Goal: Task Accomplishment & Management: Use online tool/utility

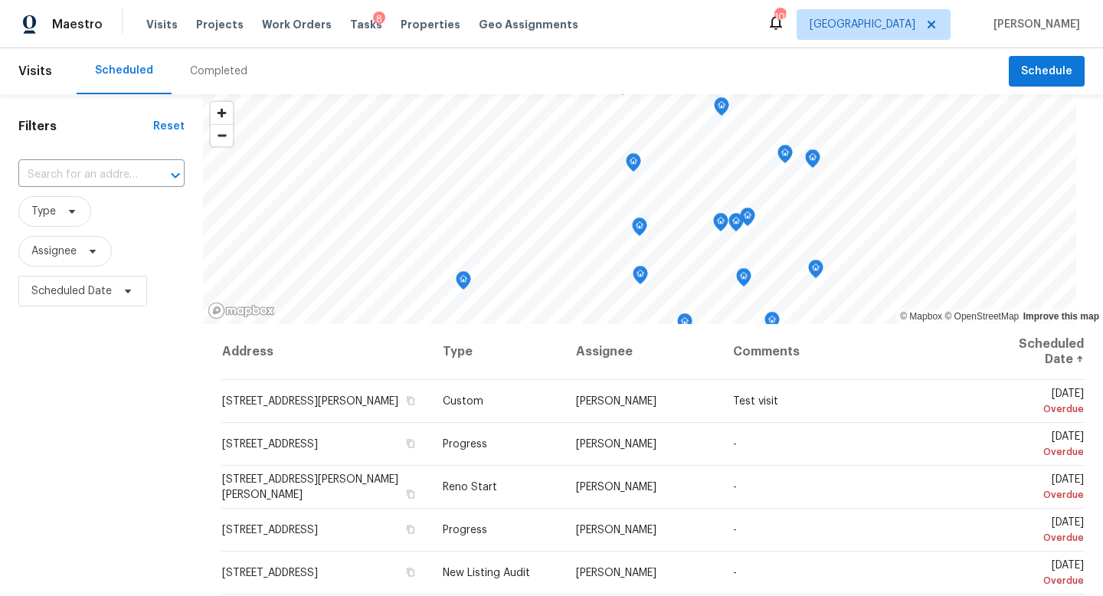
scroll to position [149, 0]
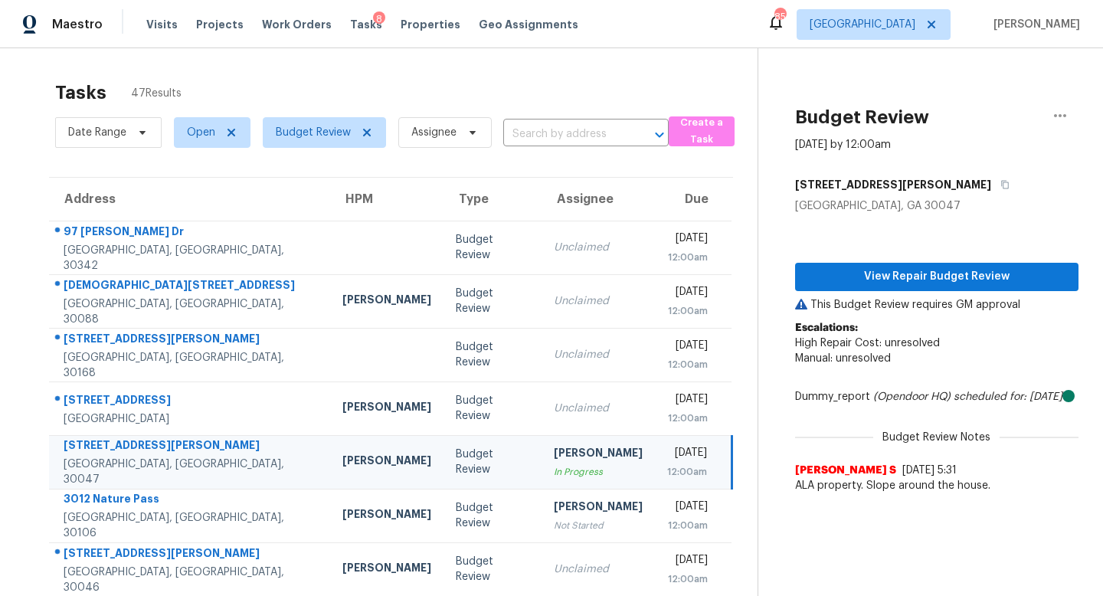
click at [577, 254] on td "Unclaimed" at bounding box center [597, 248] width 113 height 54
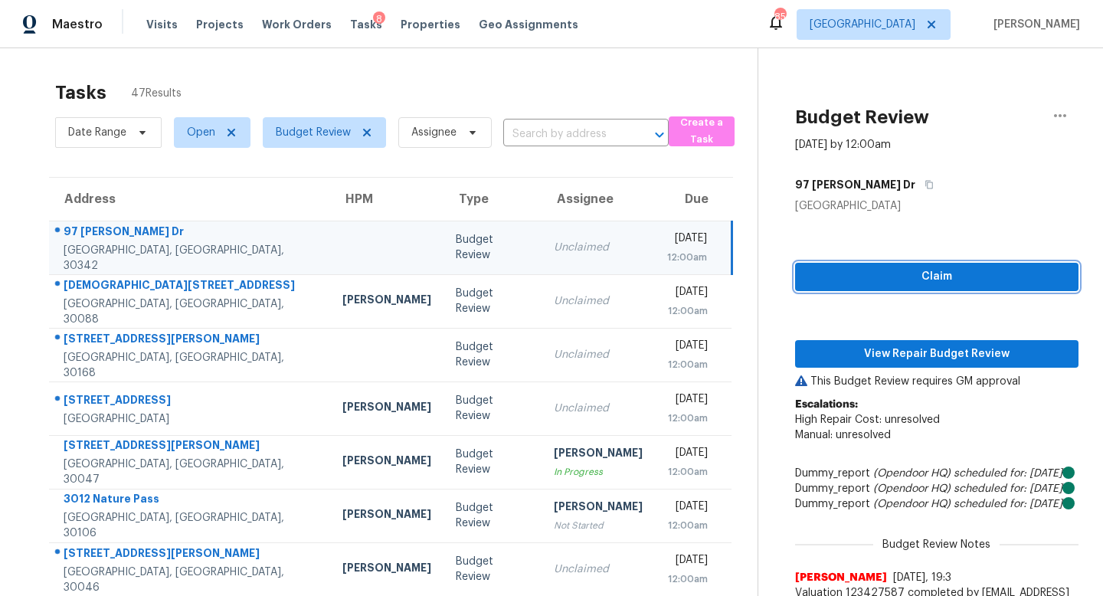
click at [924, 270] on span "Claim" at bounding box center [936, 276] width 259 height 19
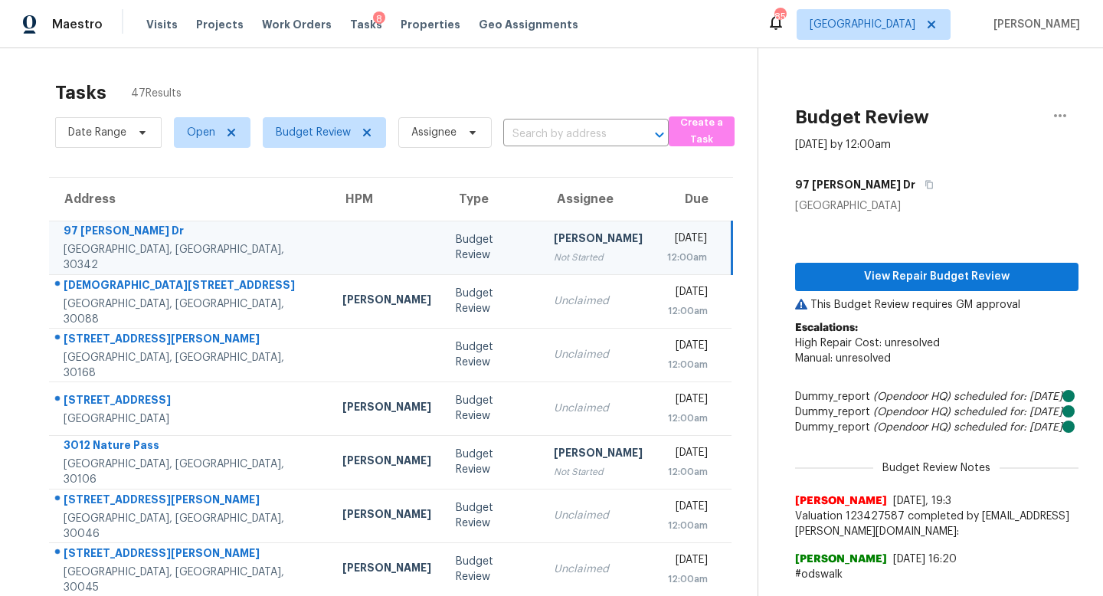
click at [554, 250] on div "Not Started" at bounding box center [598, 257] width 89 height 15
click at [875, 275] on span "View Repair Budget Review" at bounding box center [936, 276] width 259 height 19
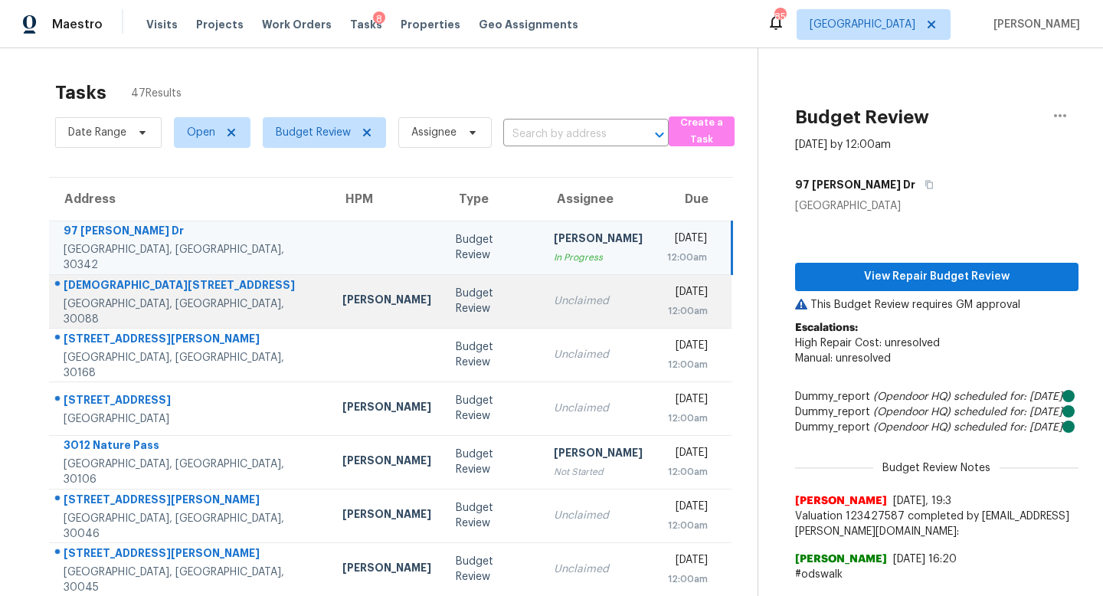
click at [342, 296] on div "Juan Lozano" at bounding box center [386, 301] width 89 height 19
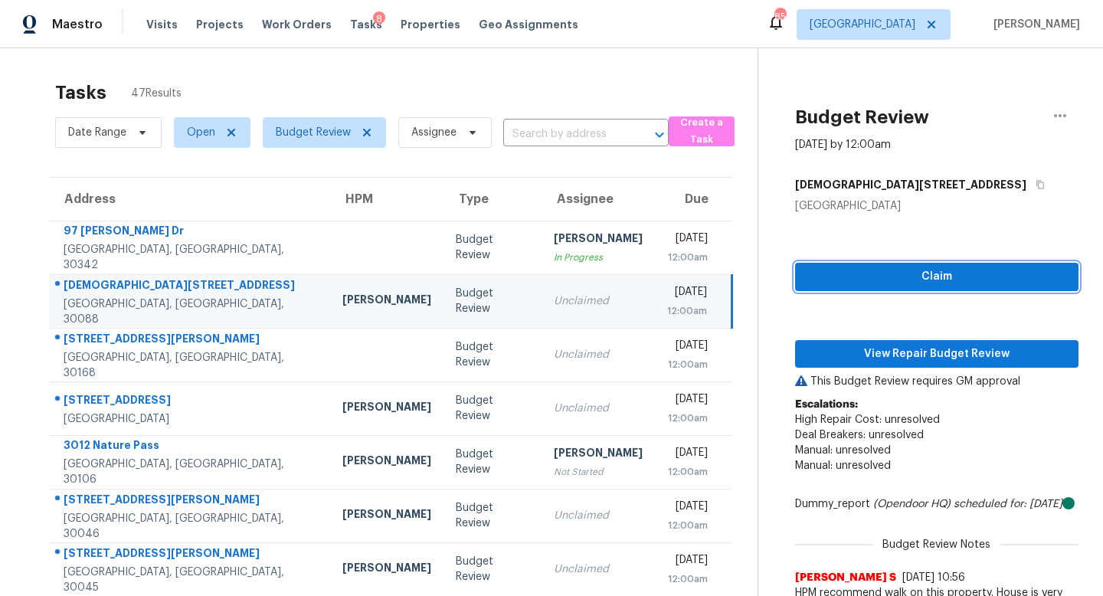
click at [856, 276] on span "Claim" at bounding box center [936, 276] width 259 height 19
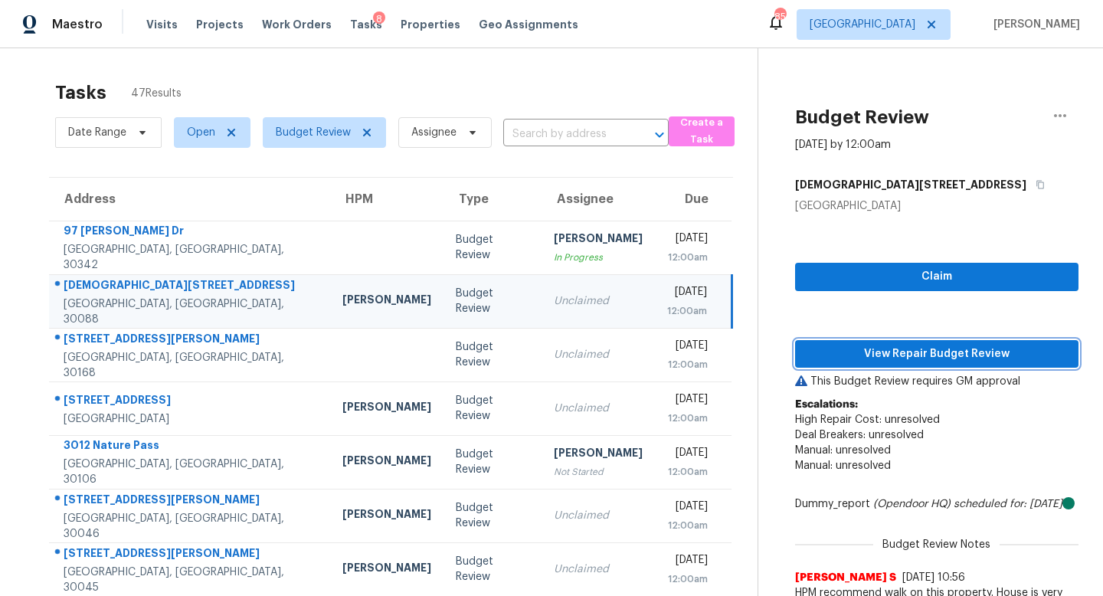
click at [859, 350] on span "View Repair Budget Review" at bounding box center [936, 354] width 259 height 19
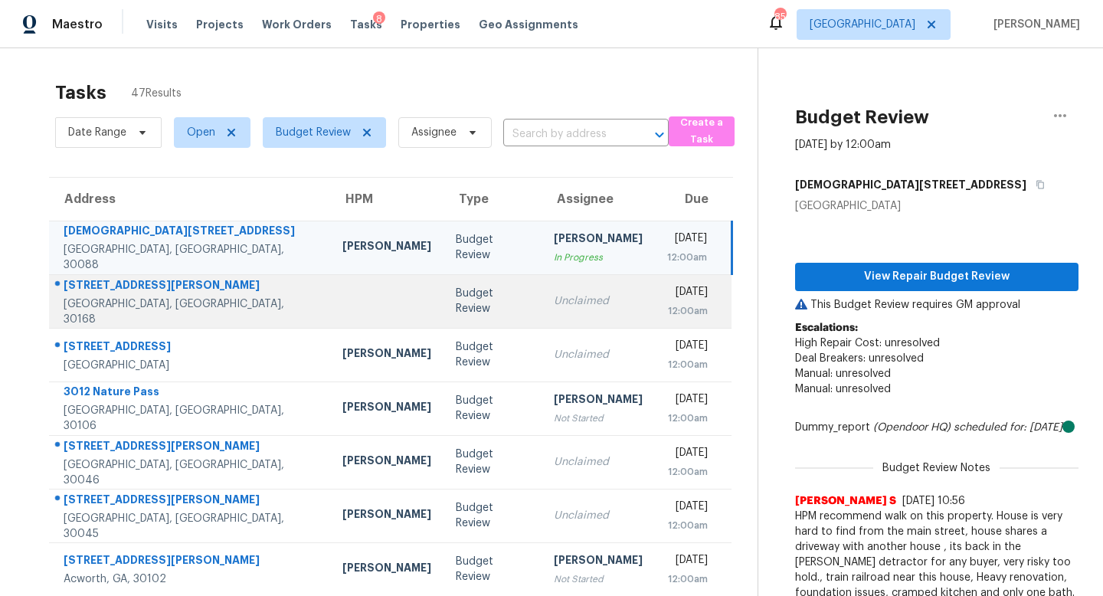
click at [554, 301] on div "Unclaimed" at bounding box center [598, 300] width 89 height 15
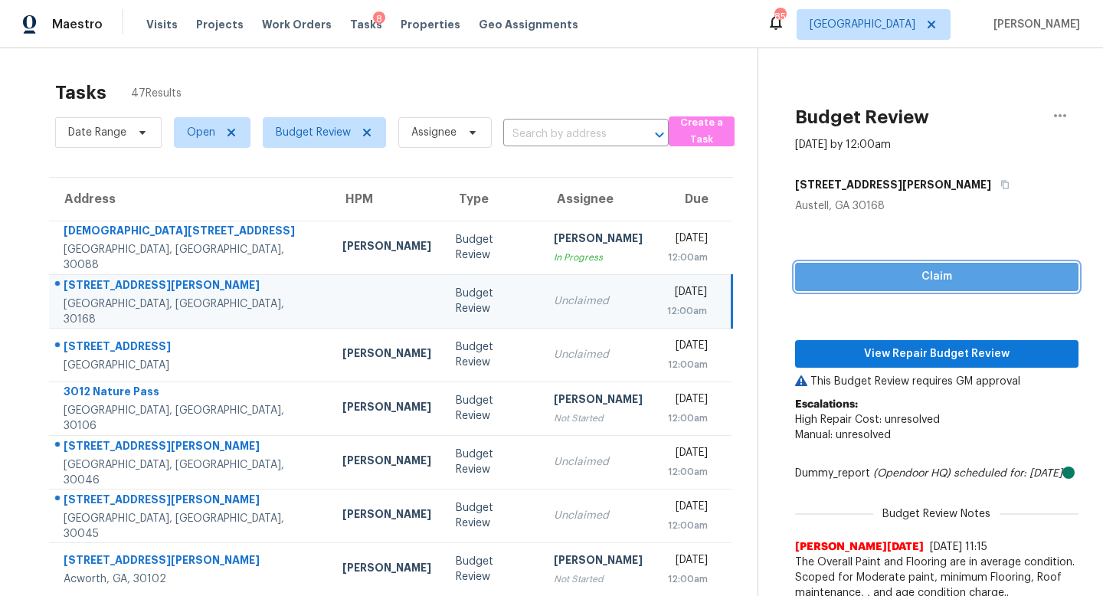
click at [911, 281] on span "Claim" at bounding box center [936, 276] width 259 height 19
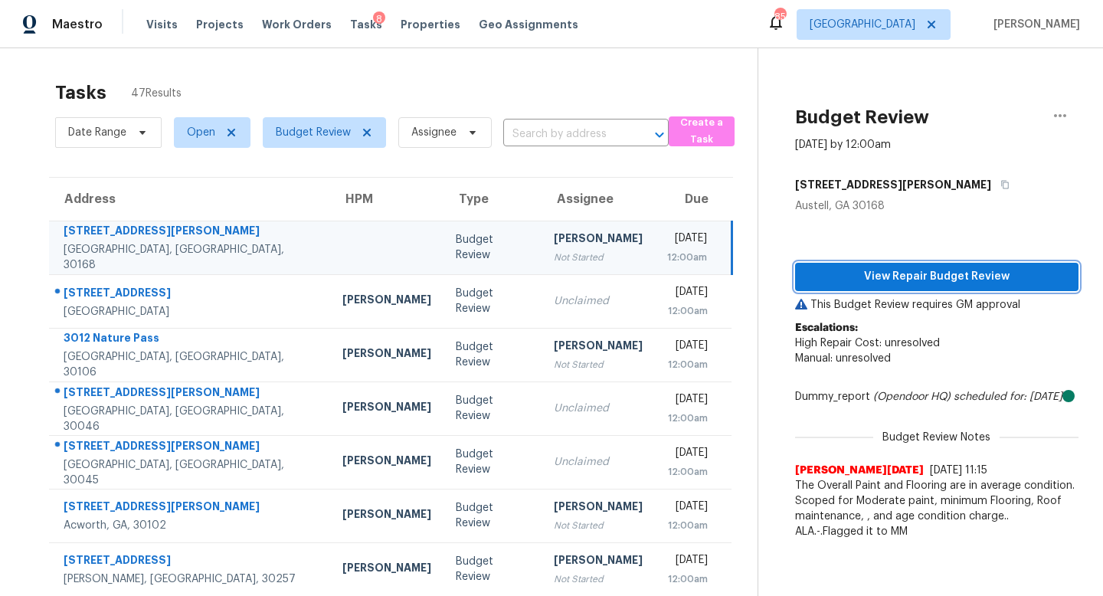
click at [824, 287] on button "View Repair Budget Review" at bounding box center [936, 277] width 283 height 28
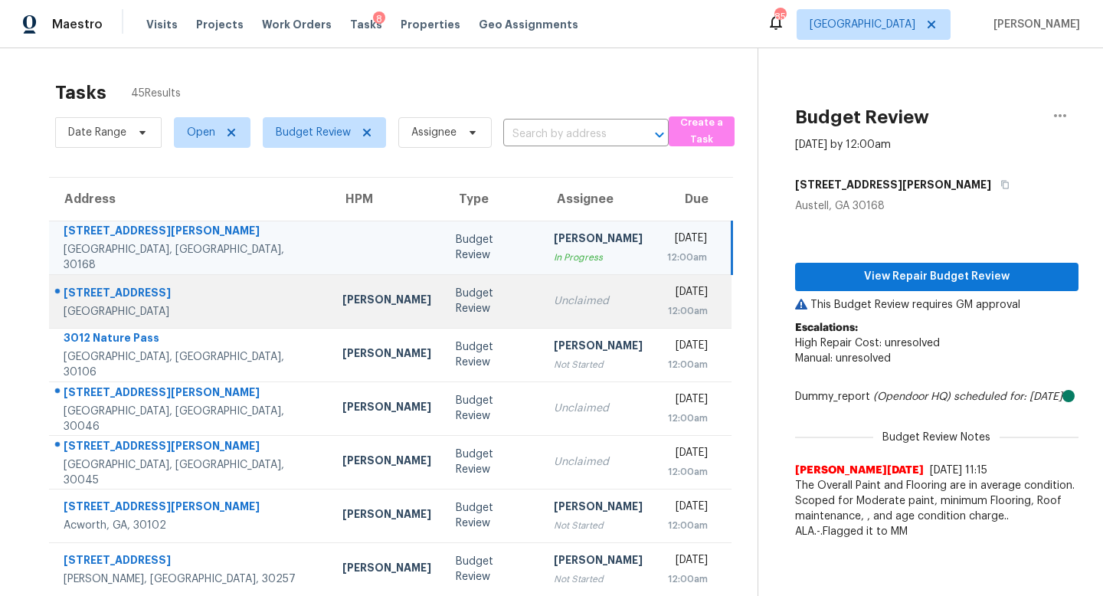
click at [443, 311] on td "Budget Review" at bounding box center [492, 301] width 98 height 54
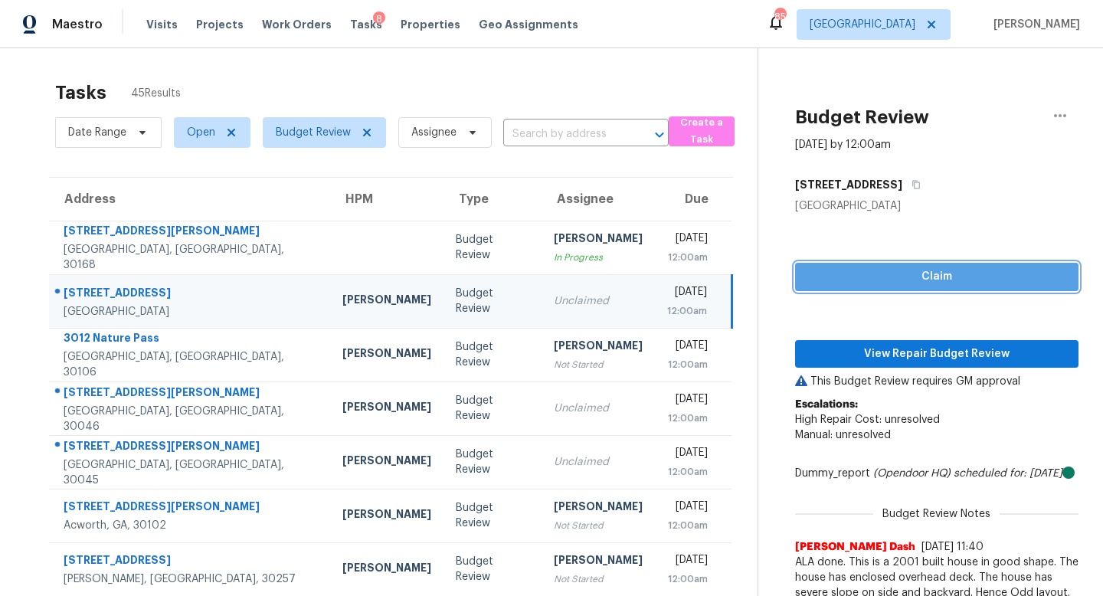
click at [986, 285] on span "Claim" at bounding box center [936, 276] width 259 height 19
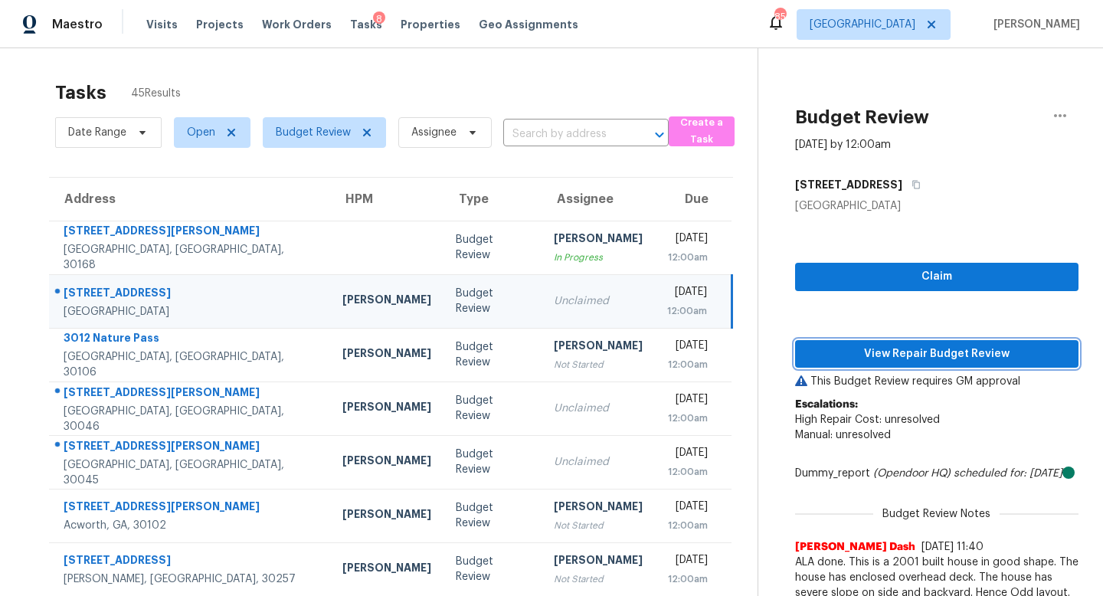
click at [942, 350] on span "View Repair Budget Review" at bounding box center [936, 354] width 259 height 19
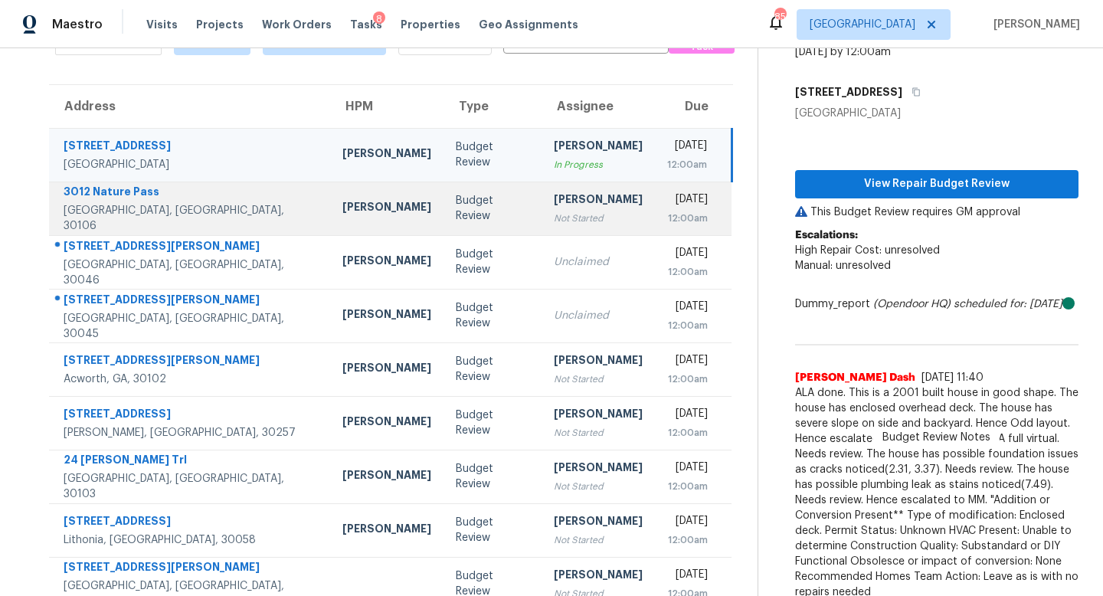
scroll to position [90, 0]
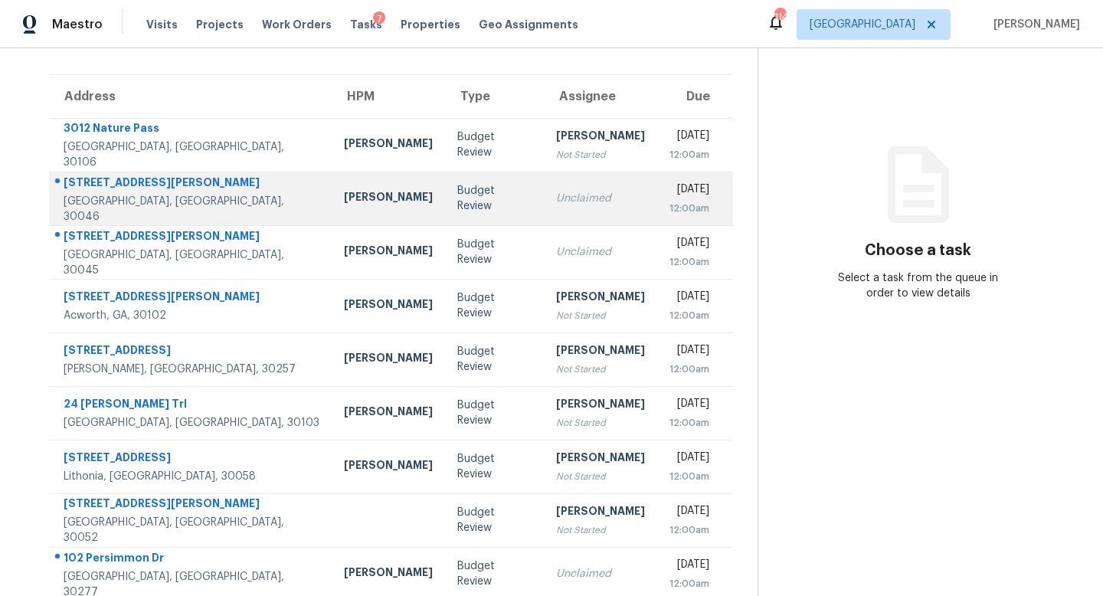
scroll to position [94, 0]
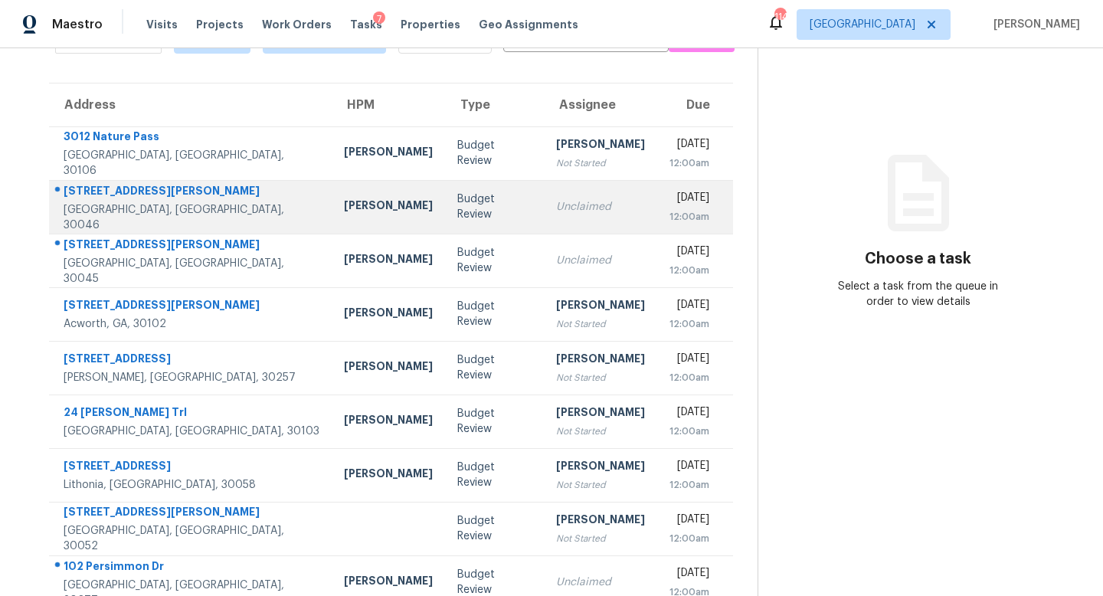
click at [544, 196] on td "Unclaimed" at bounding box center [600, 207] width 113 height 54
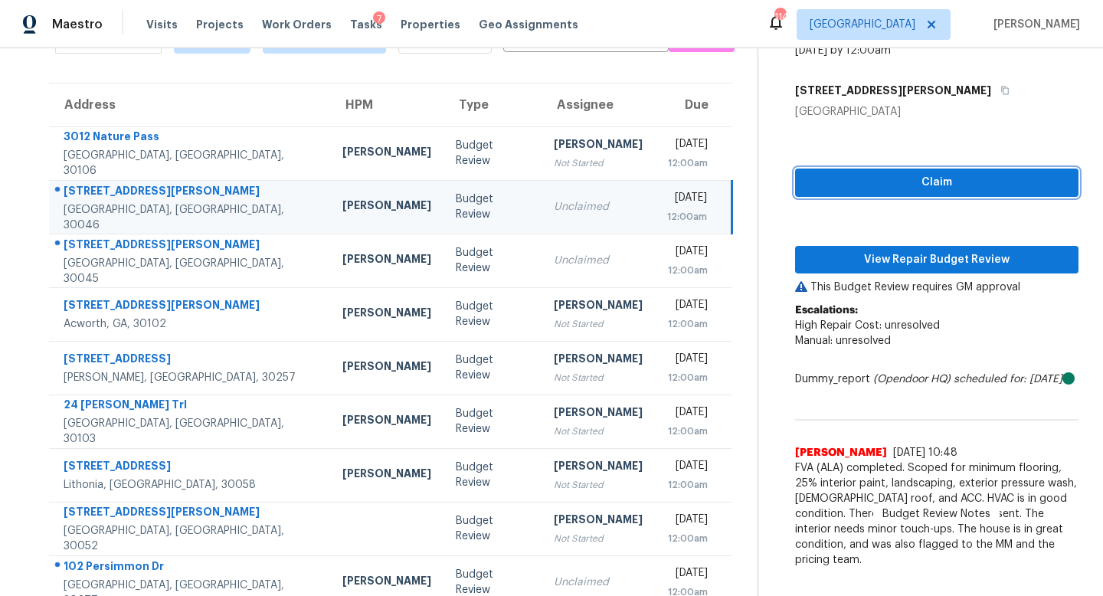
click at [854, 185] on span "Claim" at bounding box center [936, 182] width 259 height 19
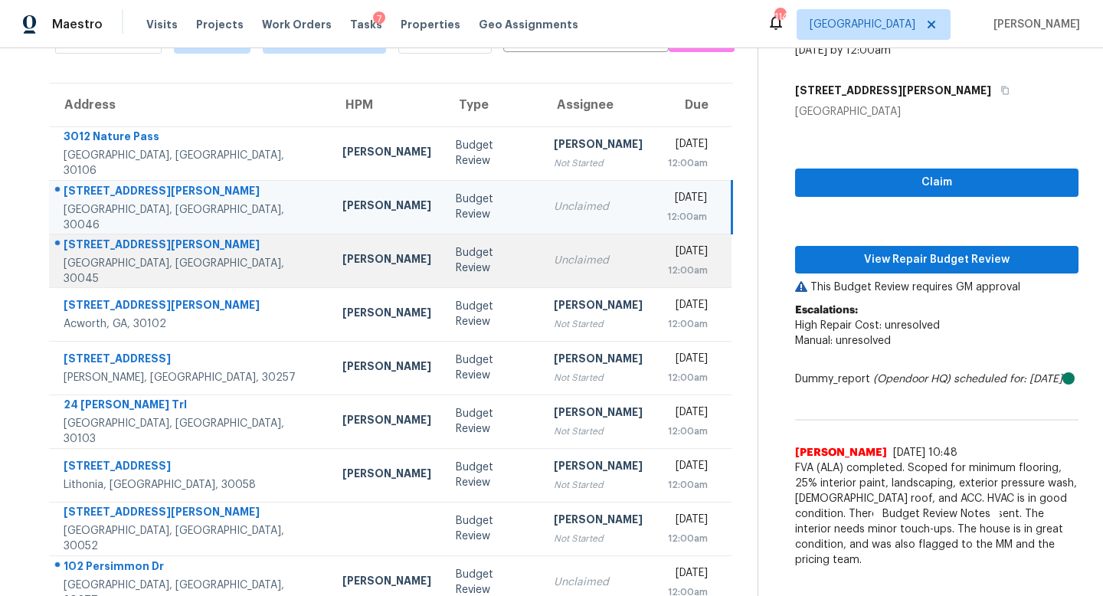
click at [541, 276] on td "Unclaimed" at bounding box center [597, 261] width 113 height 54
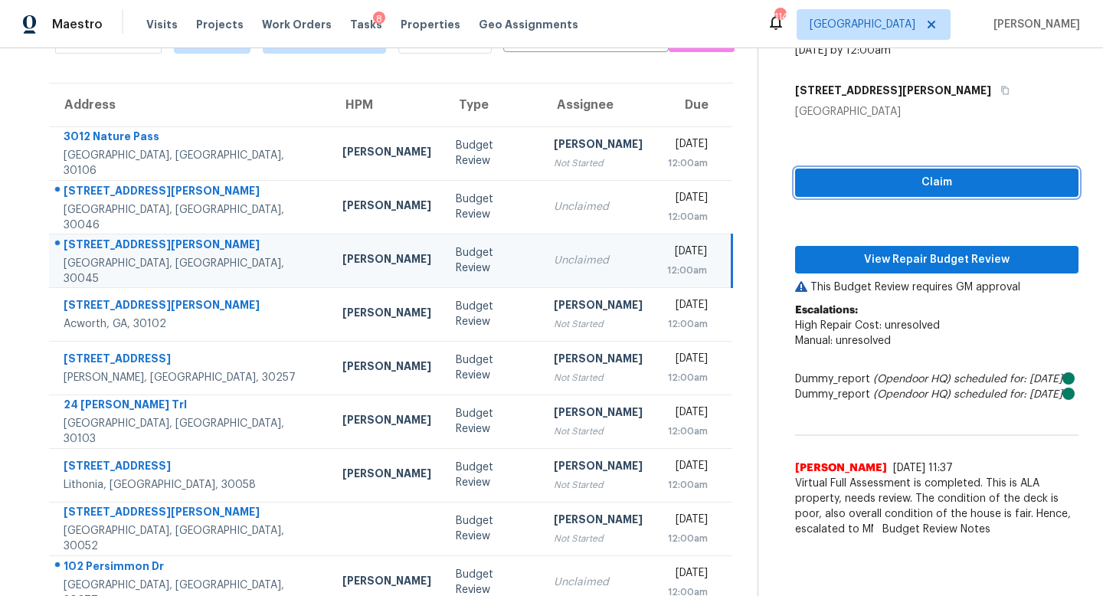
click at [804, 188] on button "Claim" at bounding box center [936, 182] width 283 height 28
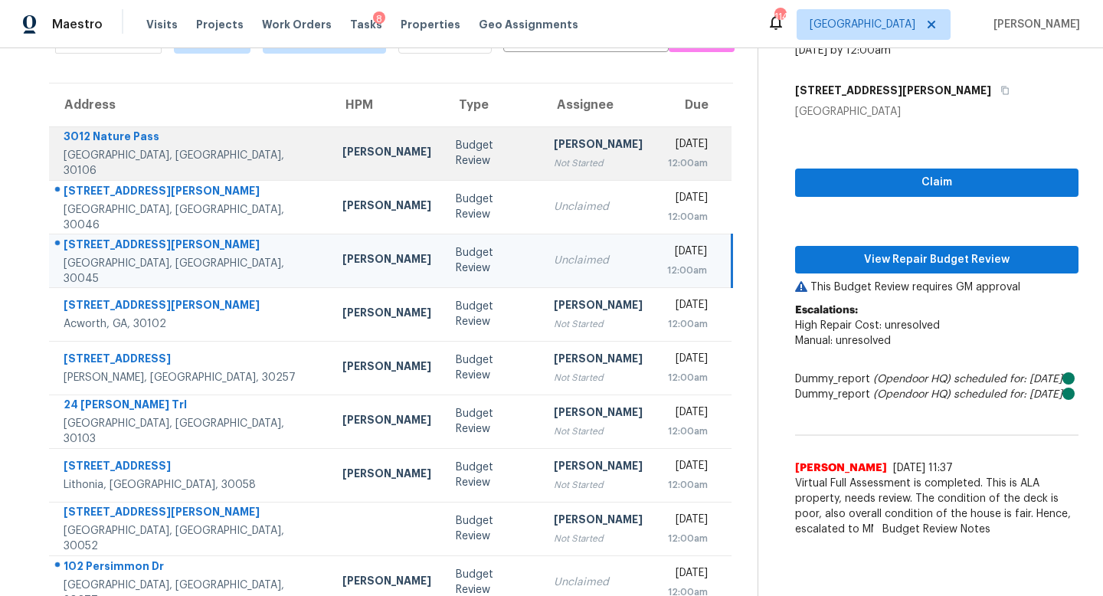
click at [554, 155] on div "Not Started" at bounding box center [598, 162] width 89 height 15
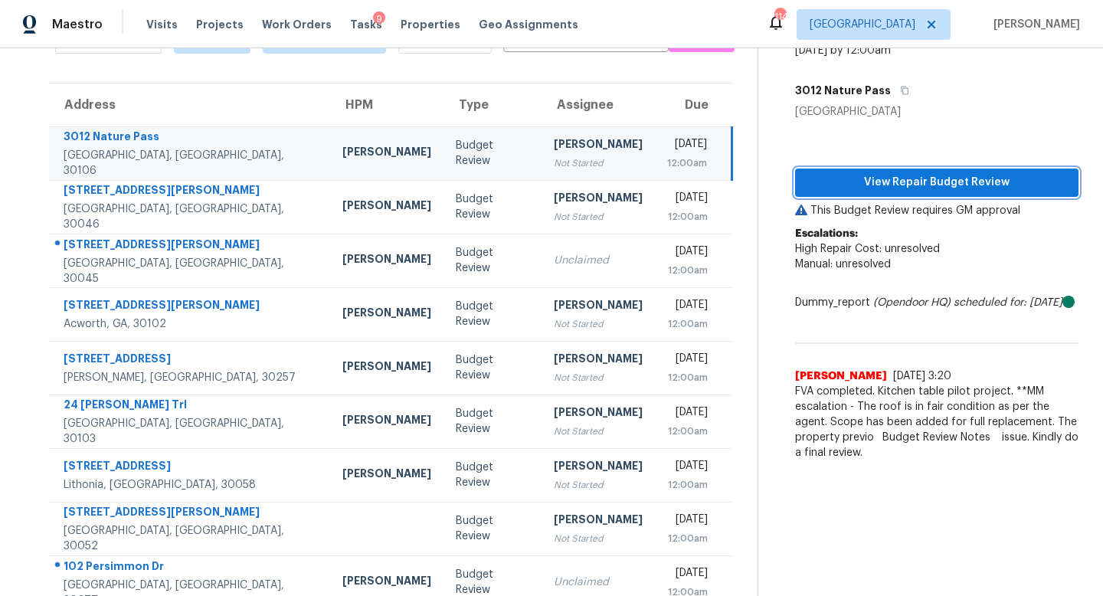
click at [894, 178] on span "View Repair Budget Review" at bounding box center [936, 182] width 259 height 19
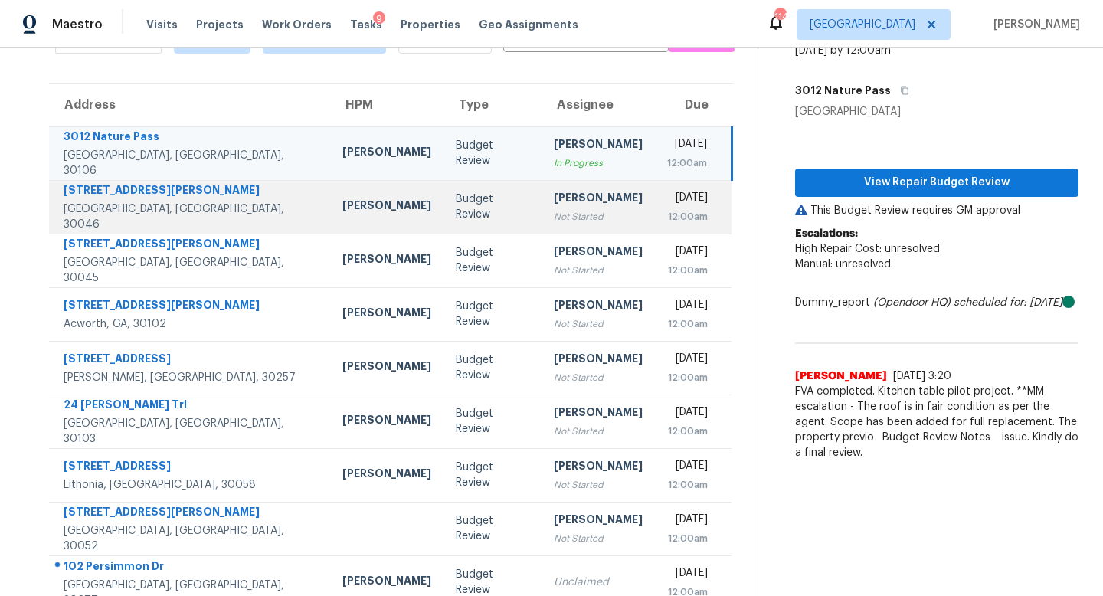
click at [445, 225] on td "Budget Review" at bounding box center [492, 207] width 98 height 54
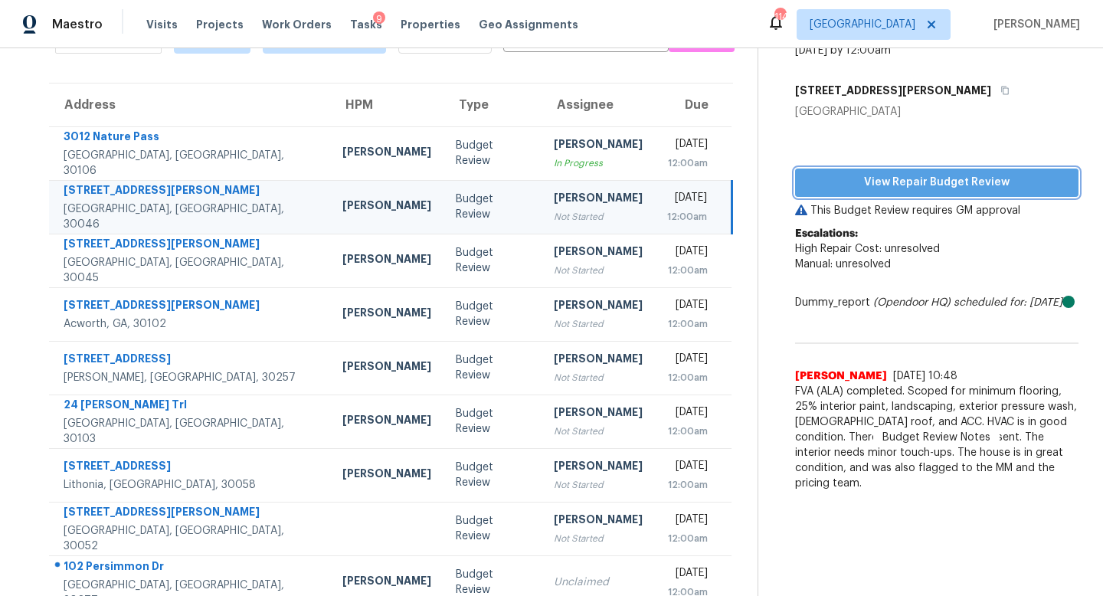
click at [904, 182] on span "View Repair Budget Review" at bounding box center [936, 182] width 259 height 19
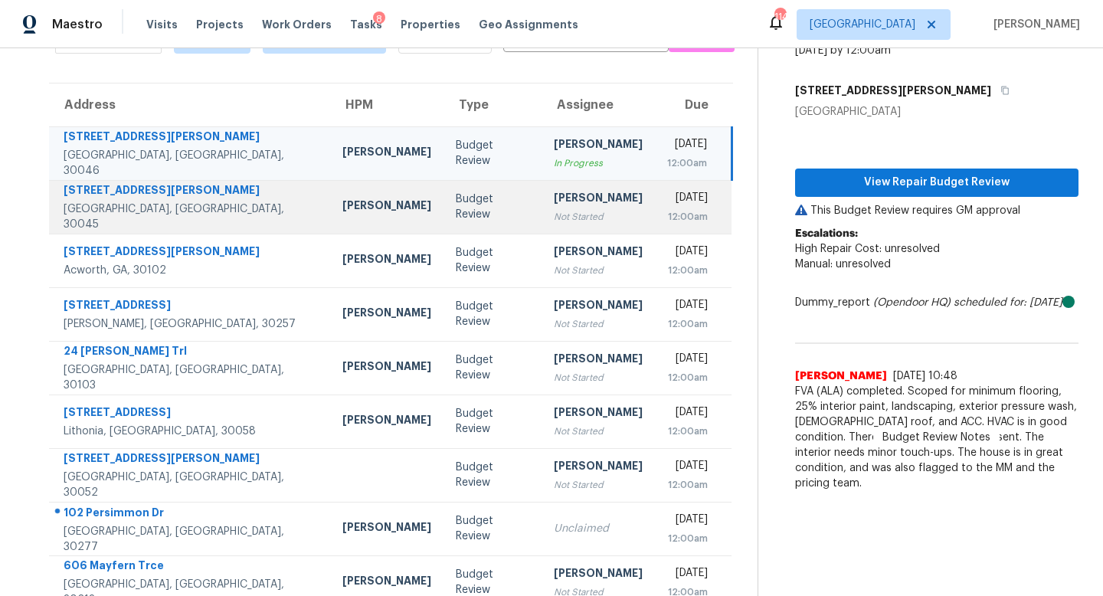
click at [443, 231] on td "Budget Review" at bounding box center [492, 207] width 98 height 54
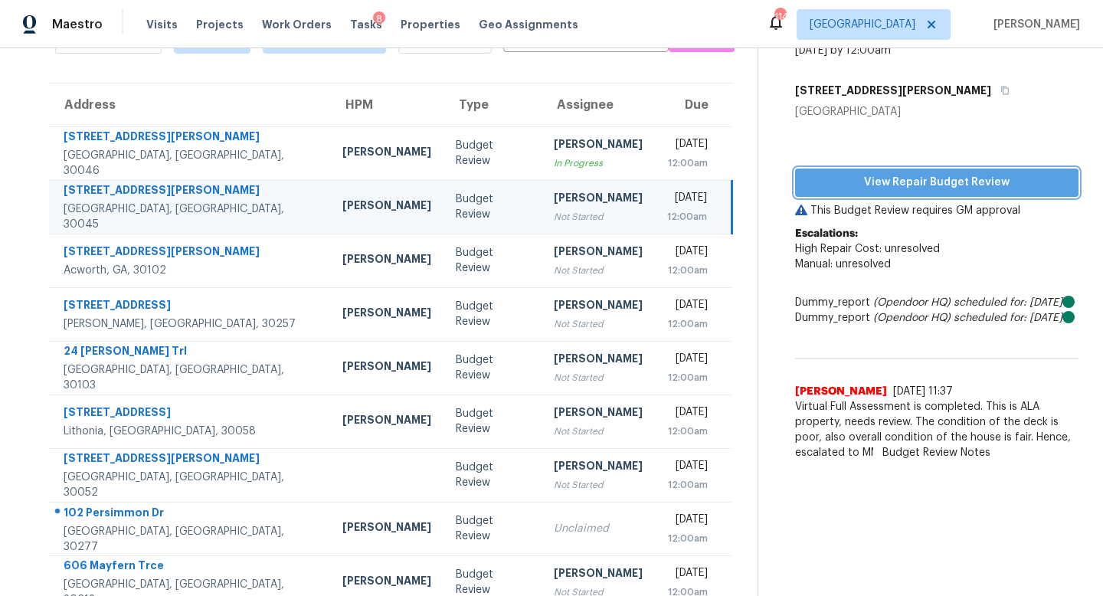
click at [878, 175] on span "View Repair Budget Review" at bounding box center [936, 182] width 259 height 19
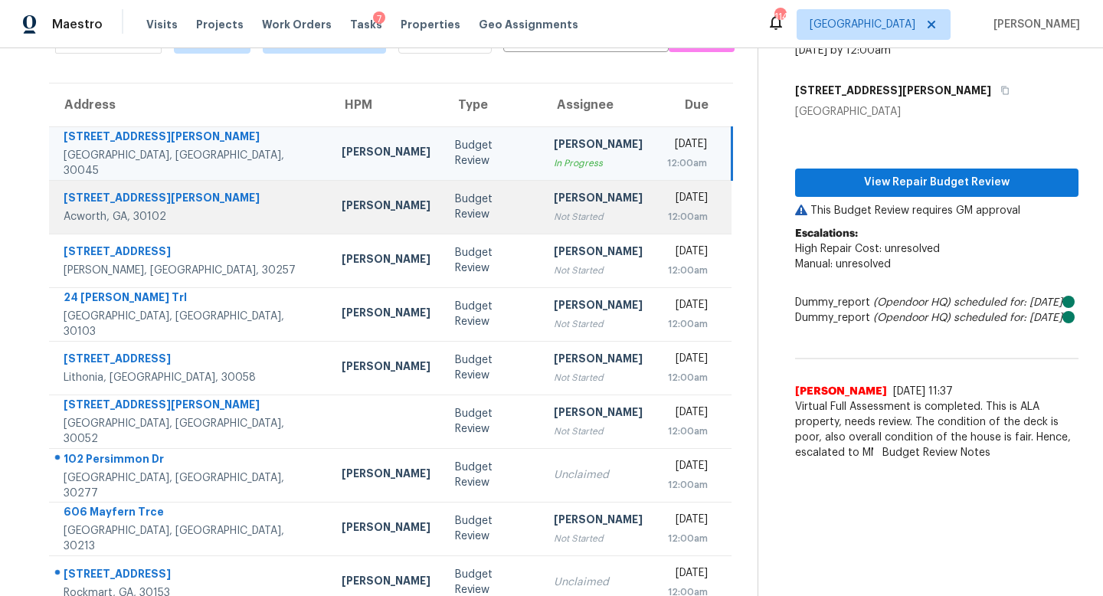
click at [342, 212] on div "Kenroy Hoilett" at bounding box center [386, 207] width 89 height 19
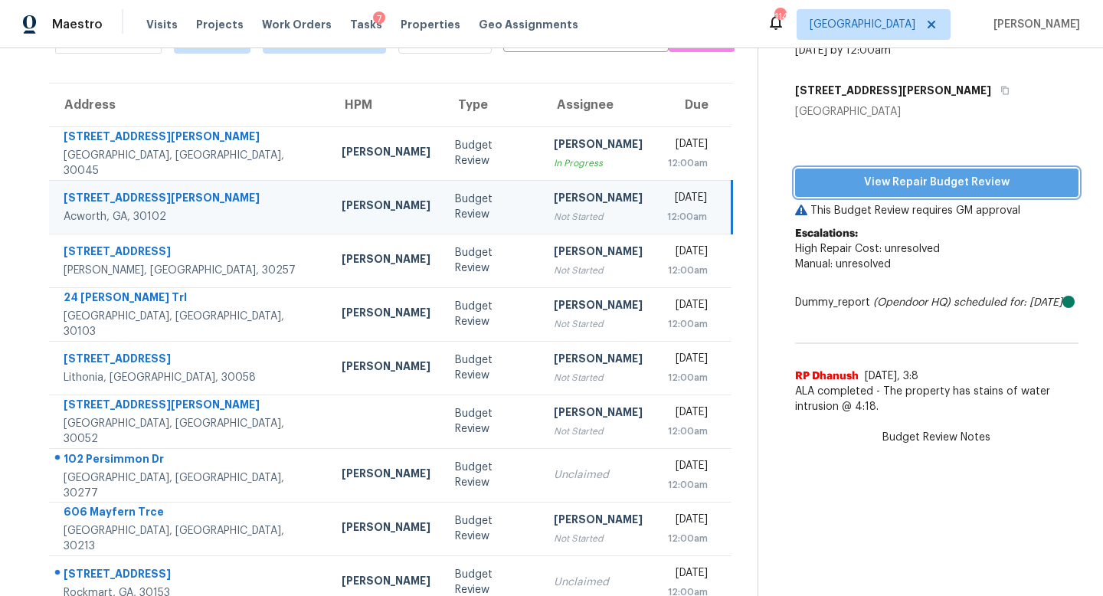
click at [873, 173] on span "View Repair Budget Review" at bounding box center [936, 182] width 259 height 19
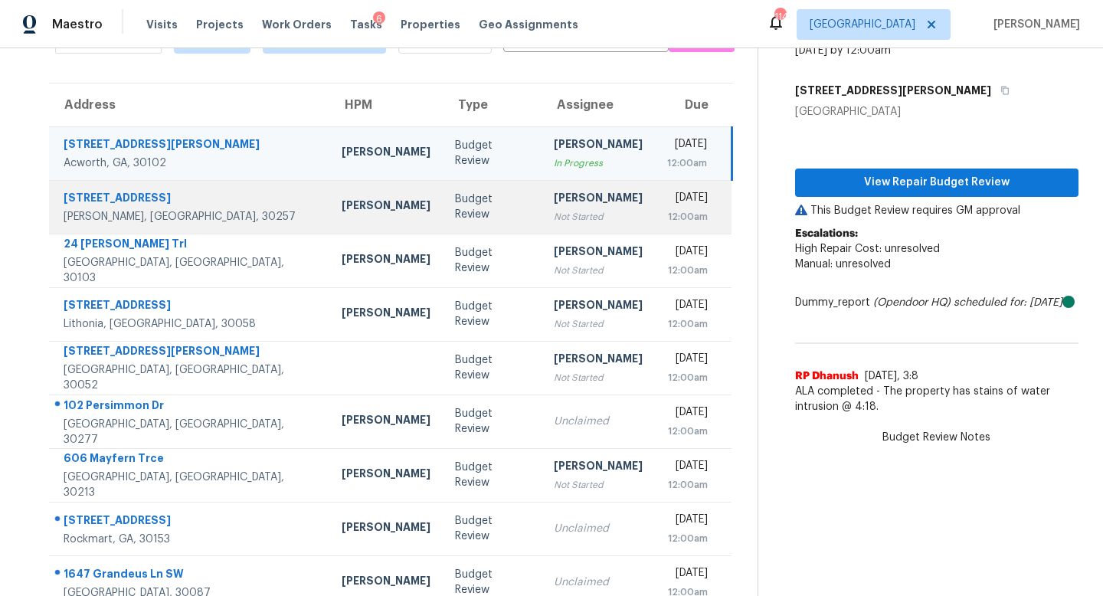
click at [573, 212] on td "Cynthia Herriott Not Started" at bounding box center [597, 207] width 113 height 54
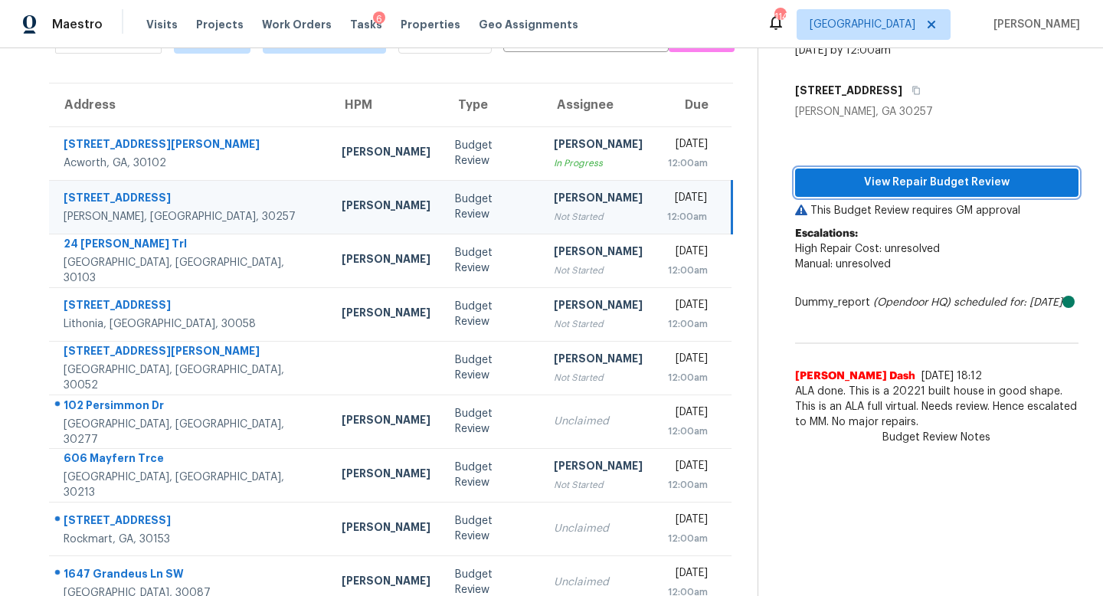
click at [897, 178] on span "View Repair Budget Review" at bounding box center [936, 182] width 259 height 19
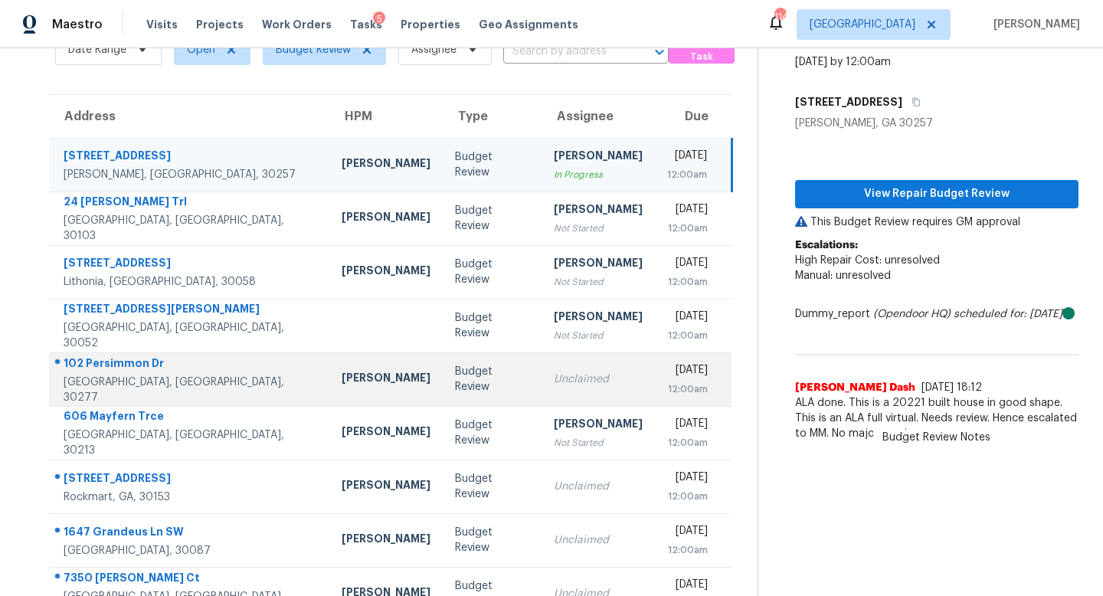
scroll to position [83, 0]
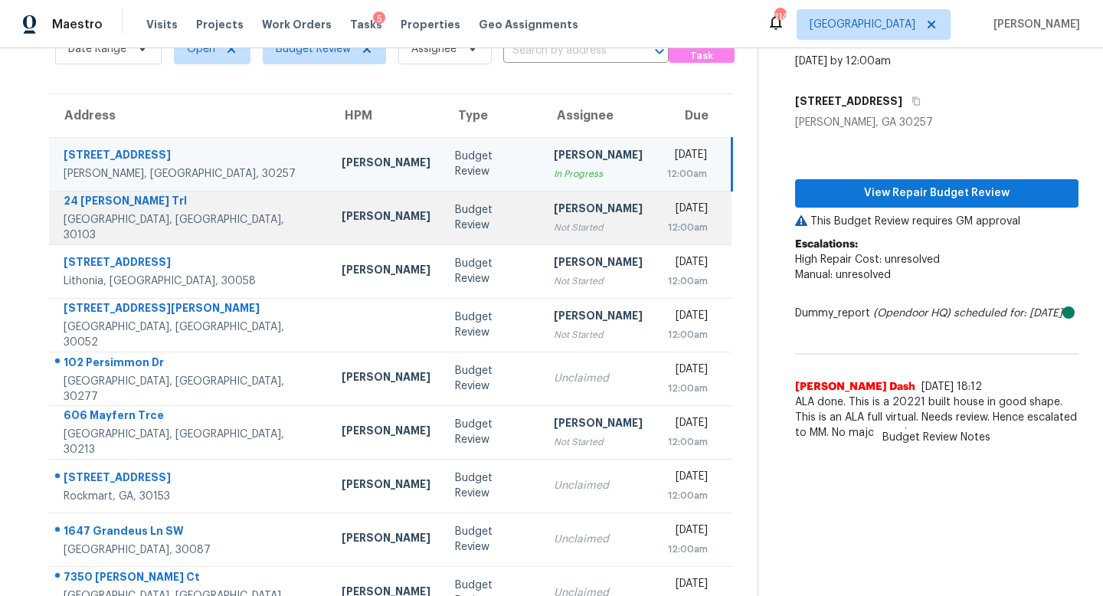
click at [554, 217] on div "[PERSON_NAME]" at bounding box center [598, 210] width 89 height 19
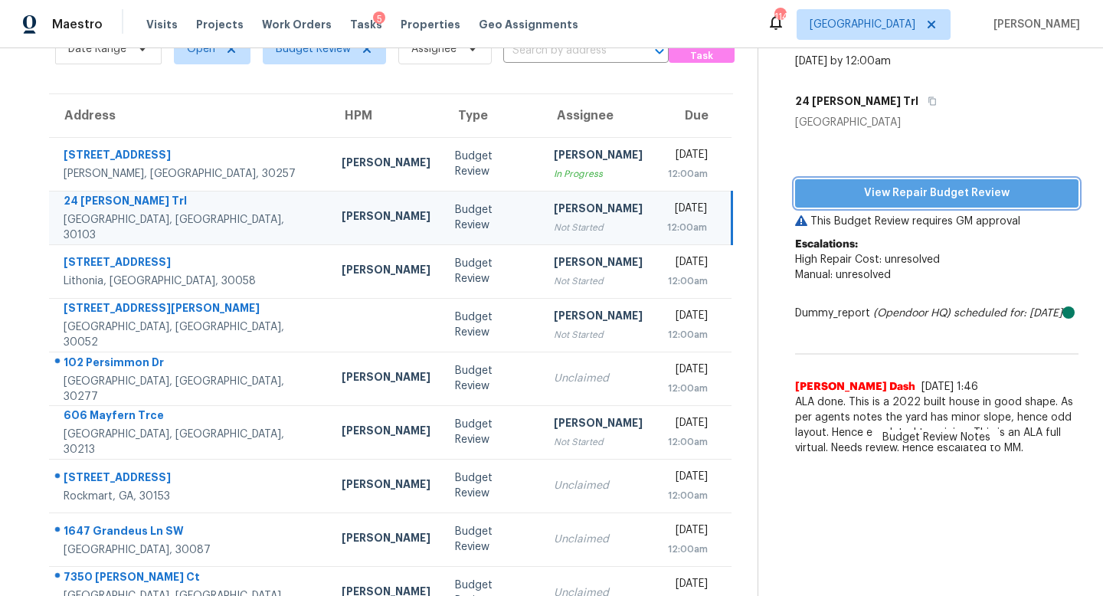
click at [919, 186] on span "View Repair Budget Review" at bounding box center [936, 193] width 259 height 19
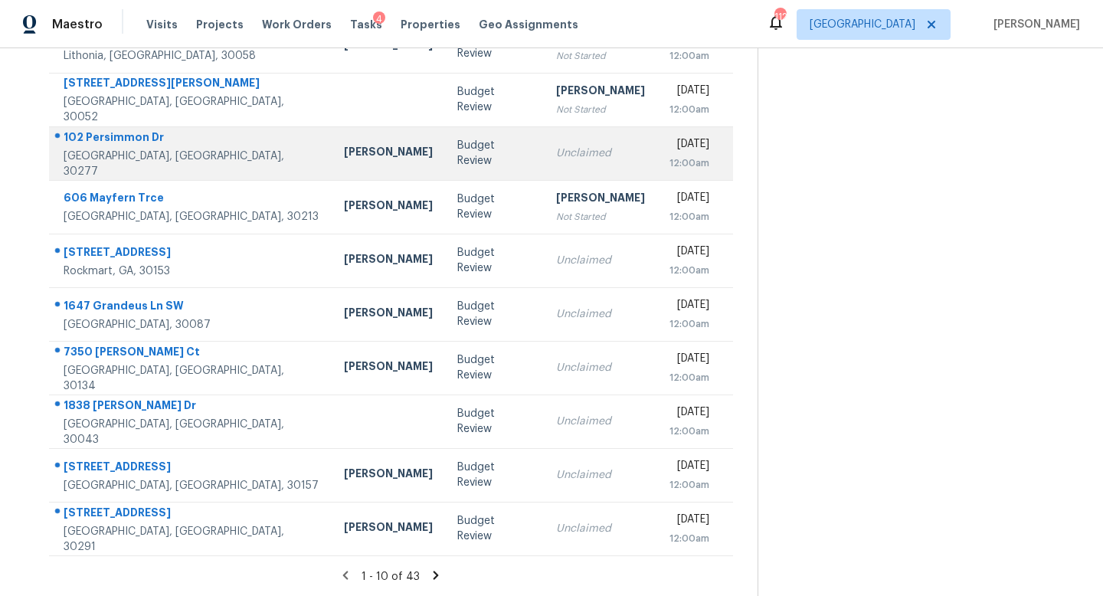
scroll to position [0, 0]
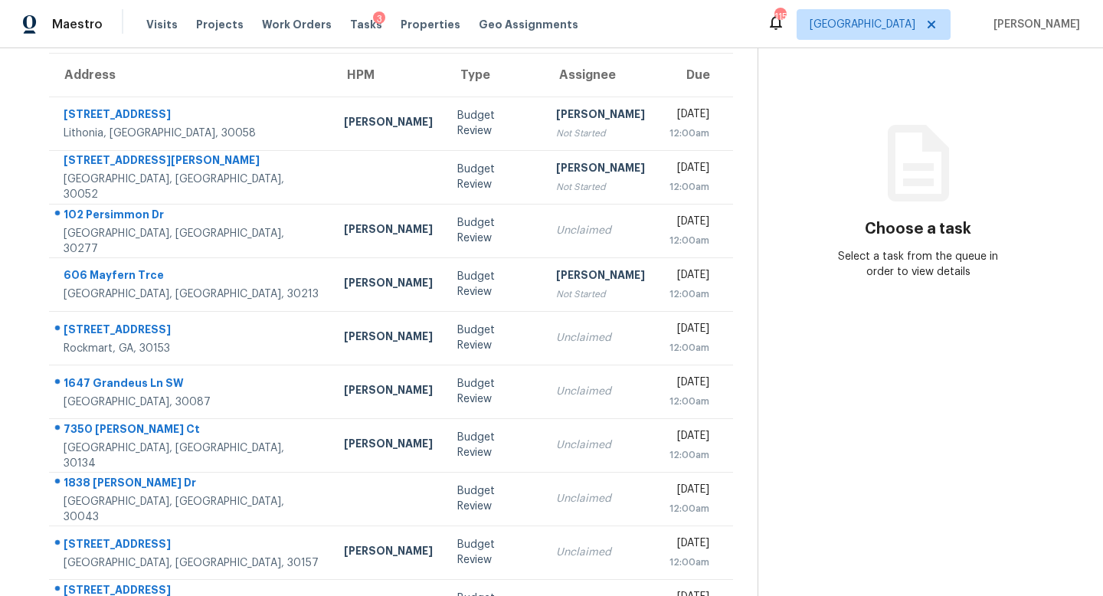
scroll to position [110, 0]
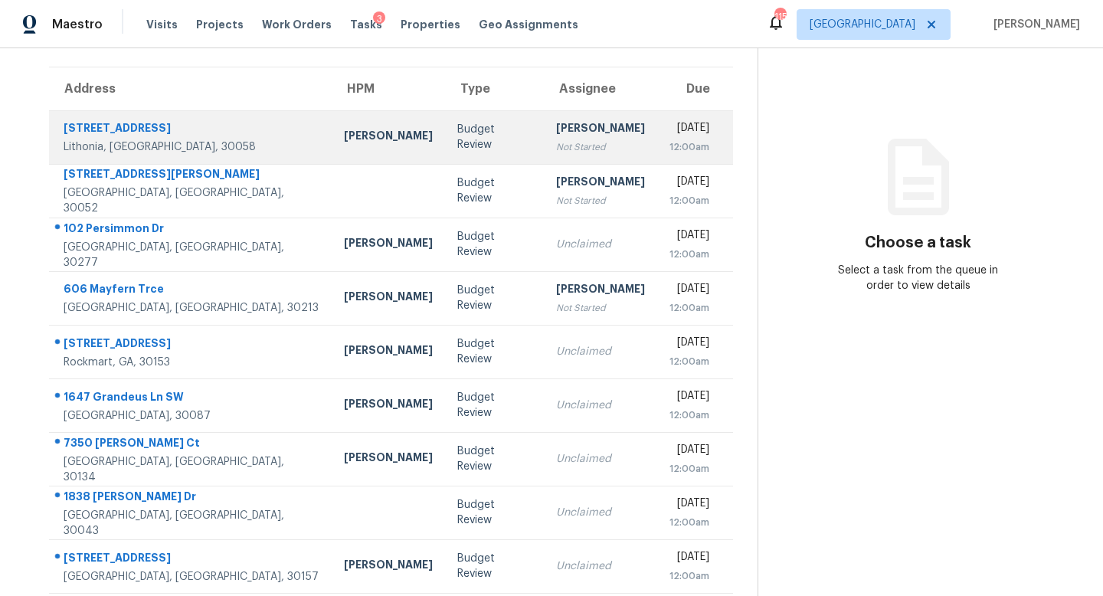
click at [556, 149] on div "Not Started" at bounding box center [600, 146] width 89 height 15
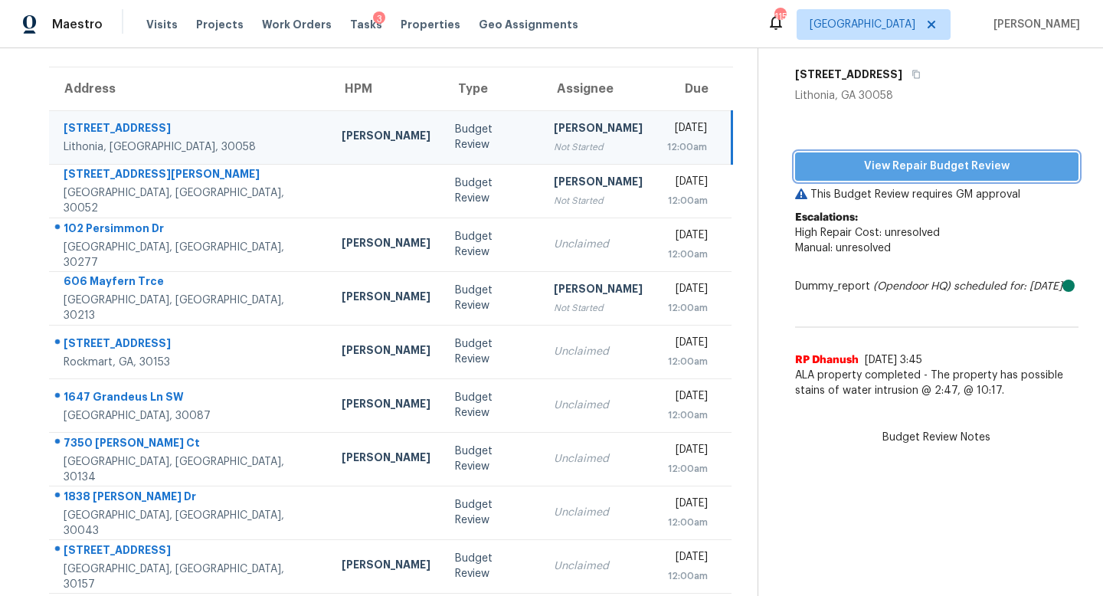
click at [960, 165] on span "View Repair Budget Review" at bounding box center [936, 166] width 259 height 19
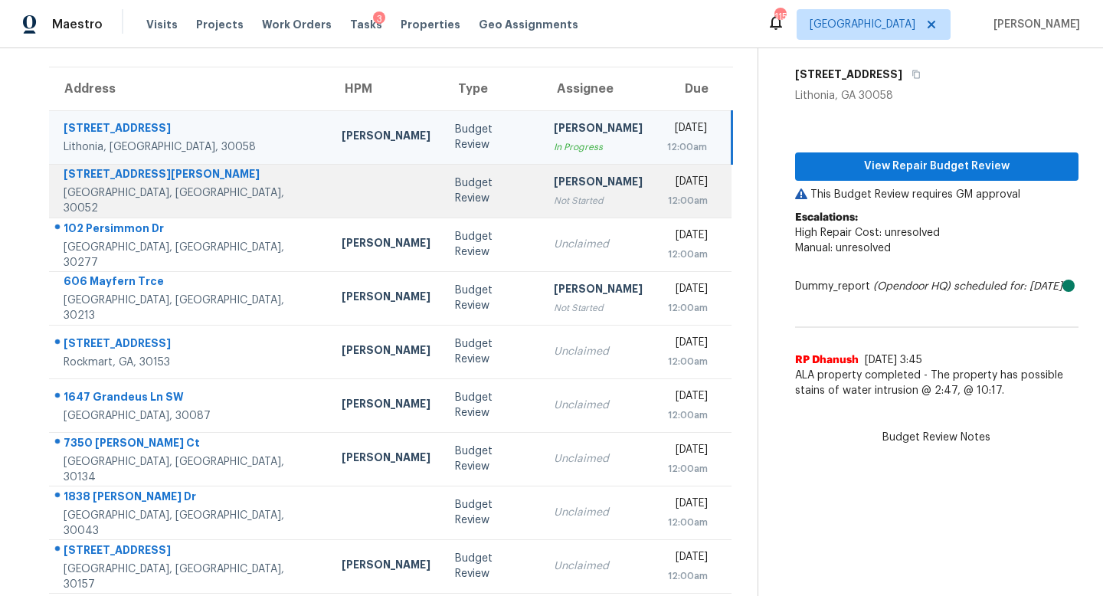
click at [554, 206] on div "Not Started" at bounding box center [598, 200] width 89 height 15
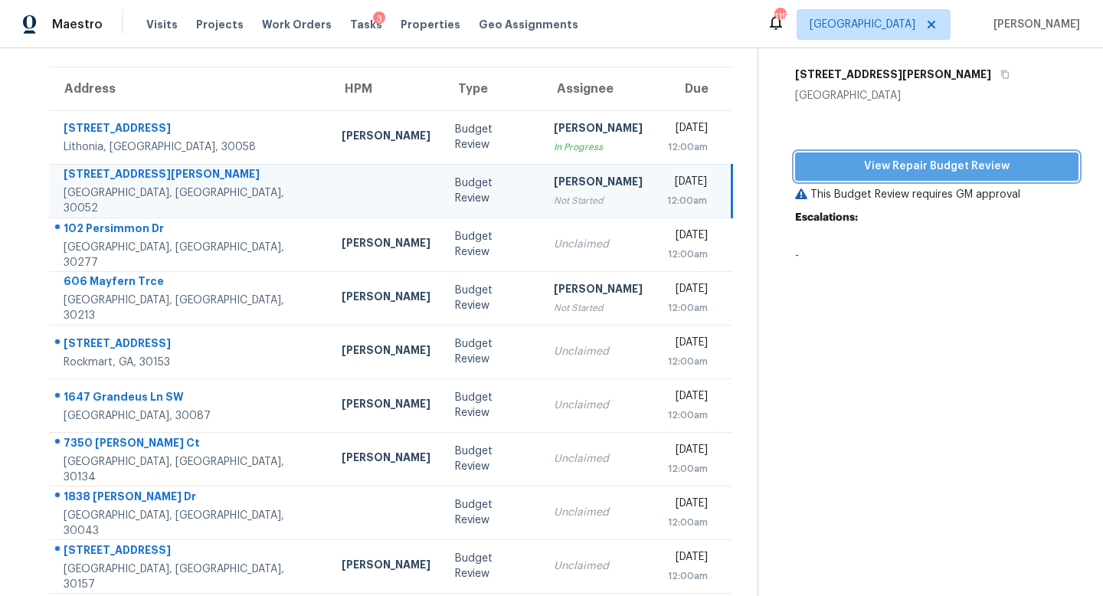
click at [884, 172] on span "View Repair Budget Review" at bounding box center [936, 166] width 259 height 19
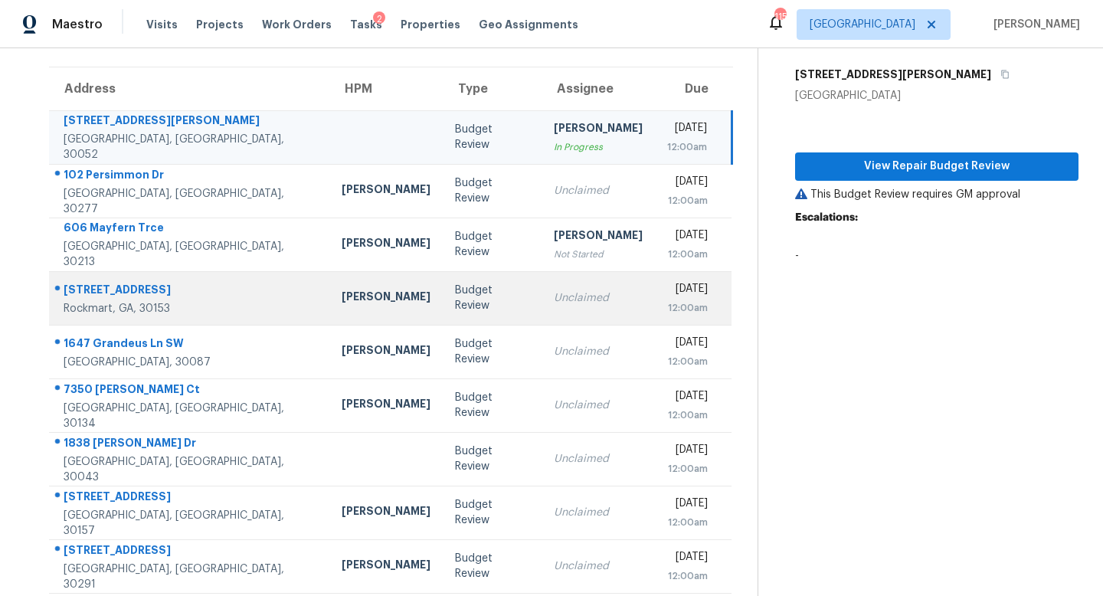
click at [541, 284] on td "Unclaimed" at bounding box center [597, 298] width 113 height 54
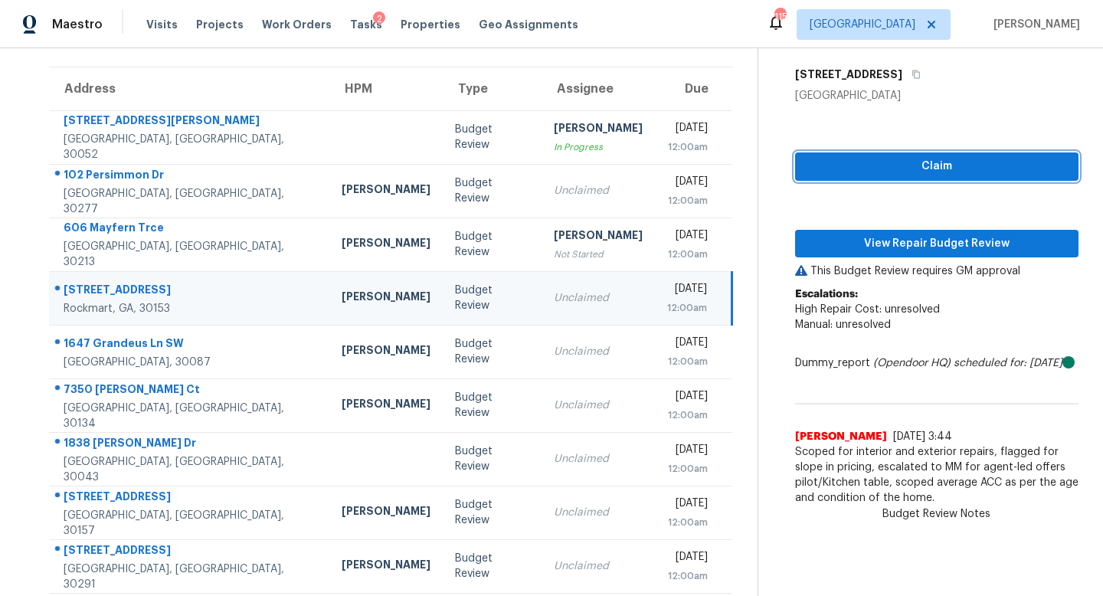
click at [896, 166] on span "Claim" at bounding box center [936, 166] width 259 height 19
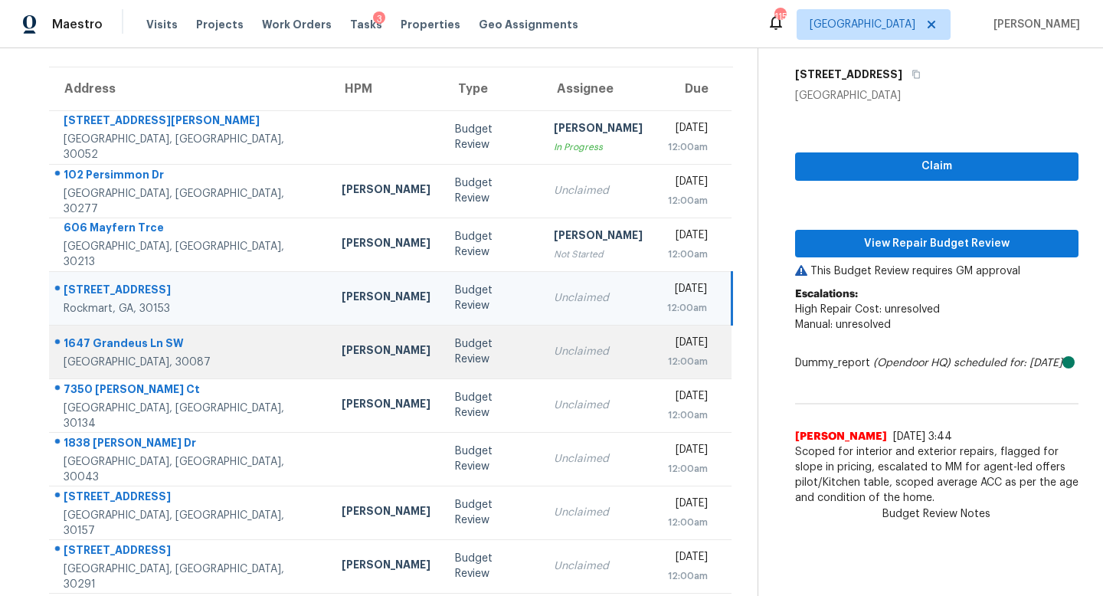
click at [554, 354] on div "Unclaimed" at bounding box center [598, 351] width 89 height 15
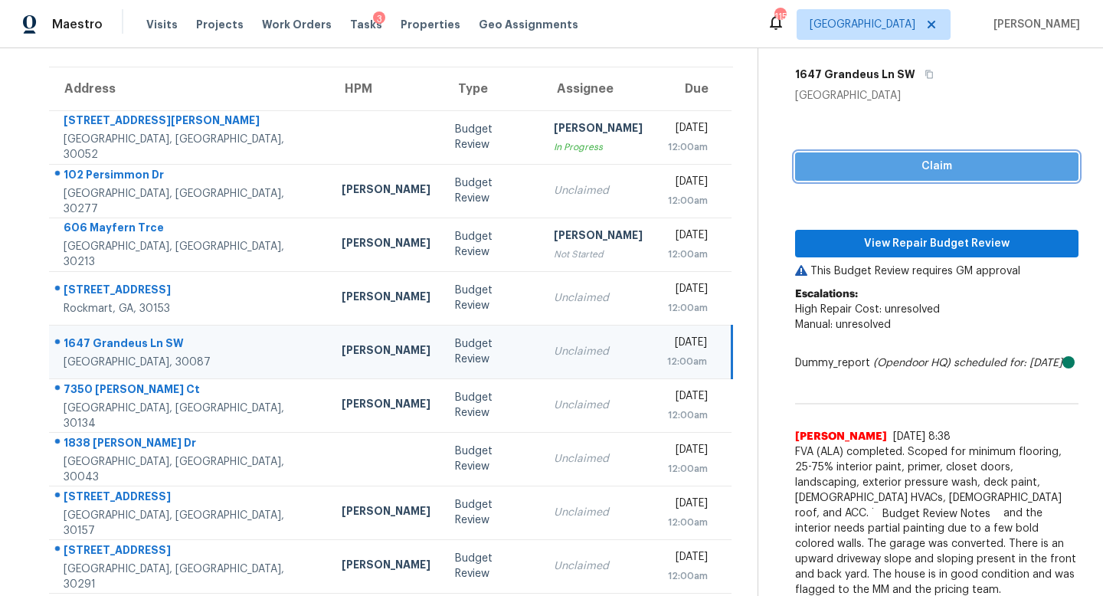
click at [806, 178] on button "Claim" at bounding box center [936, 166] width 283 height 28
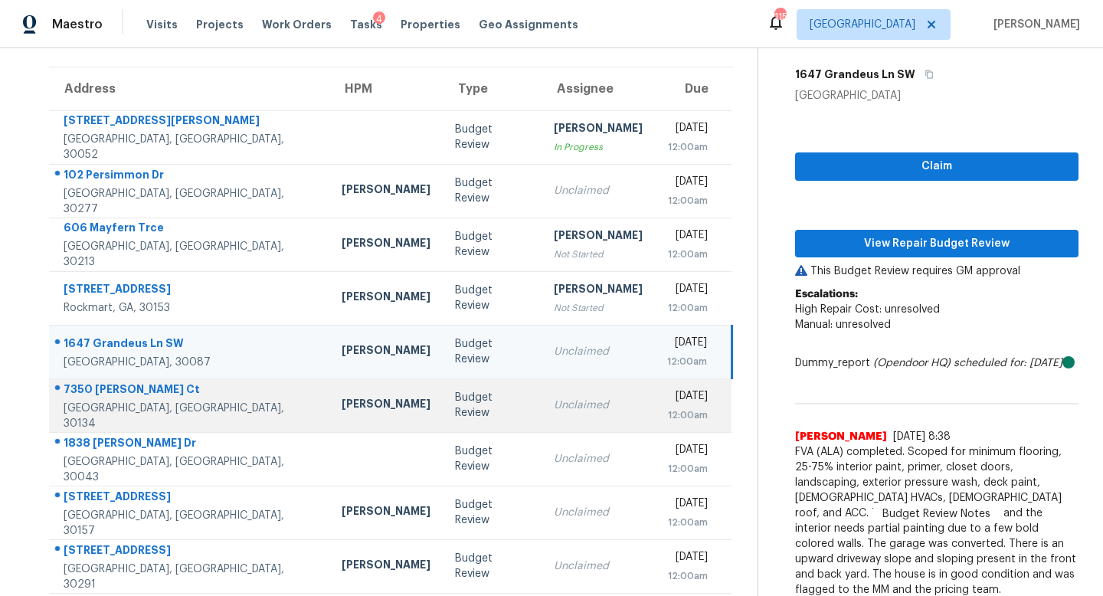
click at [541, 391] on td "Unclaimed" at bounding box center [597, 405] width 113 height 54
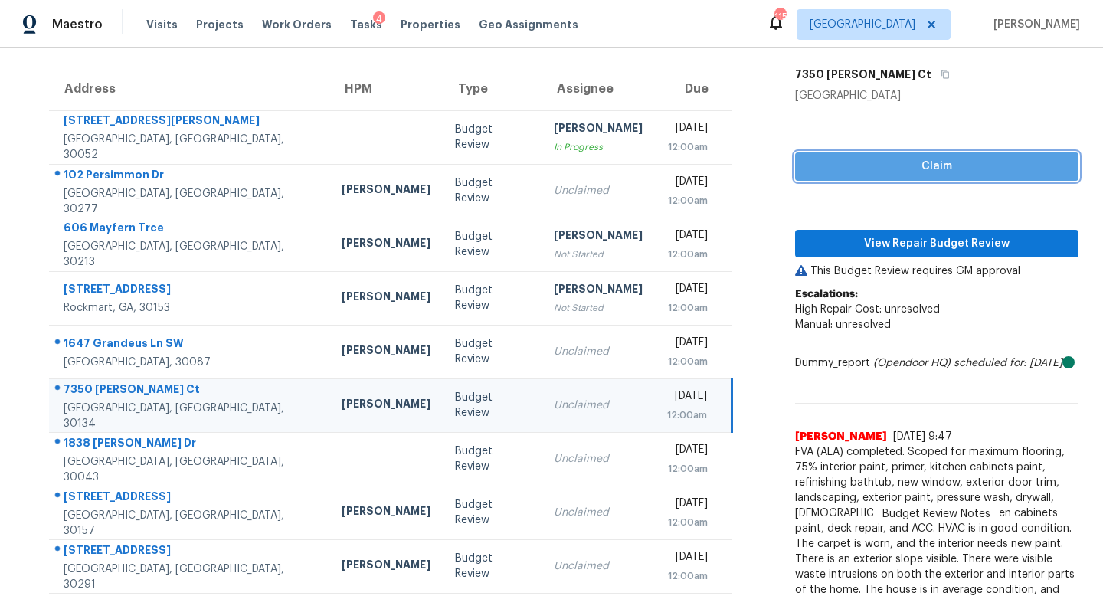
click at [836, 176] on button "Claim" at bounding box center [936, 166] width 283 height 28
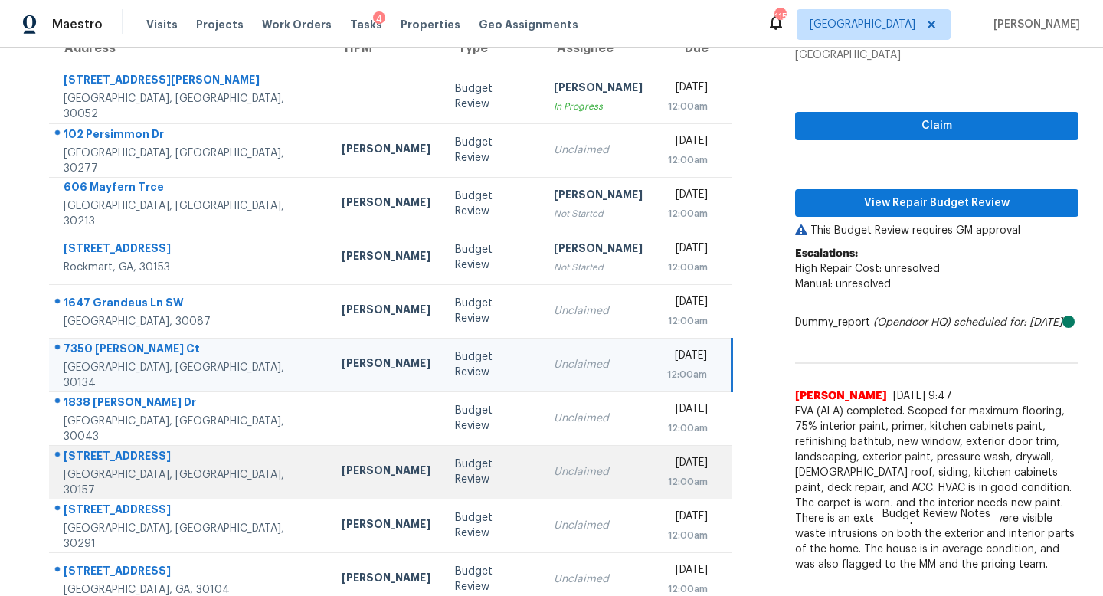
scroll to position [201, 0]
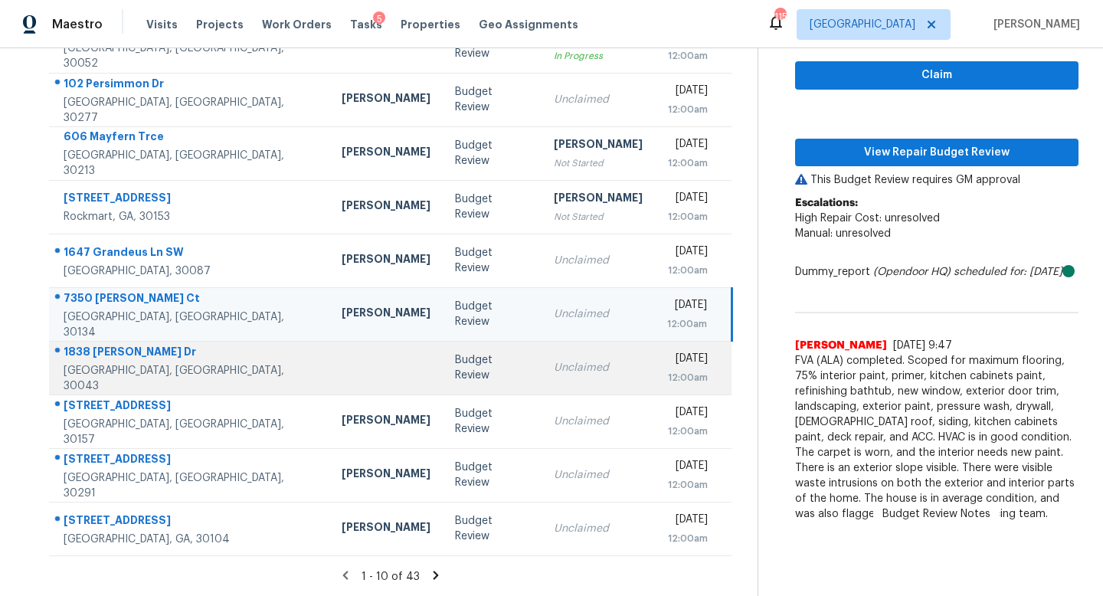
click at [557, 358] on td "Unclaimed" at bounding box center [597, 368] width 113 height 54
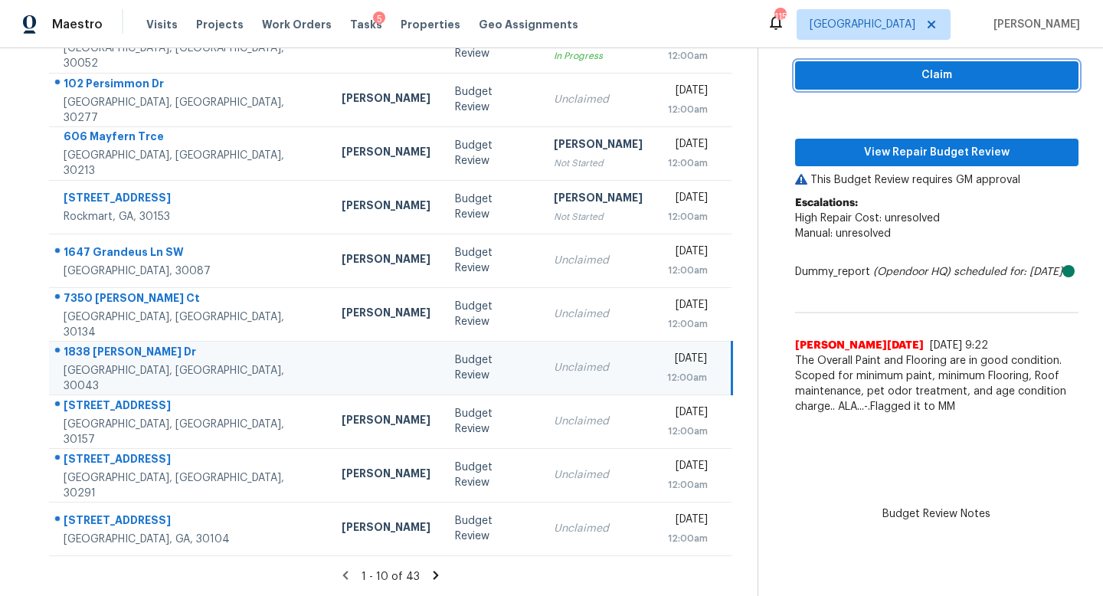
click at [844, 77] on span "Claim" at bounding box center [936, 75] width 259 height 19
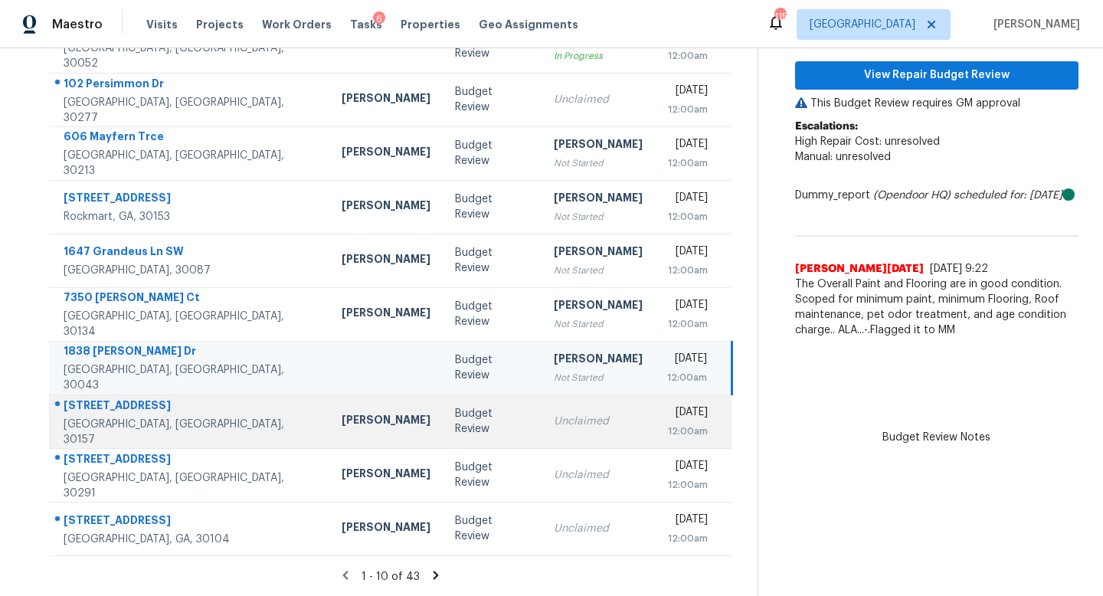
click at [558, 430] on td "Unclaimed" at bounding box center [597, 421] width 113 height 54
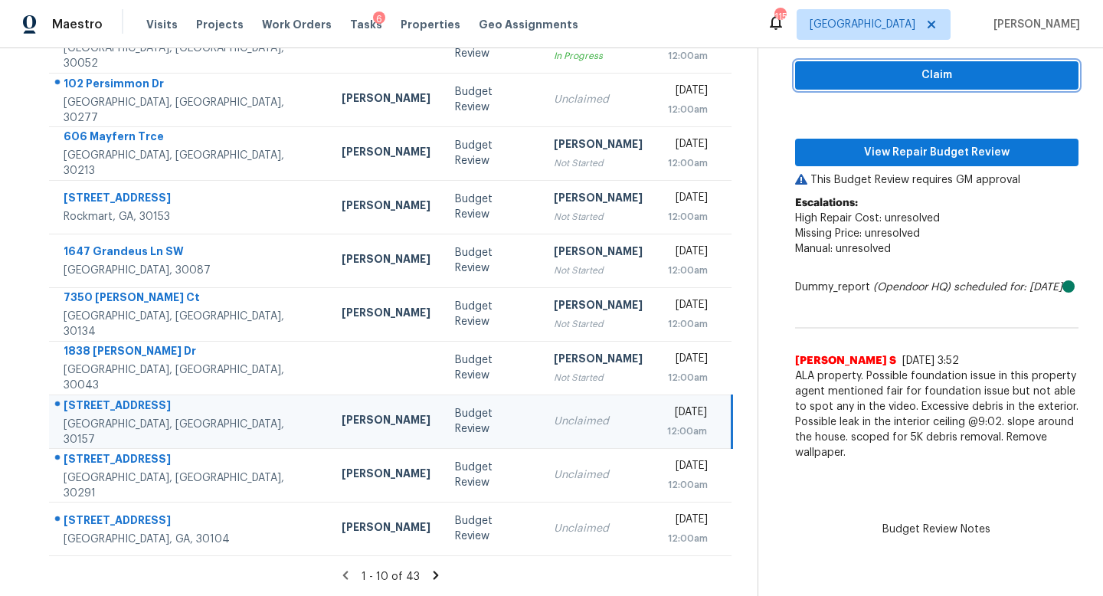
click at [893, 68] on span "Claim" at bounding box center [936, 75] width 259 height 19
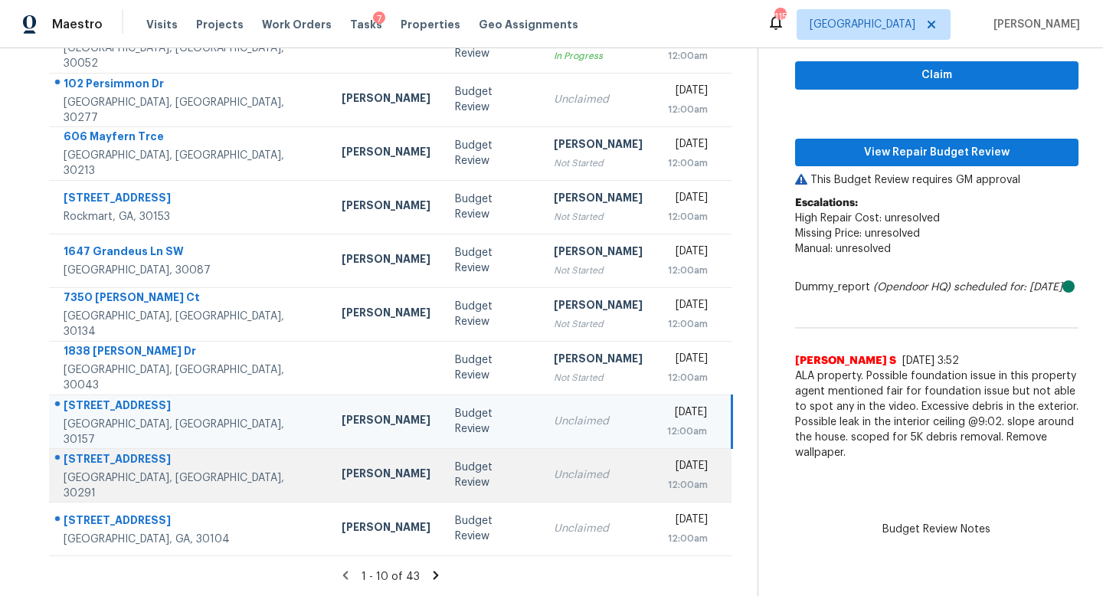
click at [554, 479] on div "Unclaimed" at bounding box center [598, 474] width 89 height 15
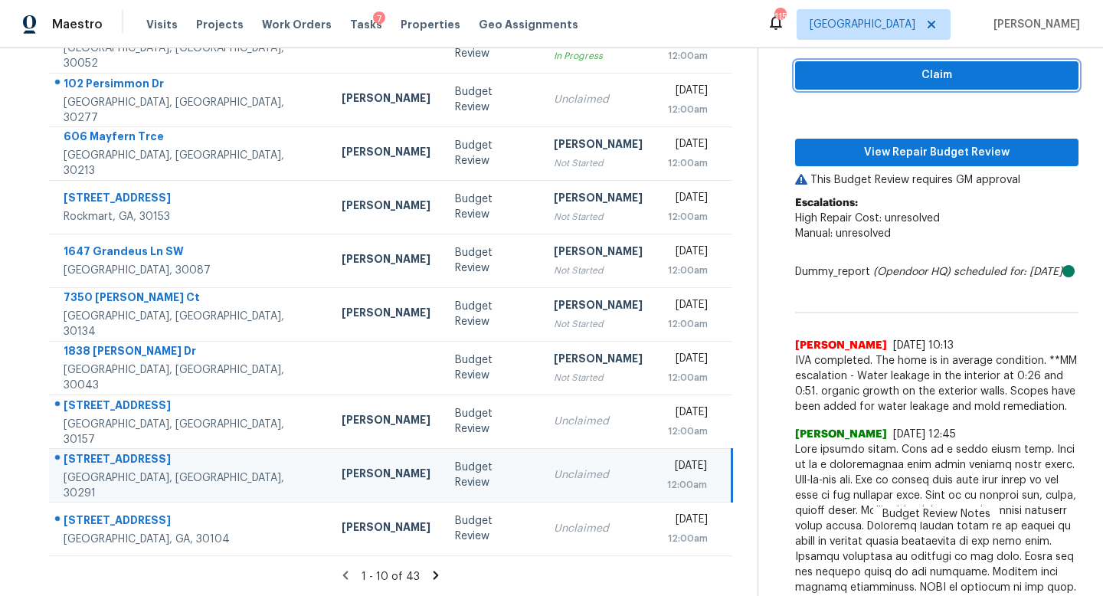
click at [910, 73] on span "Claim" at bounding box center [936, 75] width 259 height 19
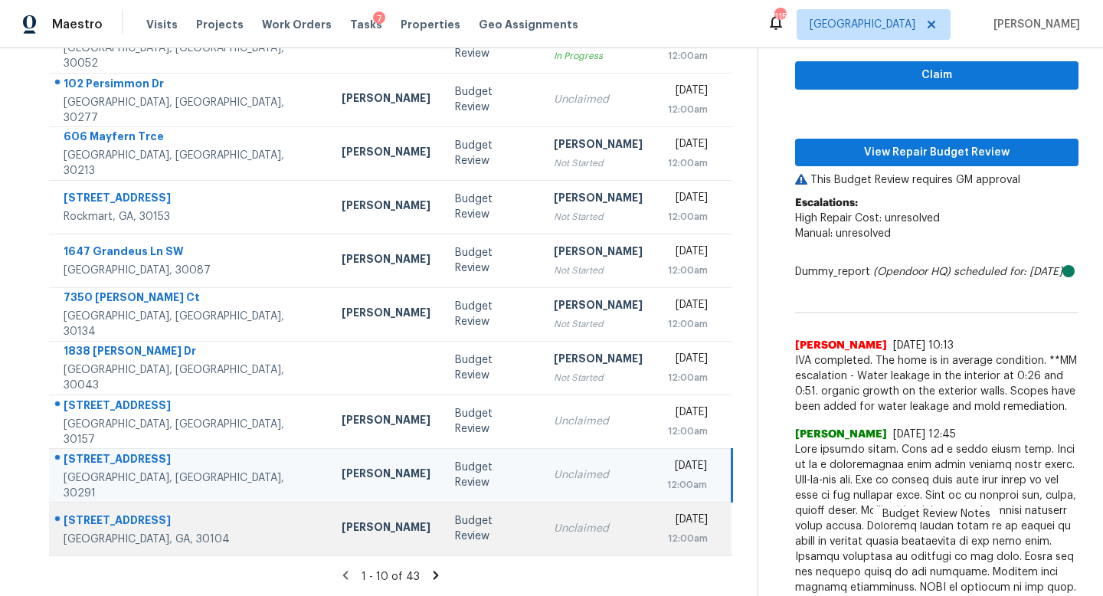
click at [554, 521] on div "Unclaimed" at bounding box center [598, 528] width 89 height 15
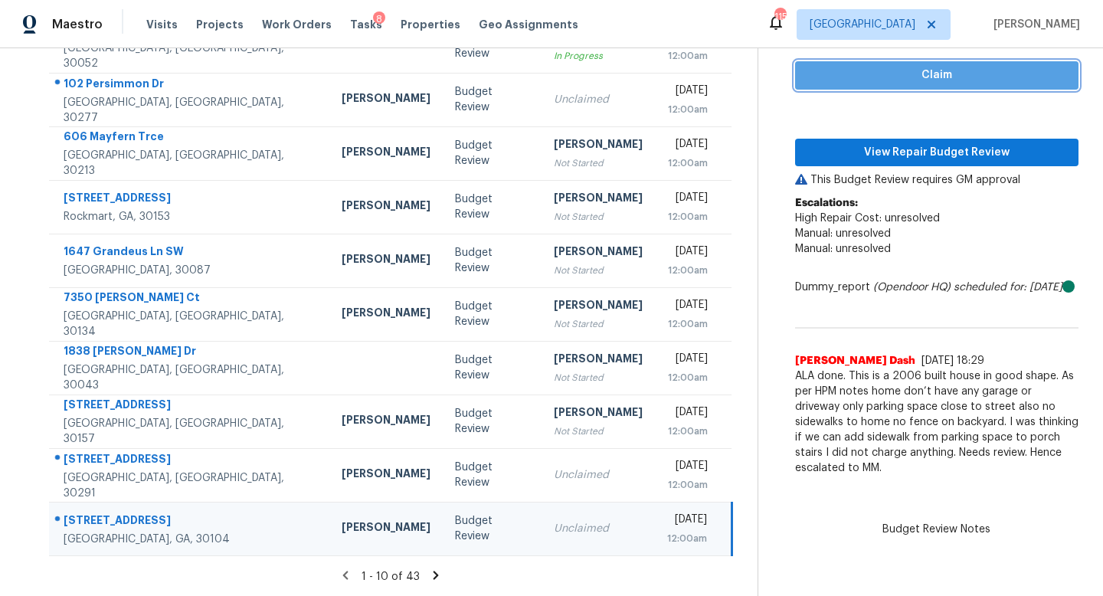
click at [818, 77] on span "Claim" at bounding box center [936, 75] width 259 height 19
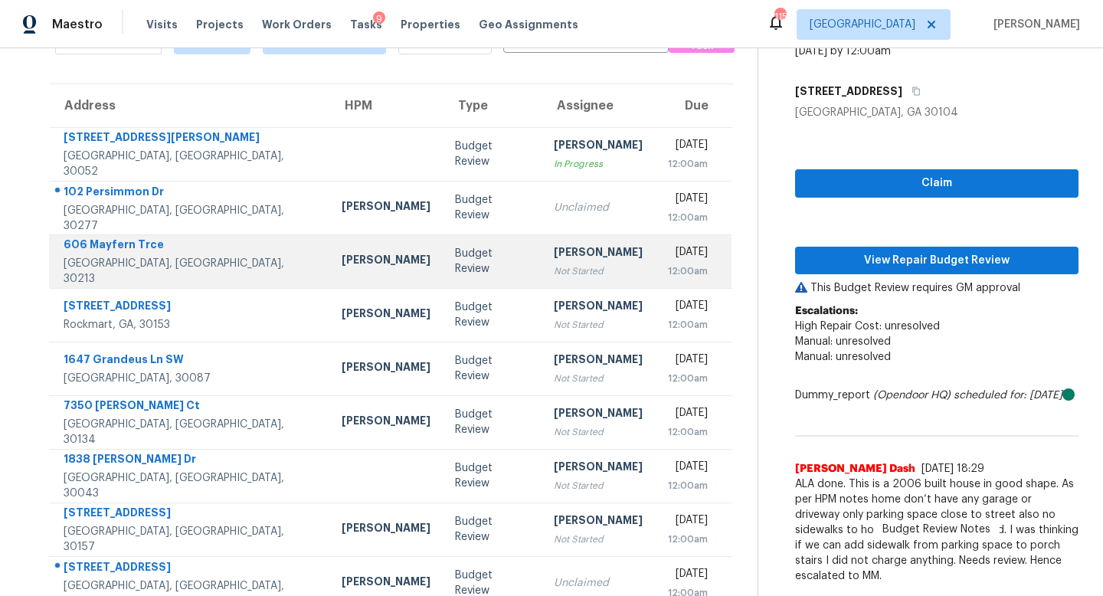
scroll to position [75, 0]
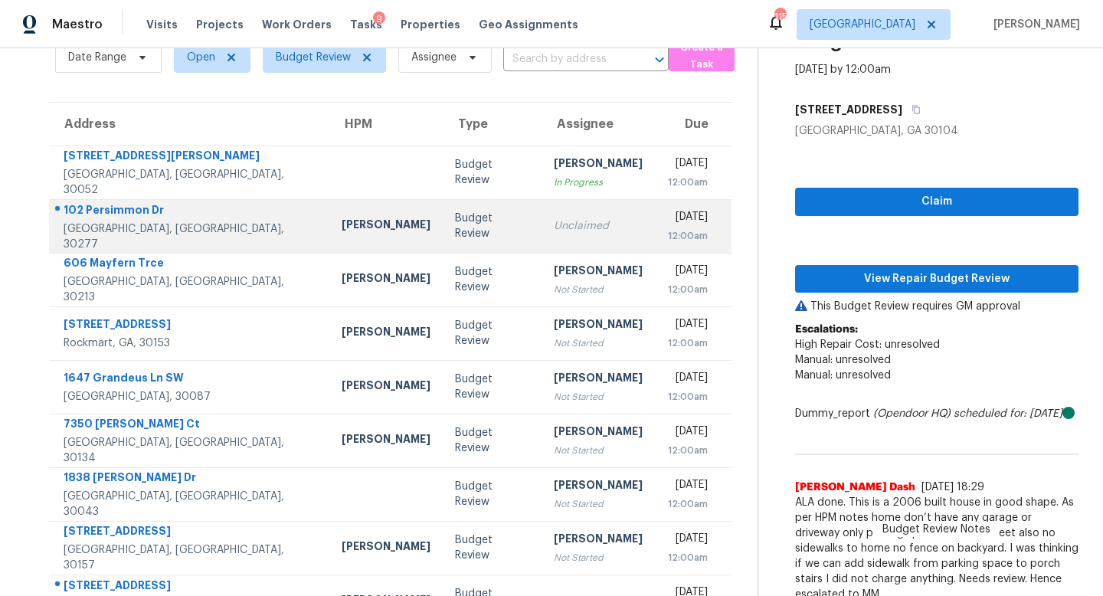
click at [554, 218] on div "Unclaimed" at bounding box center [598, 225] width 89 height 15
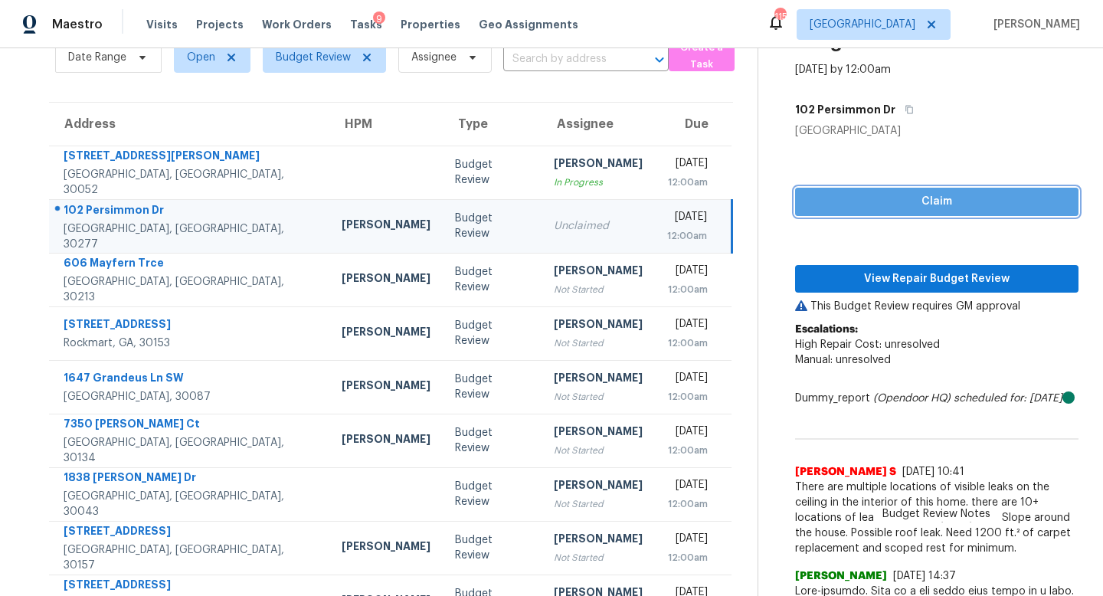
click at [871, 199] on span "Claim" at bounding box center [936, 201] width 259 height 19
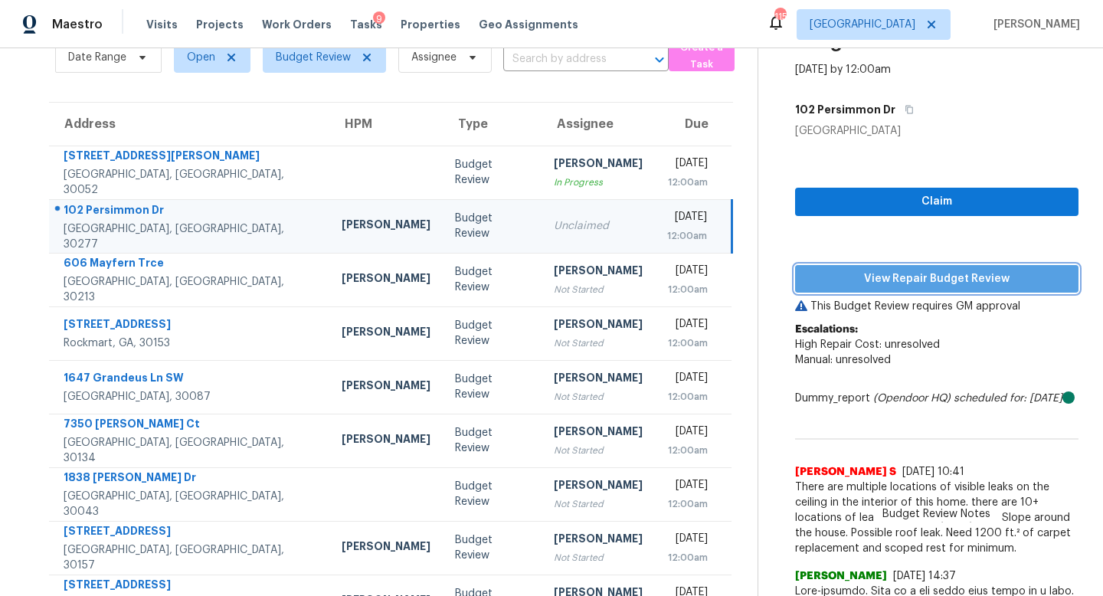
click at [865, 268] on button "View Repair Budget Review" at bounding box center [936, 279] width 283 height 28
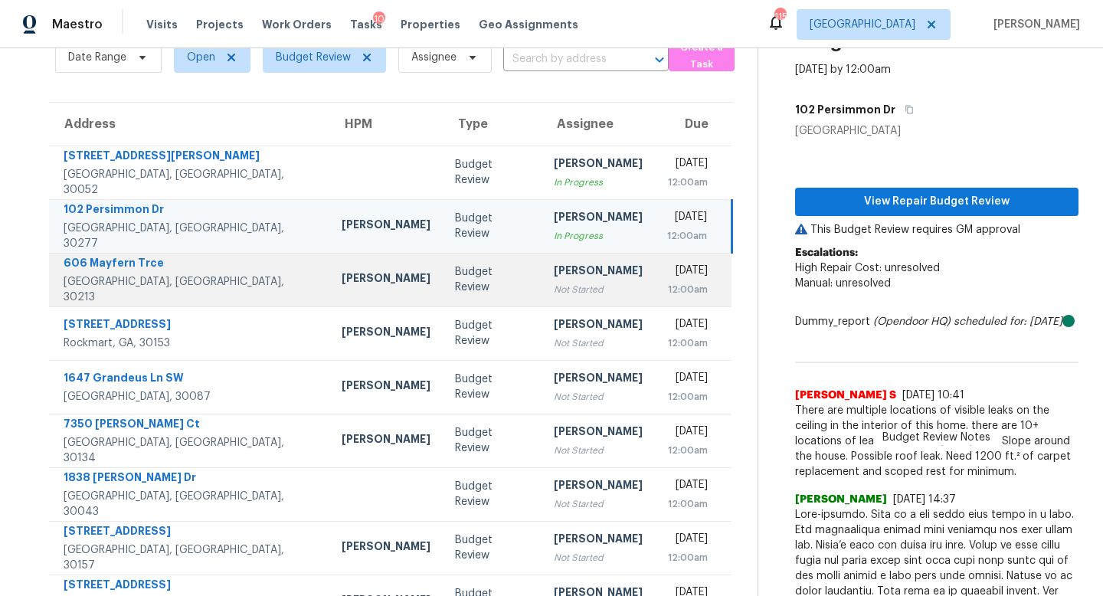
click at [541, 283] on td "[PERSON_NAME] Not Started" at bounding box center [597, 280] width 113 height 54
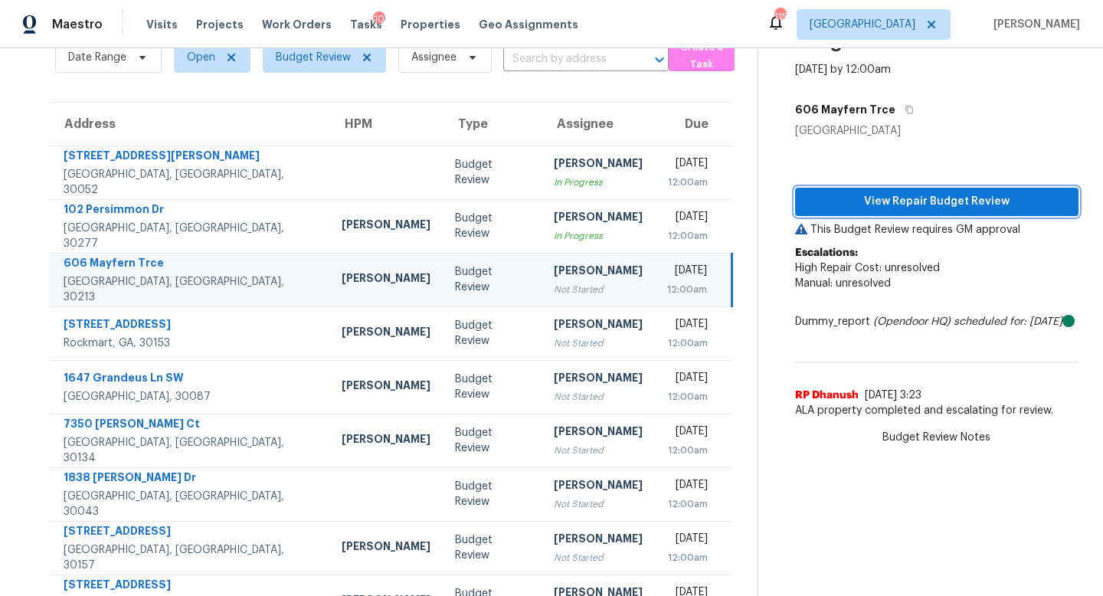
click at [929, 200] on span "View Repair Budget Review" at bounding box center [936, 201] width 259 height 19
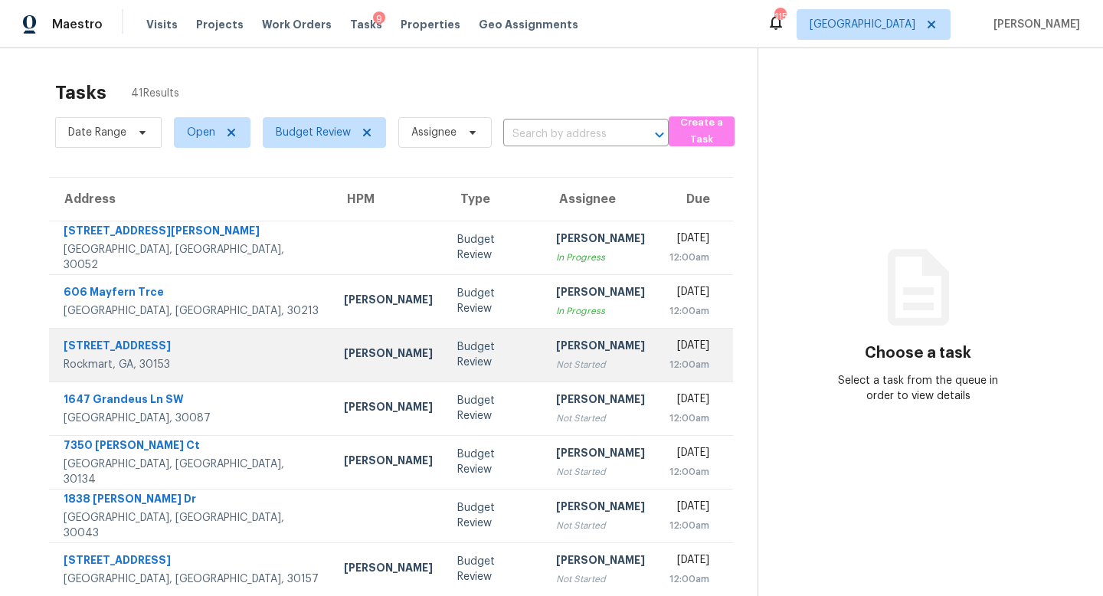
click at [457, 357] on div "Budget Review" at bounding box center [494, 354] width 74 height 31
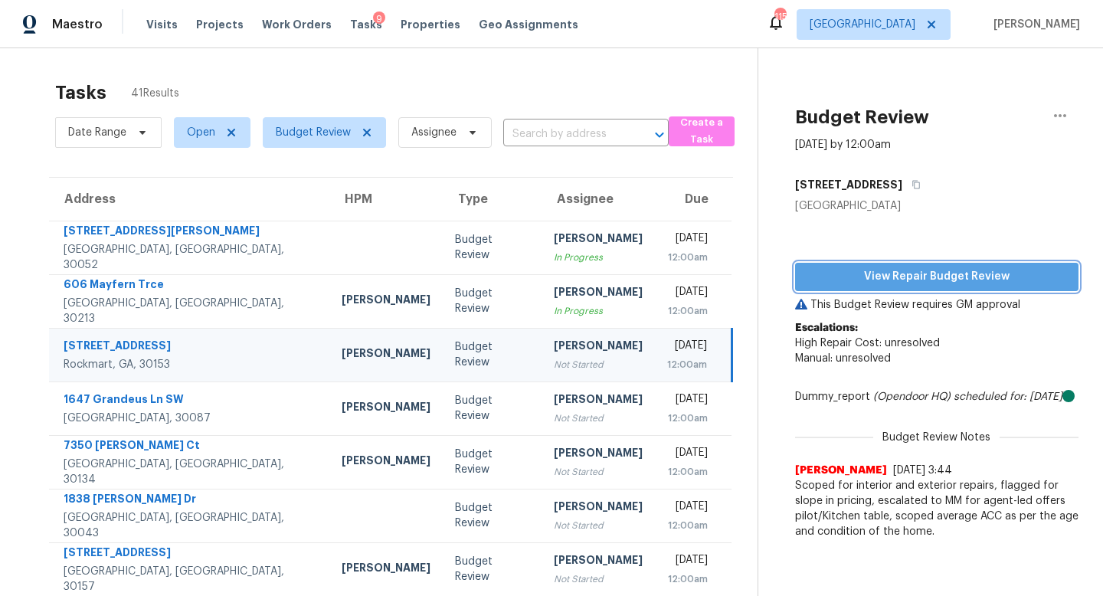
click at [879, 284] on span "View Repair Budget Review" at bounding box center [936, 276] width 259 height 19
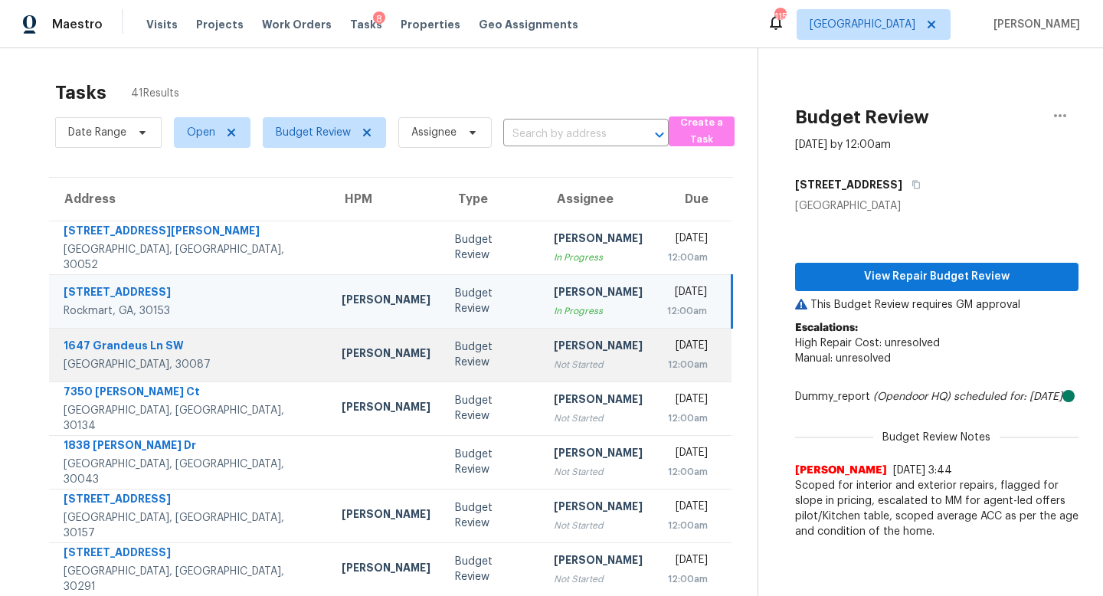
click at [554, 366] on div "Not Started" at bounding box center [598, 364] width 89 height 15
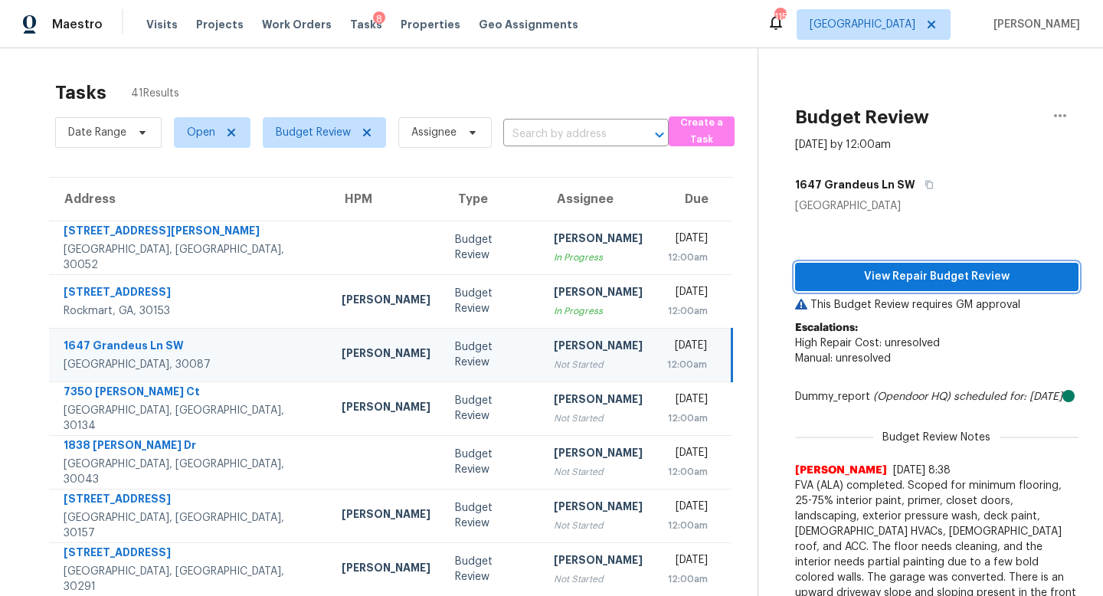
click at [937, 276] on span "View Repair Budget Review" at bounding box center [936, 276] width 259 height 19
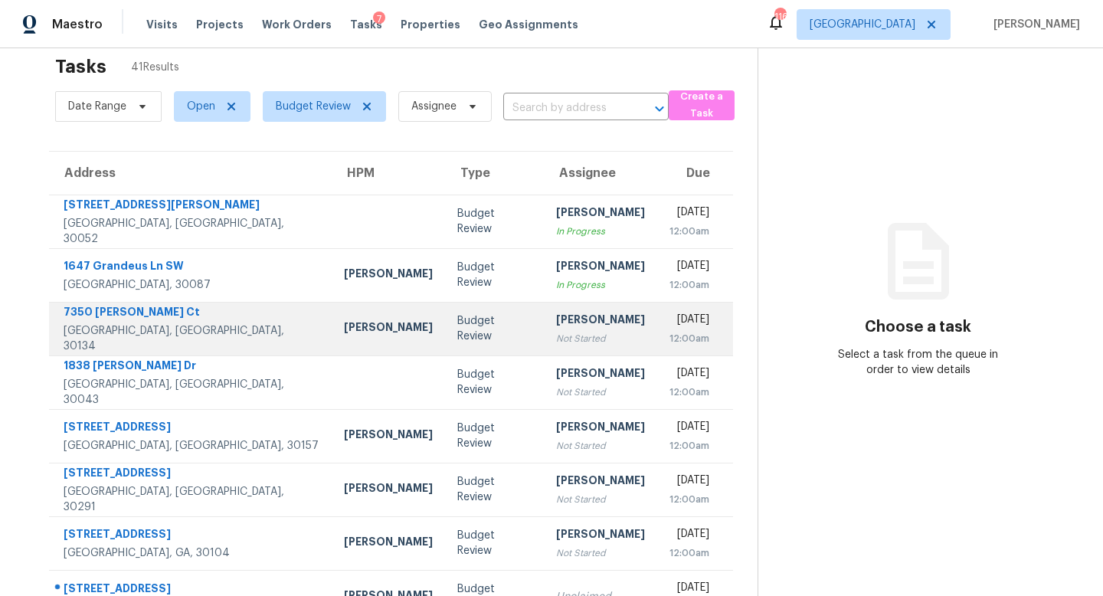
scroll to position [21, 0]
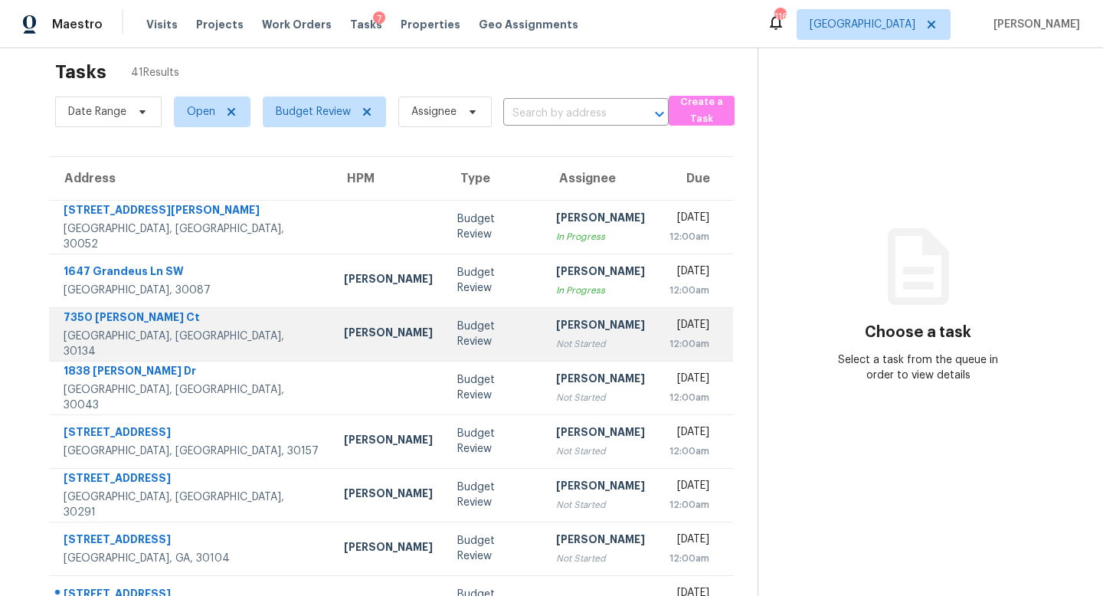
click at [456, 349] on td "Budget Review" at bounding box center [494, 334] width 99 height 54
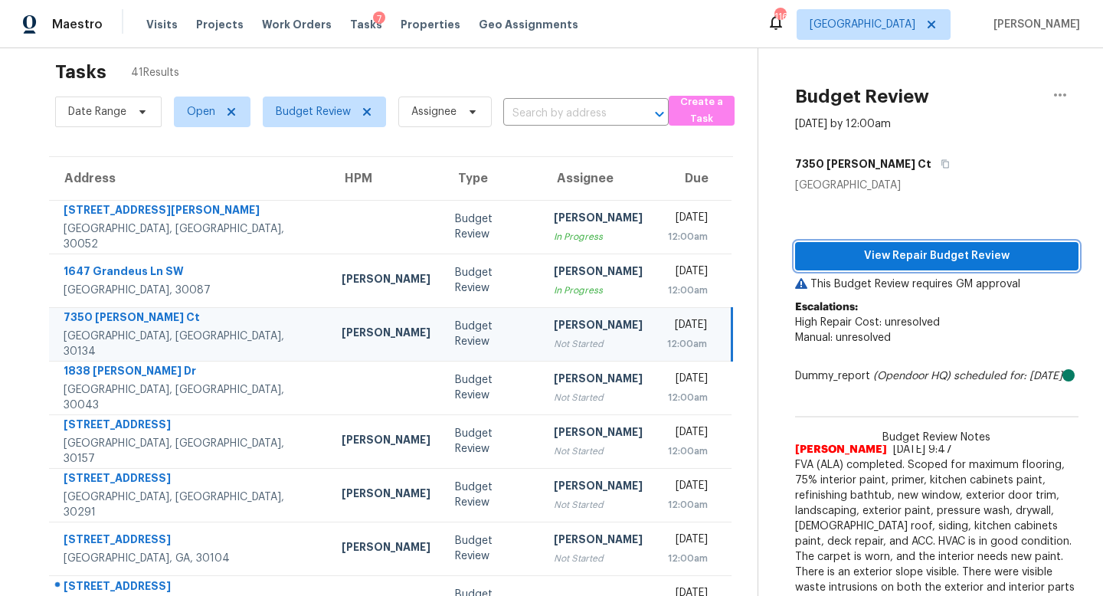
click at [929, 260] on span "View Repair Budget Review" at bounding box center [936, 256] width 259 height 19
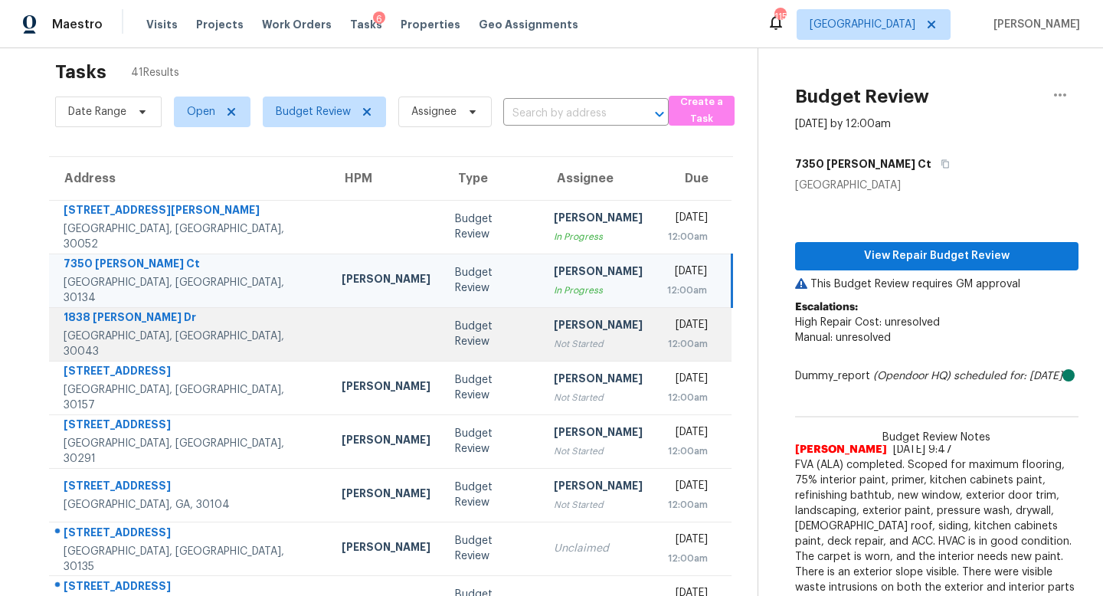
click at [541, 358] on td "Cynthia Herriott Not Started" at bounding box center [597, 334] width 113 height 54
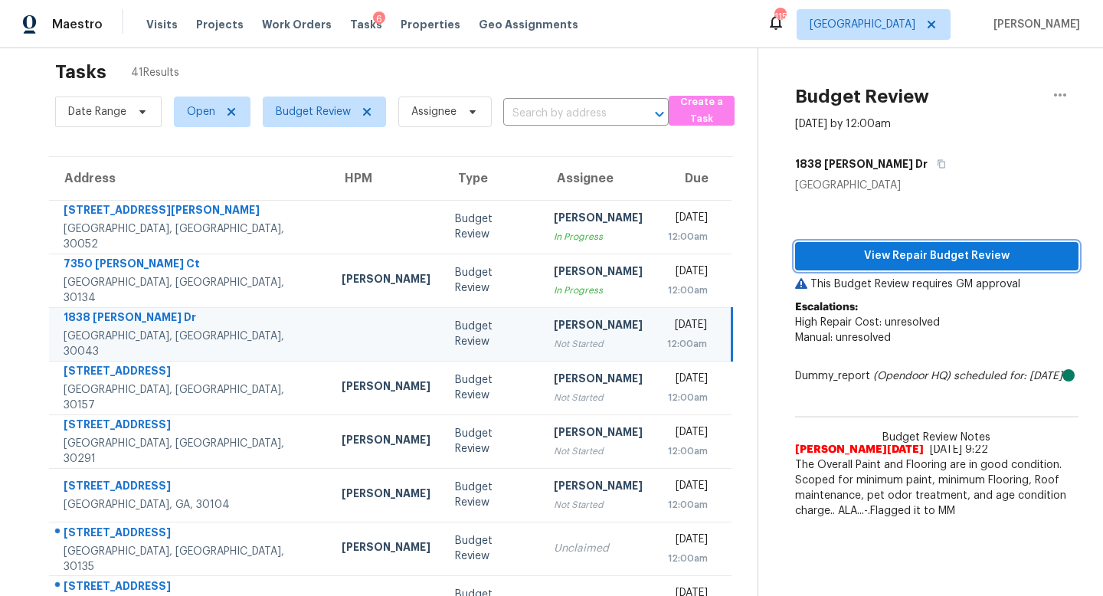
click at [845, 253] on span "View Repair Budget Review" at bounding box center [936, 256] width 259 height 19
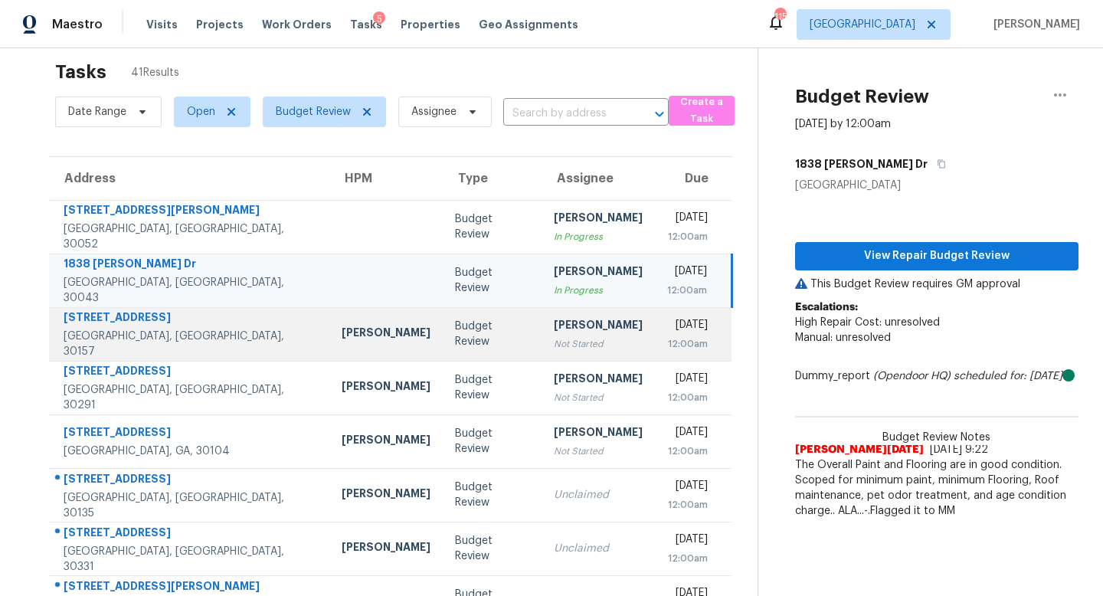
click at [554, 329] on div "[PERSON_NAME]" at bounding box center [598, 326] width 89 height 19
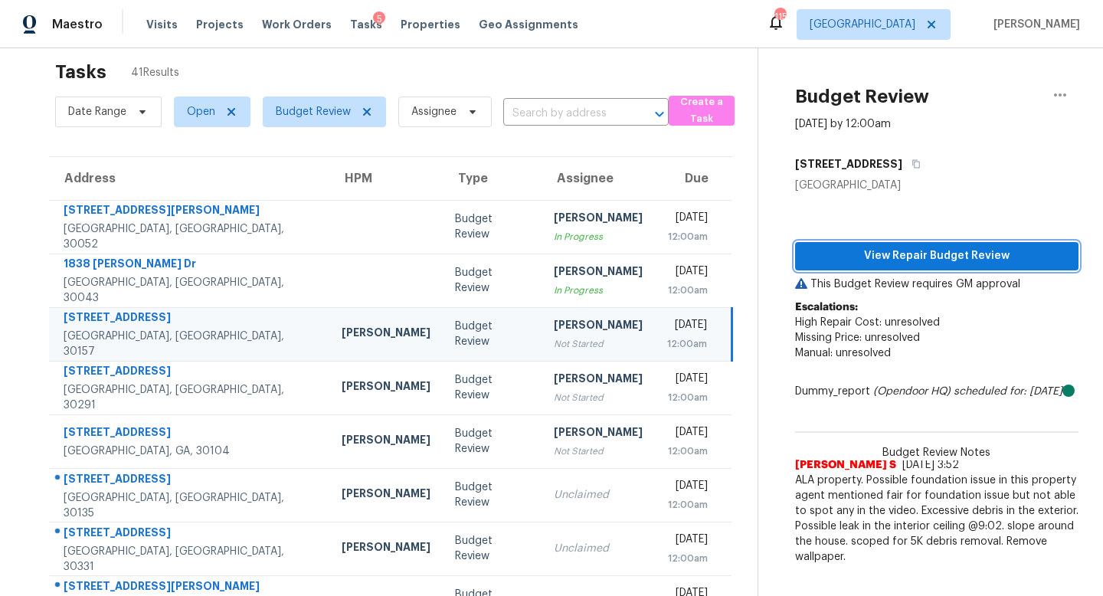
click at [889, 255] on span "View Repair Budget Review" at bounding box center [936, 256] width 259 height 19
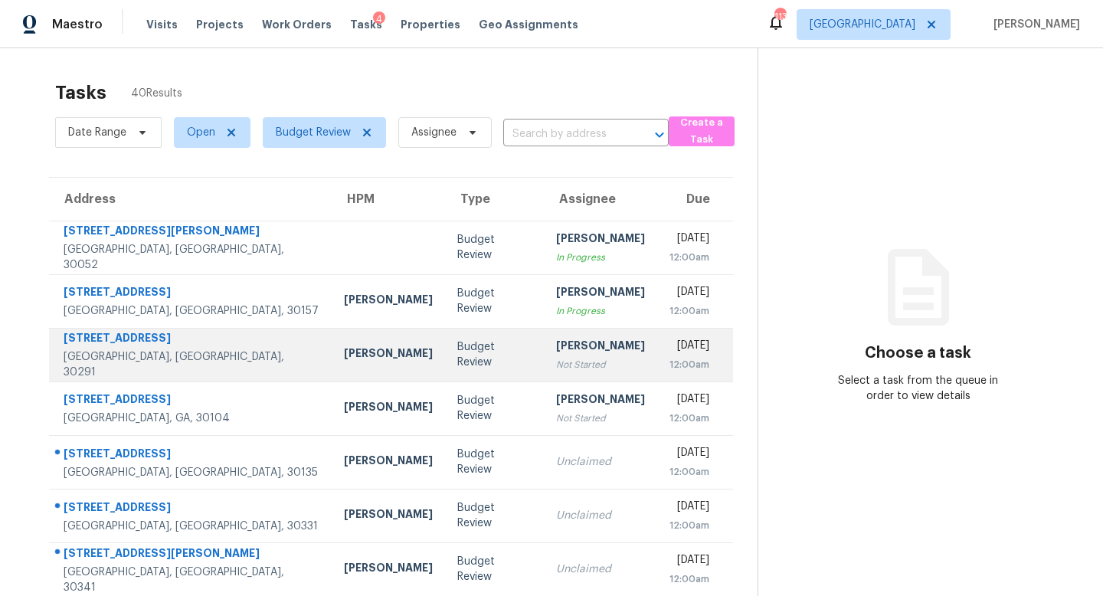
click at [544, 353] on td "[PERSON_NAME] Not Started" at bounding box center [600, 355] width 113 height 54
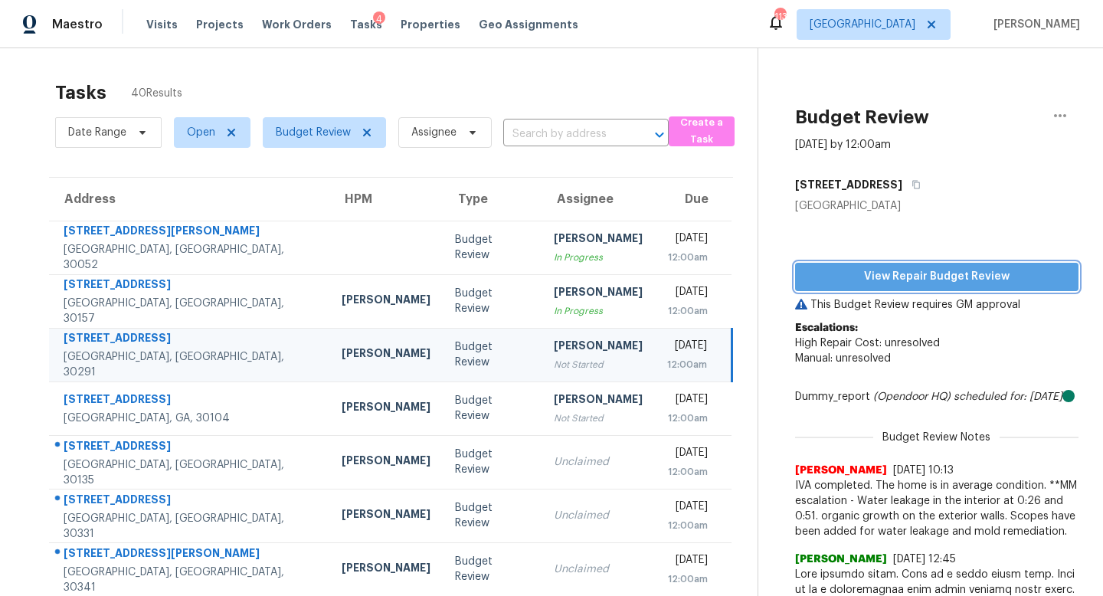
click at [914, 280] on span "View Repair Budget Review" at bounding box center [936, 276] width 259 height 19
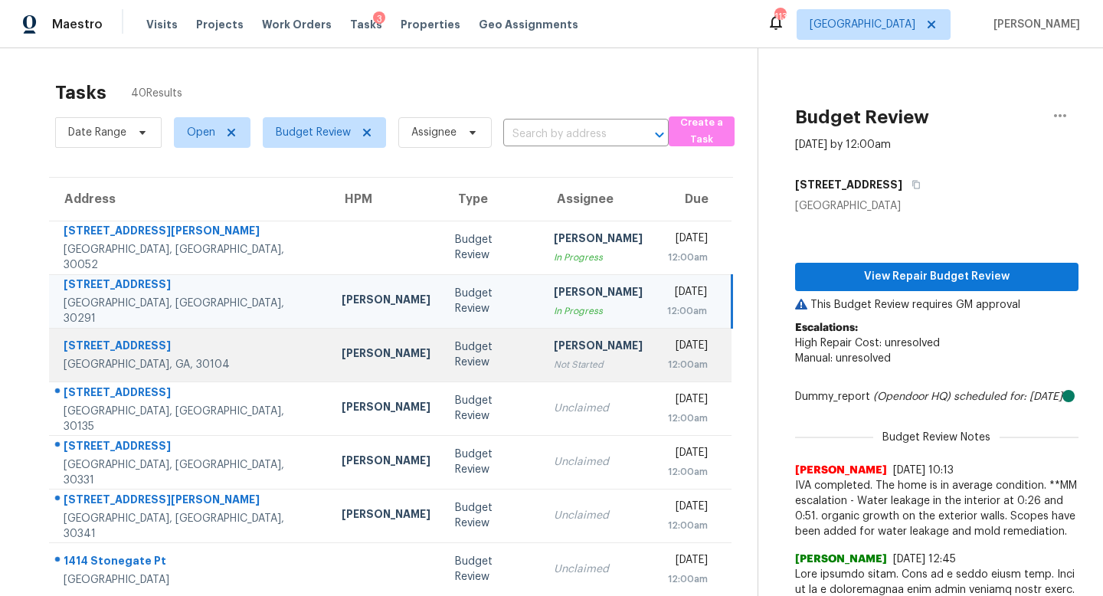
click at [468, 361] on td "Budget Review" at bounding box center [492, 355] width 98 height 54
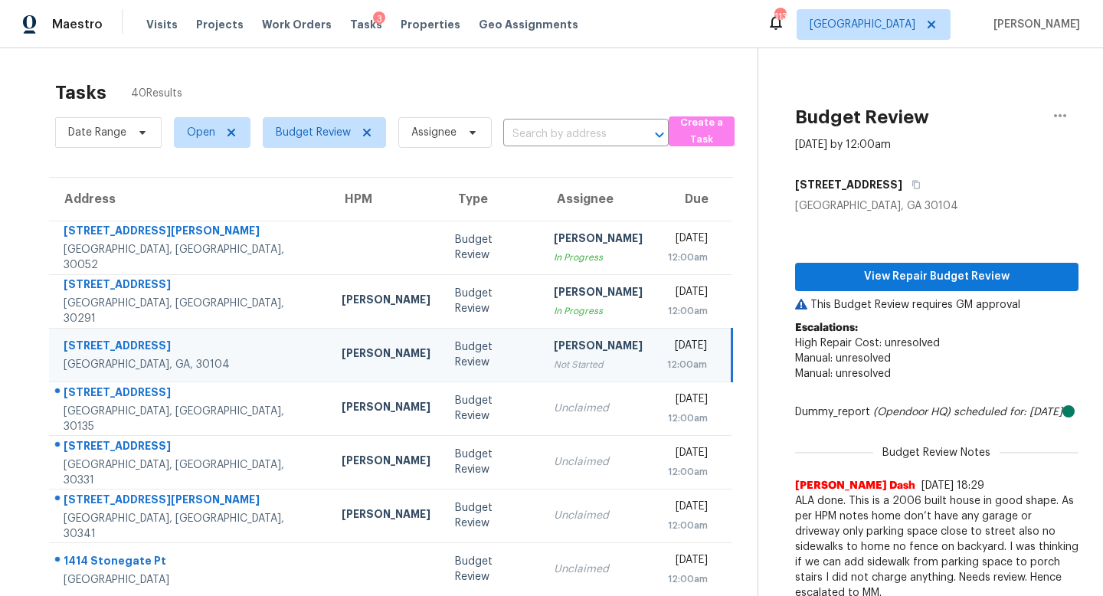
click at [667, 370] on div "12:00am" at bounding box center [687, 364] width 40 height 15
click at [840, 267] on span "View Repair Budget Review" at bounding box center [936, 276] width 259 height 19
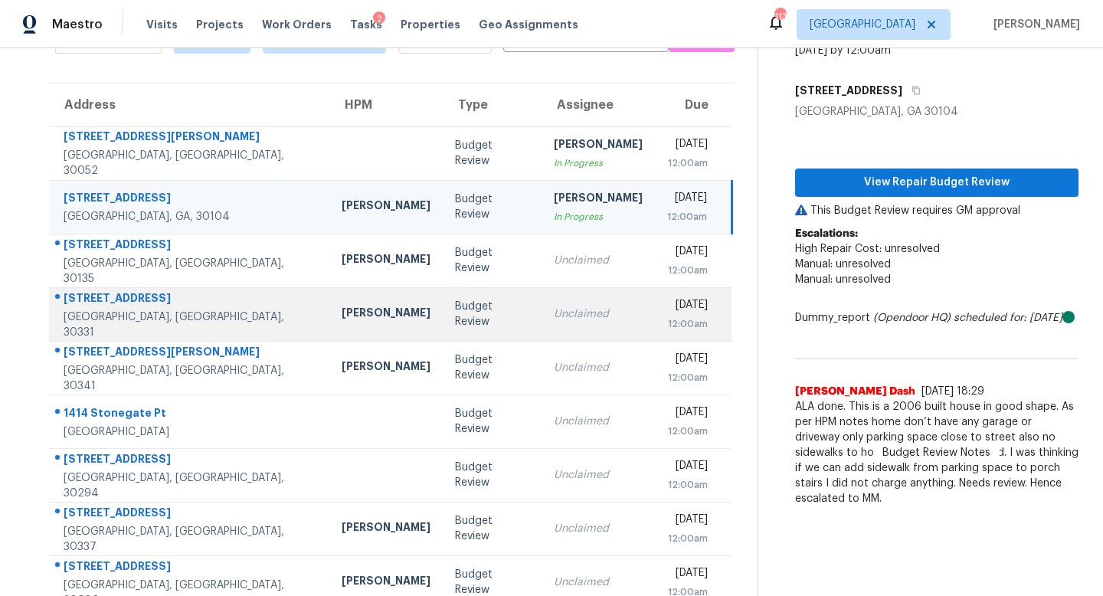
scroll to position [64, 0]
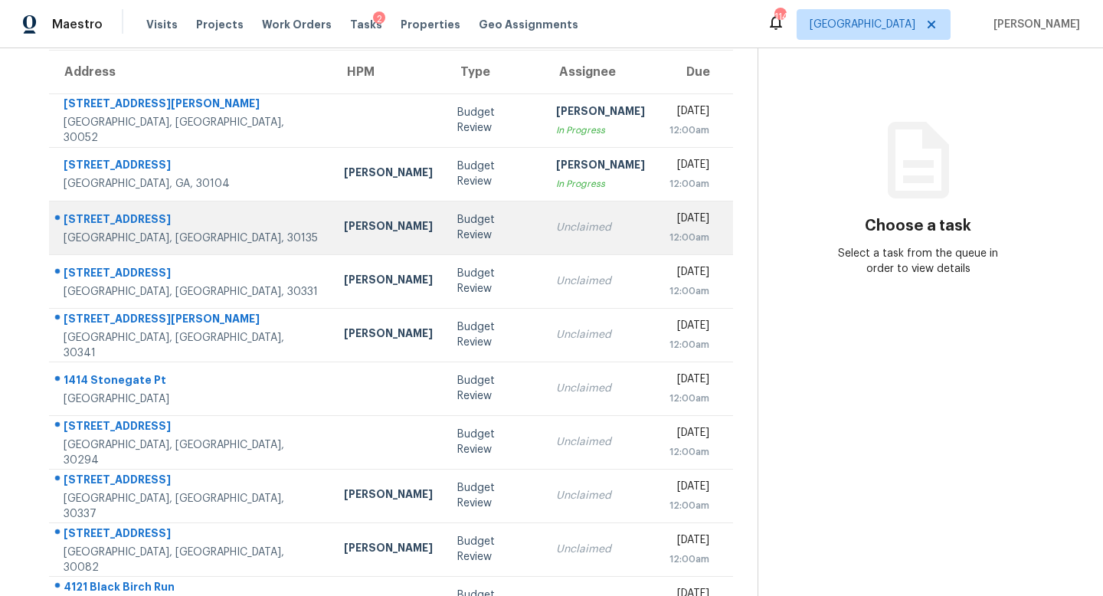
scroll to position [103, 0]
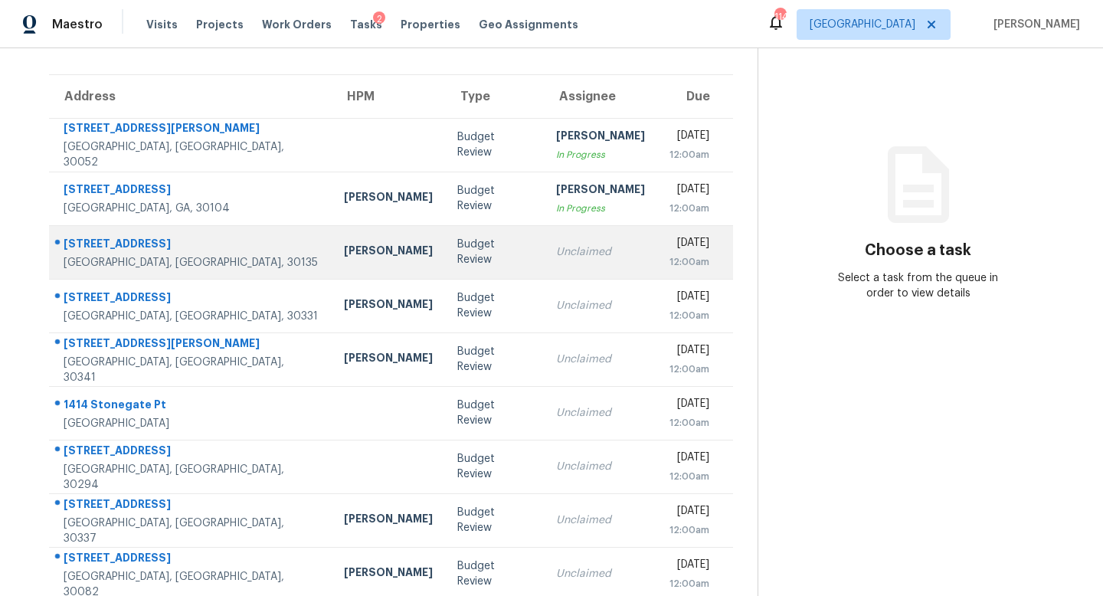
click at [556, 250] on div "Unclaimed" at bounding box center [600, 251] width 89 height 15
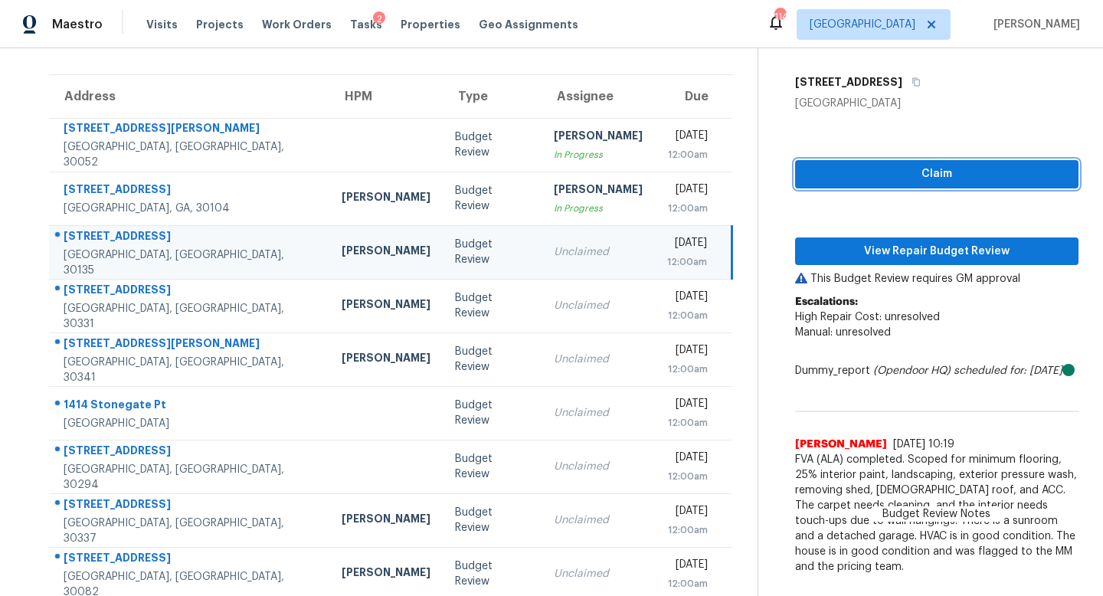
click at [820, 178] on span "Claim" at bounding box center [936, 174] width 259 height 19
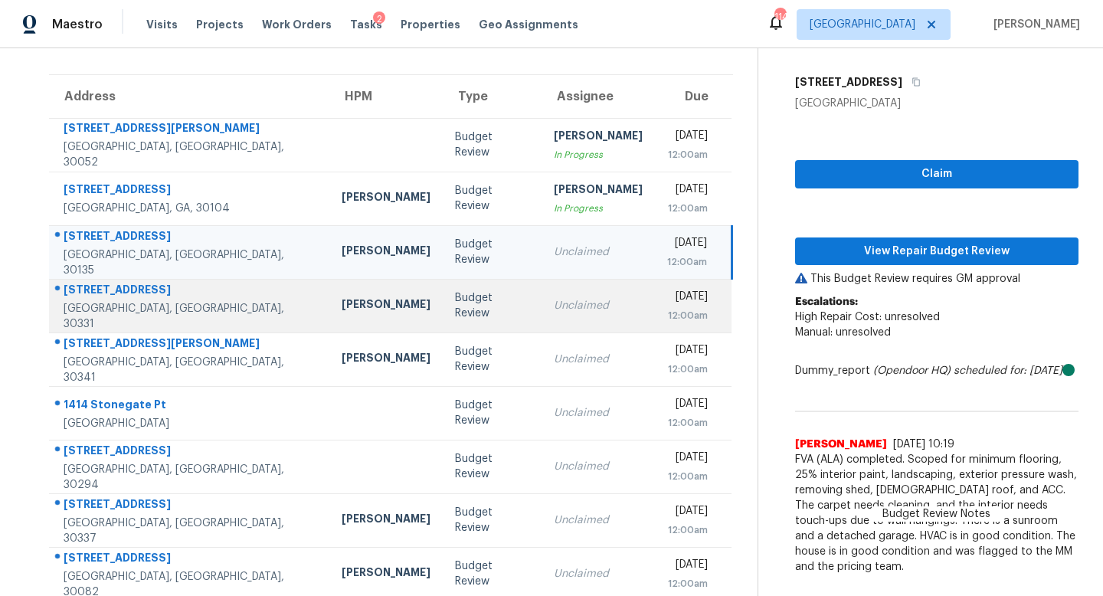
click at [585, 298] on td "Unclaimed" at bounding box center [597, 306] width 113 height 54
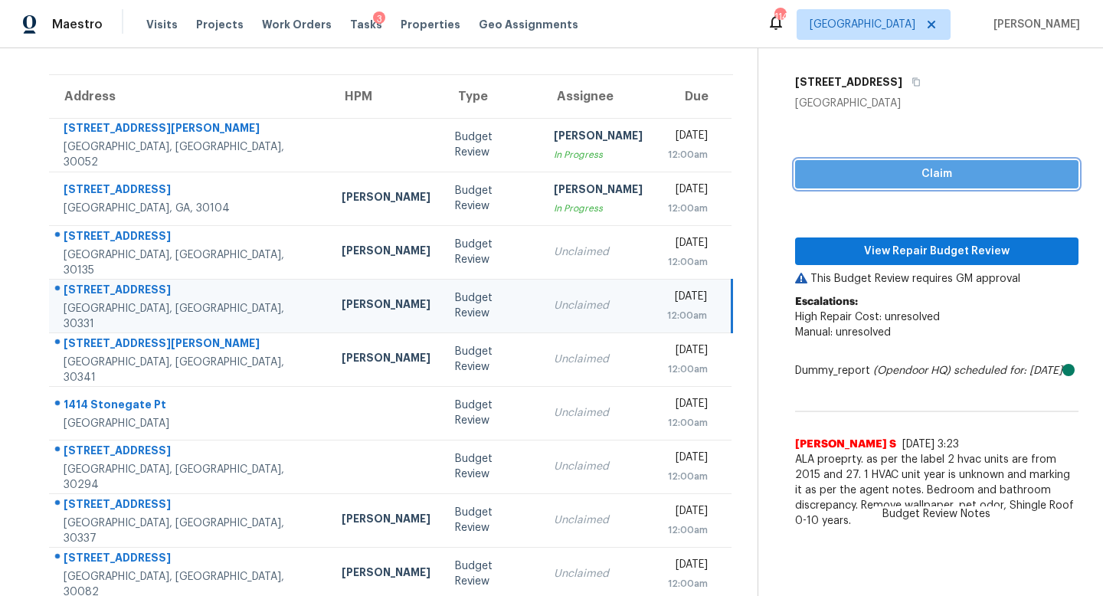
click at [800, 185] on button "Claim" at bounding box center [936, 174] width 283 height 28
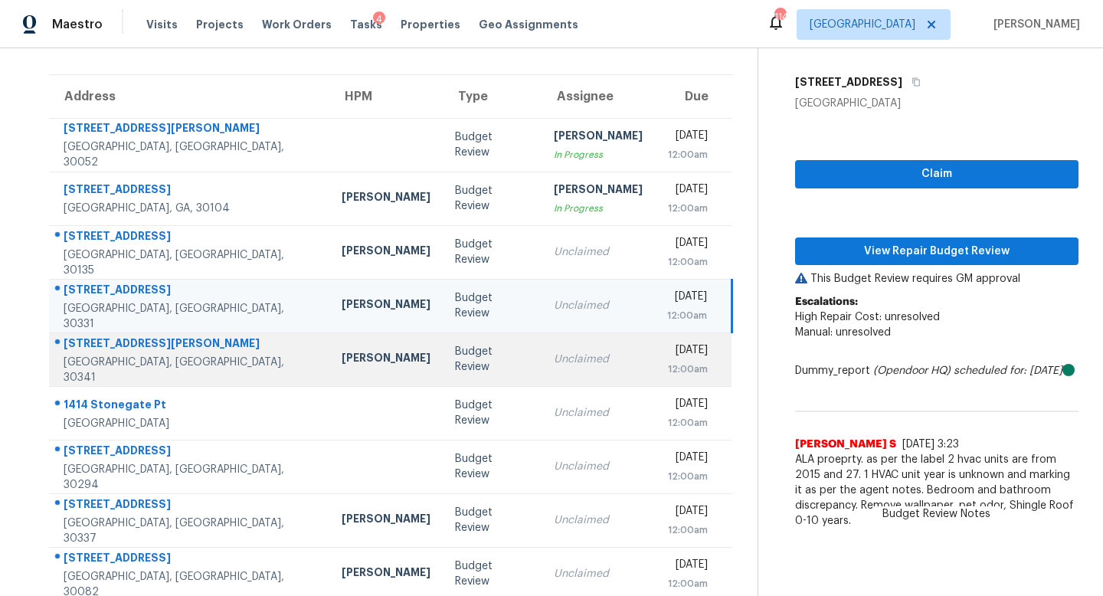
click at [561, 358] on div "Unclaimed" at bounding box center [598, 358] width 89 height 15
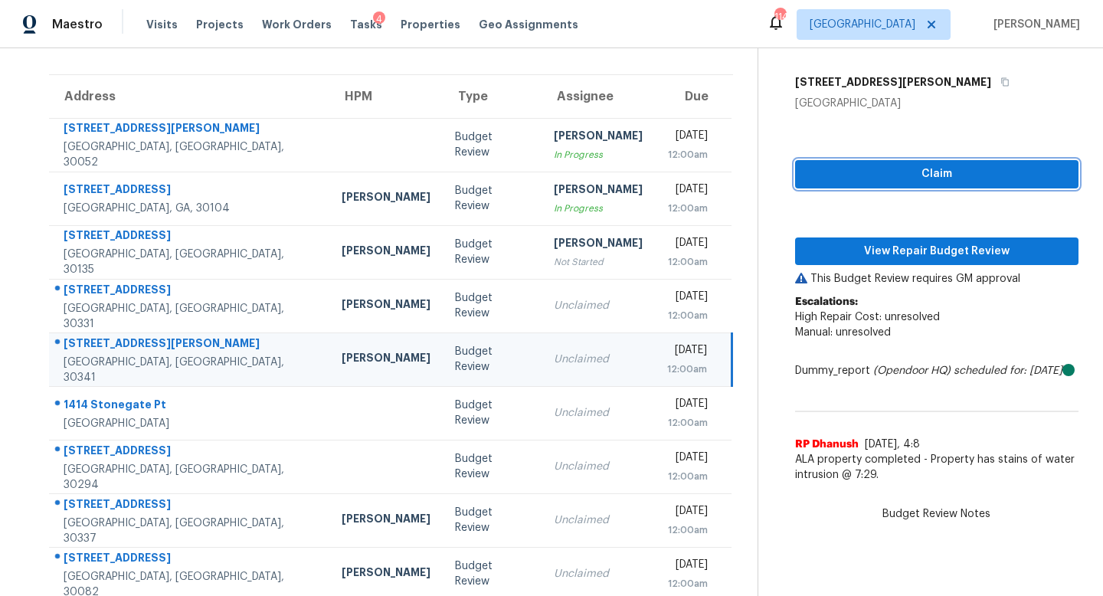
click at [848, 160] on button "Claim" at bounding box center [936, 174] width 283 height 28
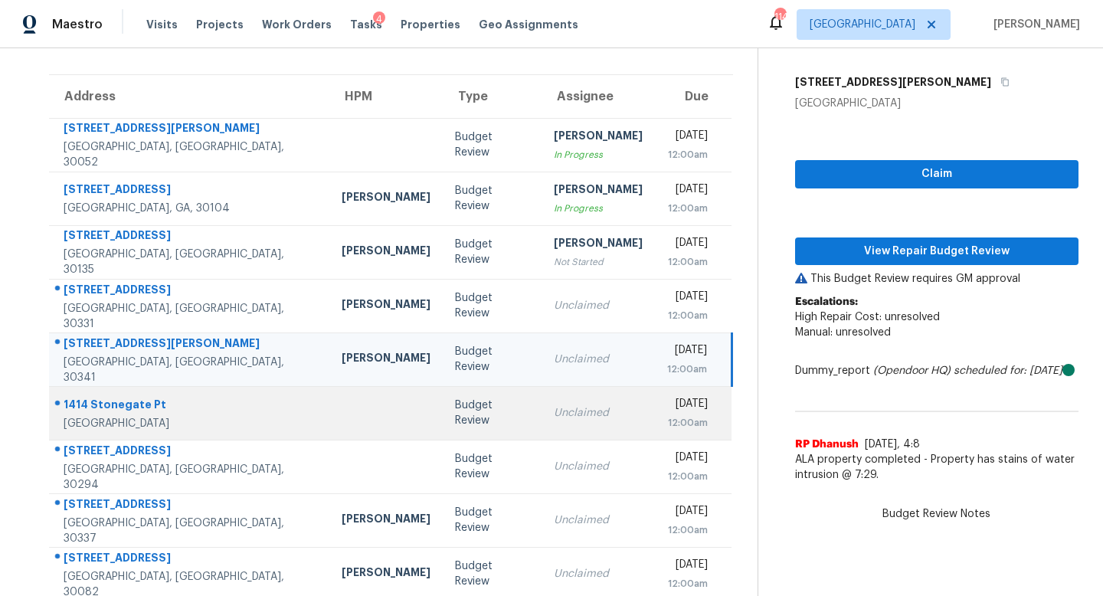
click at [541, 432] on td "Unclaimed" at bounding box center [597, 413] width 113 height 54
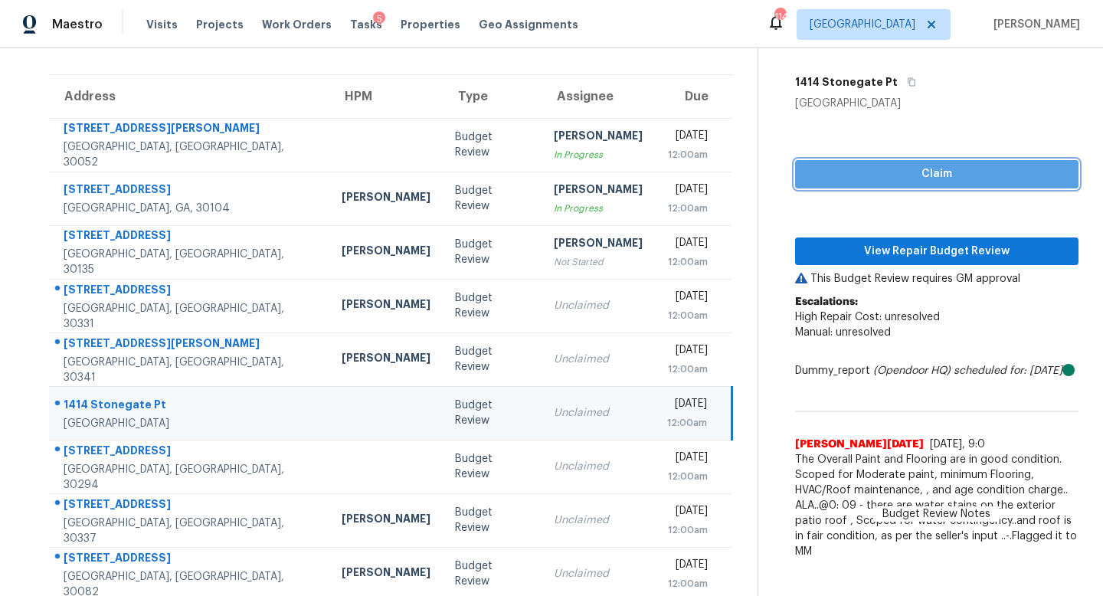
click at [871, 166] on span "Claim" at bounding box center [936, 174] width 259 height 19
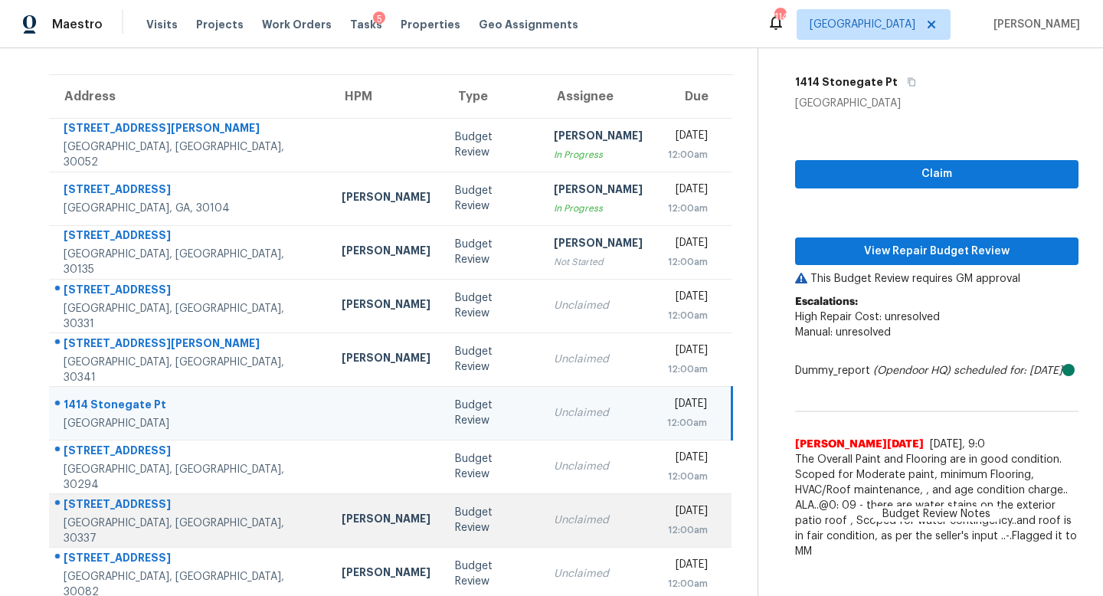
click at [541, 500] on td "Unclaimed" at bounding box center [597, 520] width 113 height 54
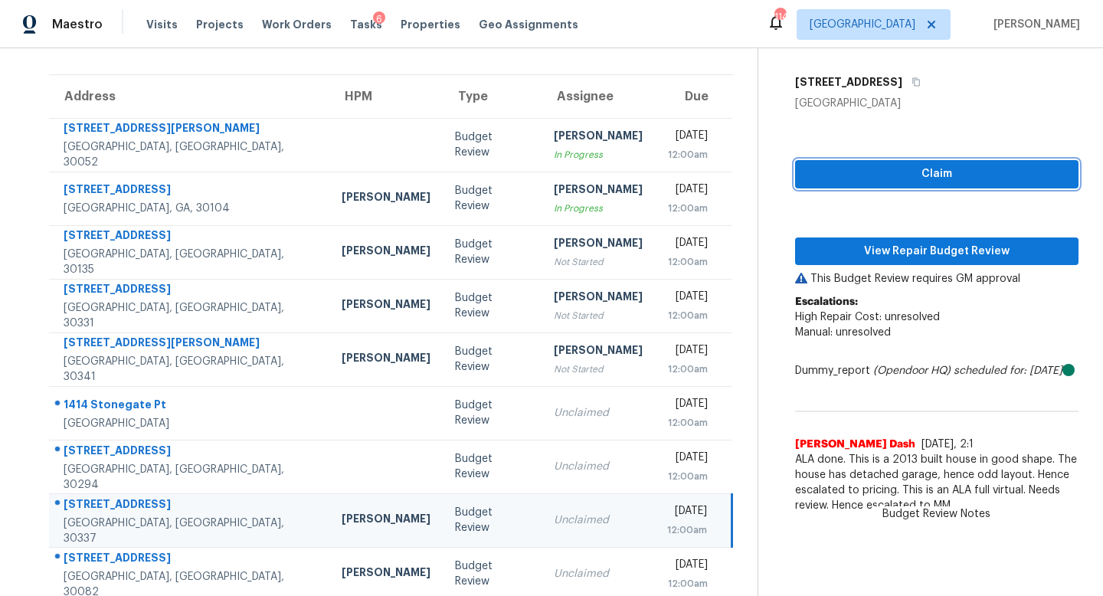
click at [856, 172] on span "Claim" at bounding box center [936, 174] width 259 height 19
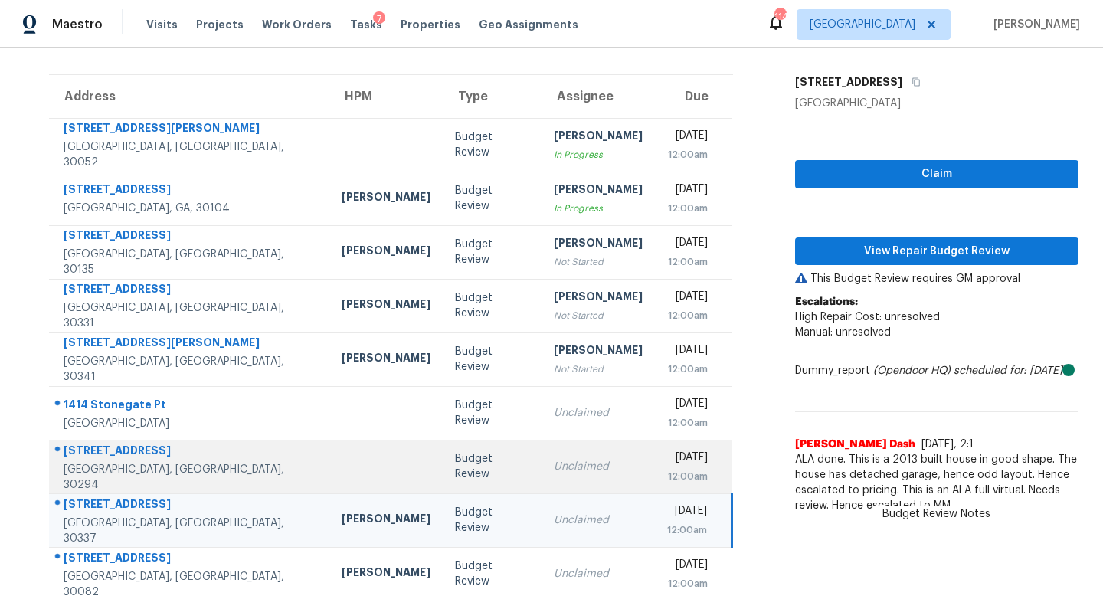
click at [556, 462] on div "Unclaimed" at bounding box center [598, 466] width 89 height 15
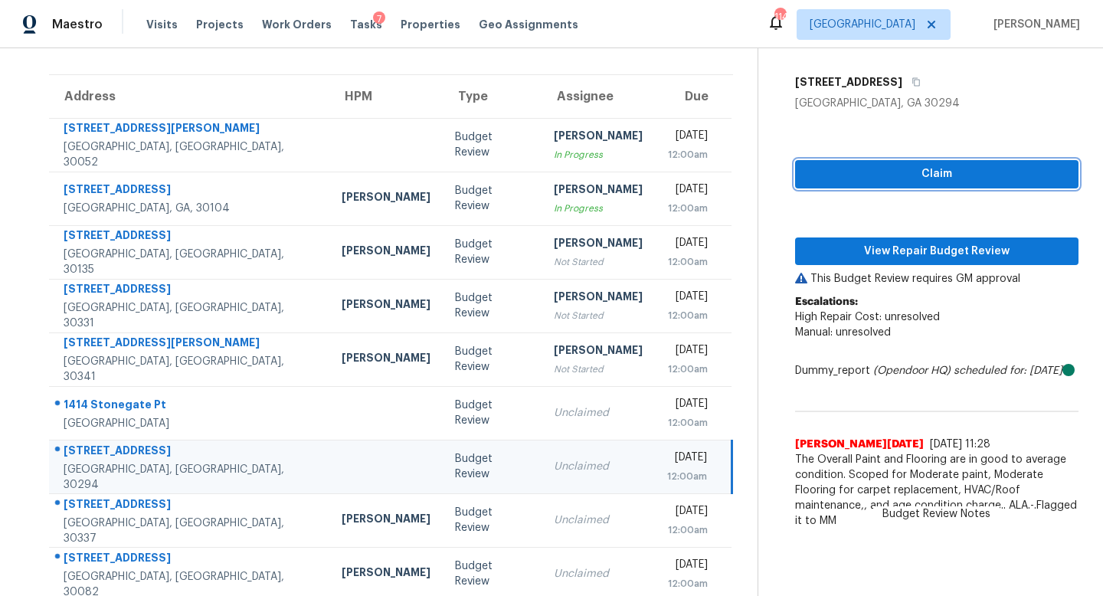
click at [819, 172] on span "Claim" at bounding box center [936, 174] width 259 height 19
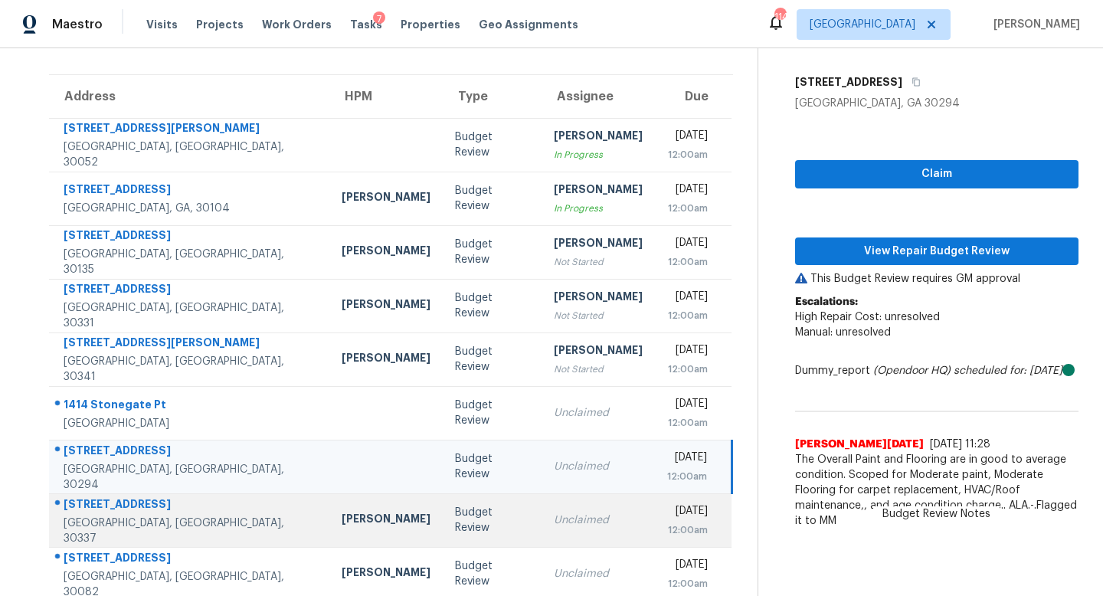
scroll to position [201, 0]
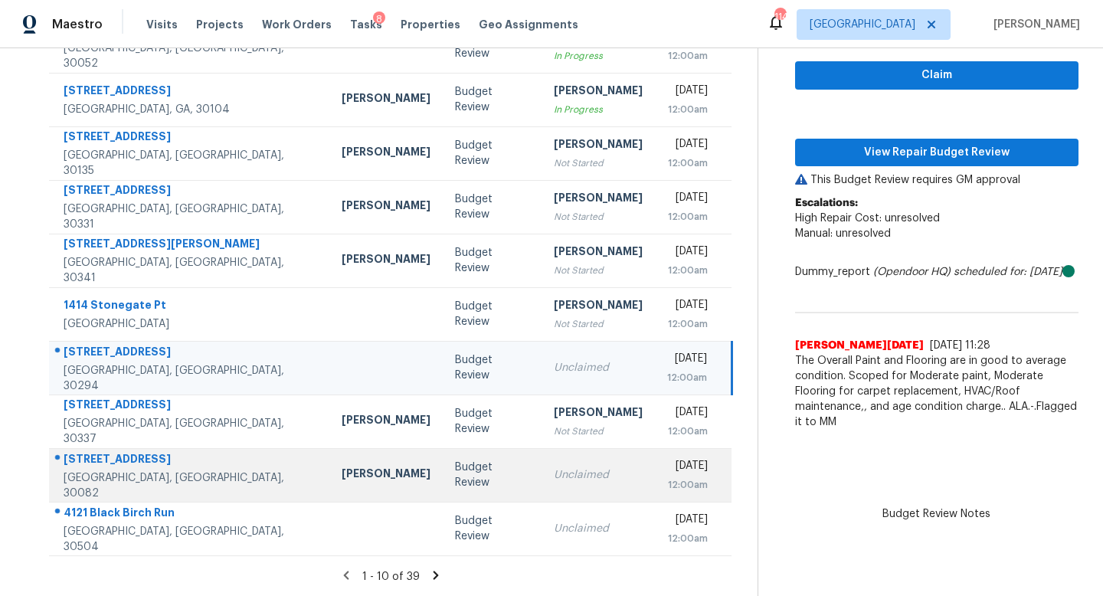
click at [554, 481] on div "Unclaimed" at bounding box center [598, 474] width 89 height 15
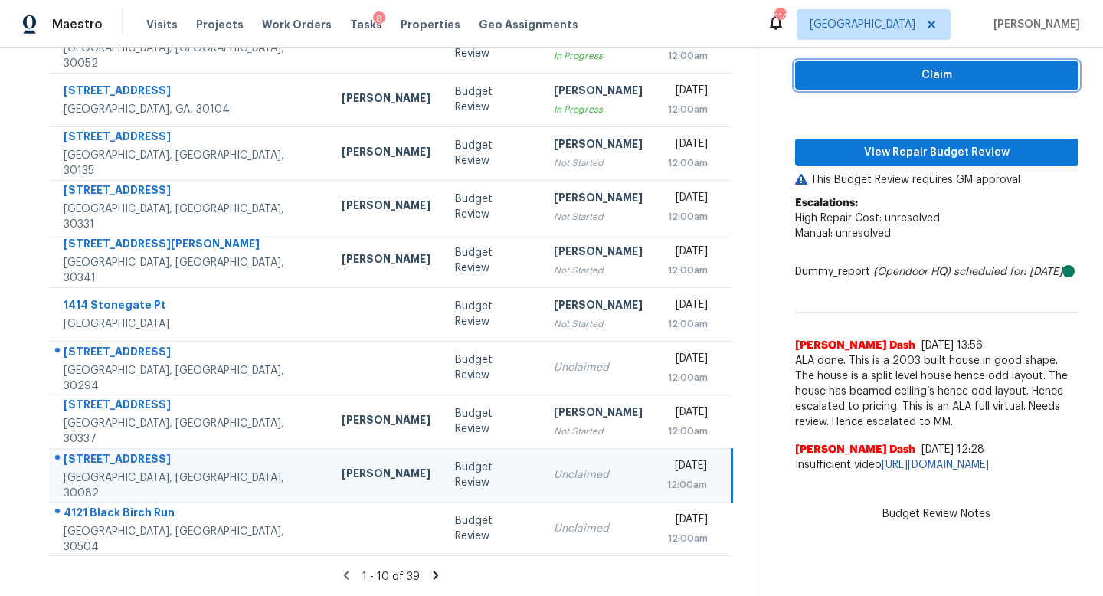
click at [848, 66] on span "Claim" at bounding box center [936, 75] width 259 height 19
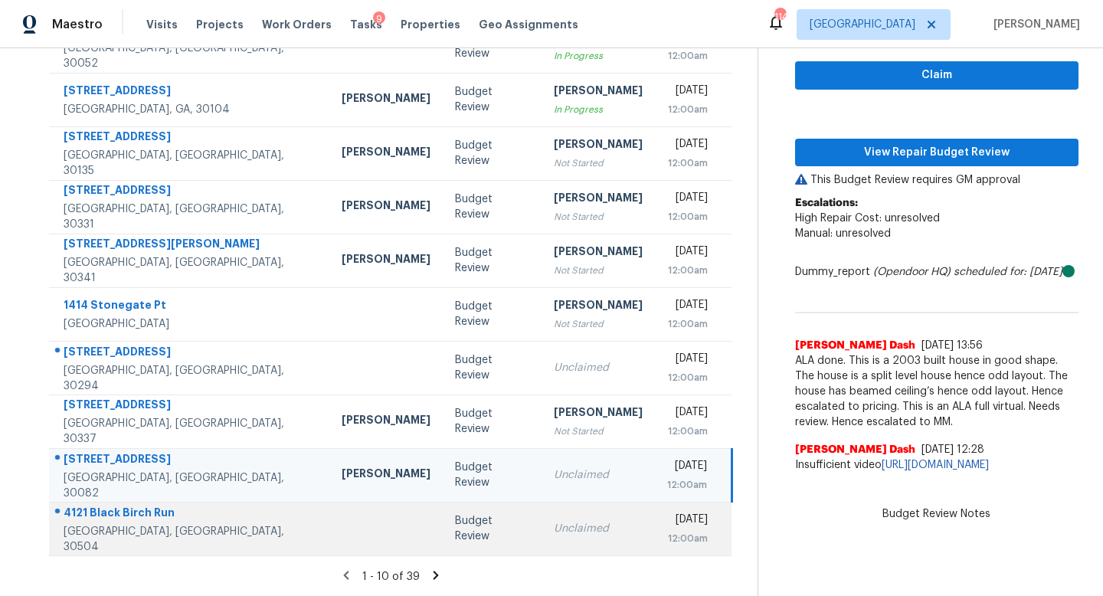
click at [544, 544] on td "Unclaimed" at bounding box center [597, 529] width 113 height 54
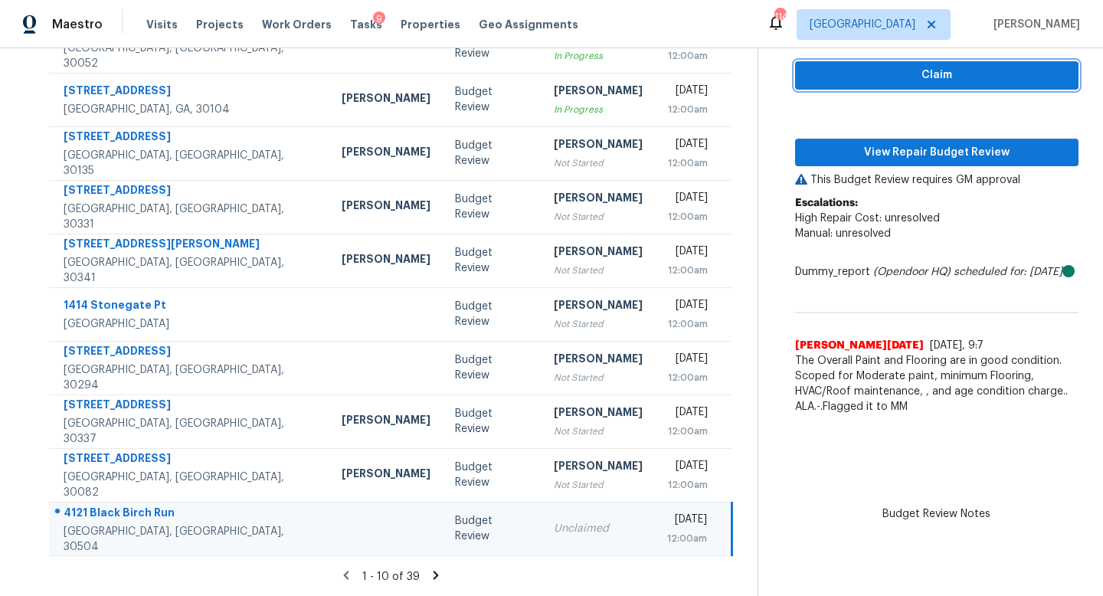
click at [922, 66] on span "Claim" at bounding box center [936, 75] width 259 height 19
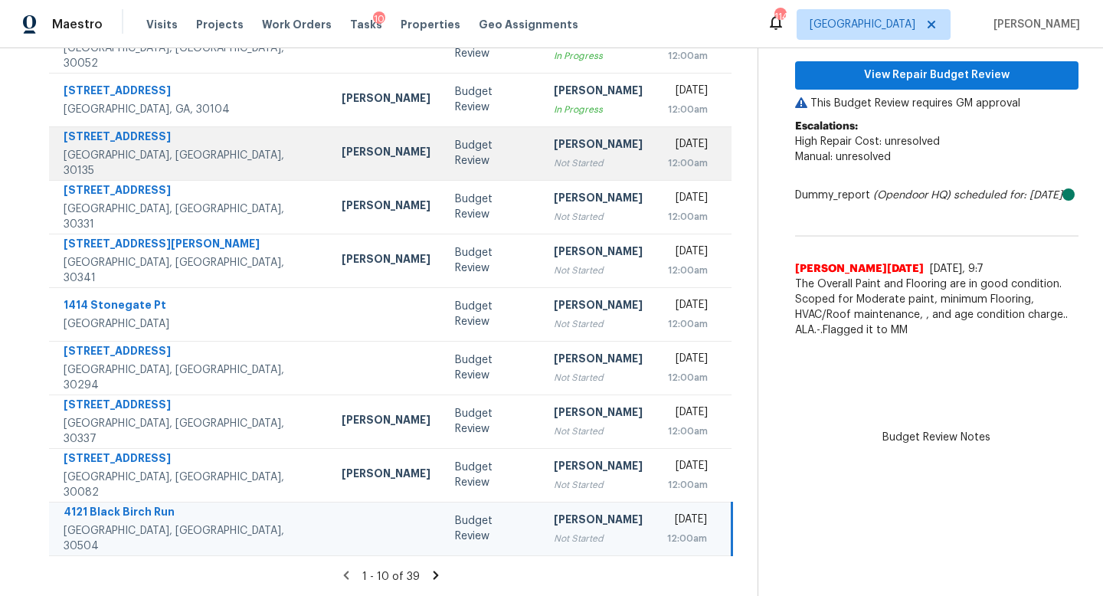
click at [443, 162] on td "Budget Review" at bounding box center [492, 153] width 98 height 54
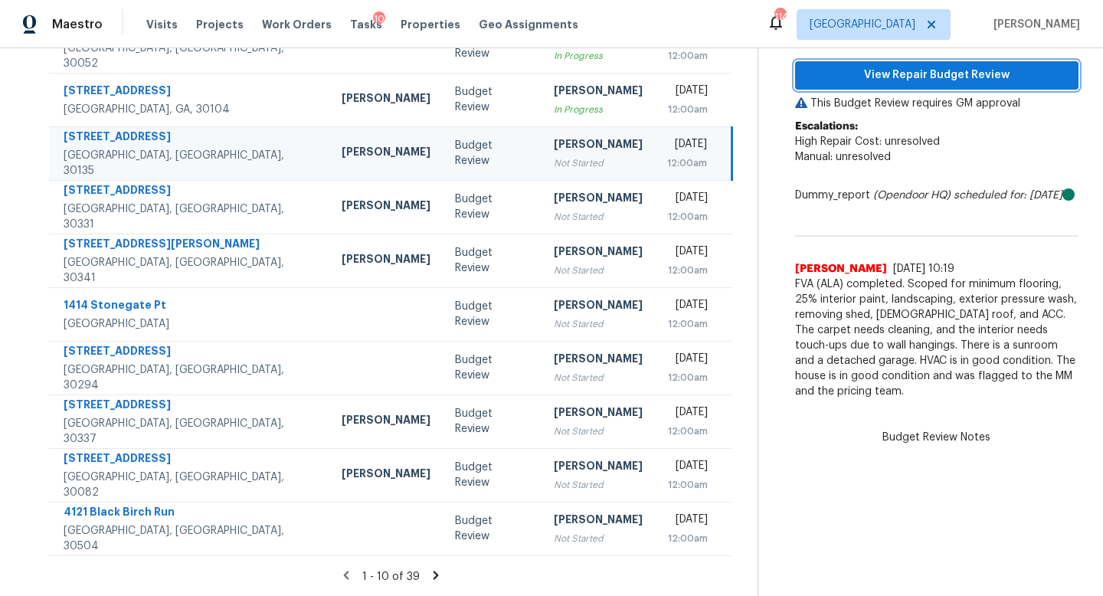
click at [824, 79] on span "View Repair Budget Review" at bounding box center [936, 75] width 259 height 19
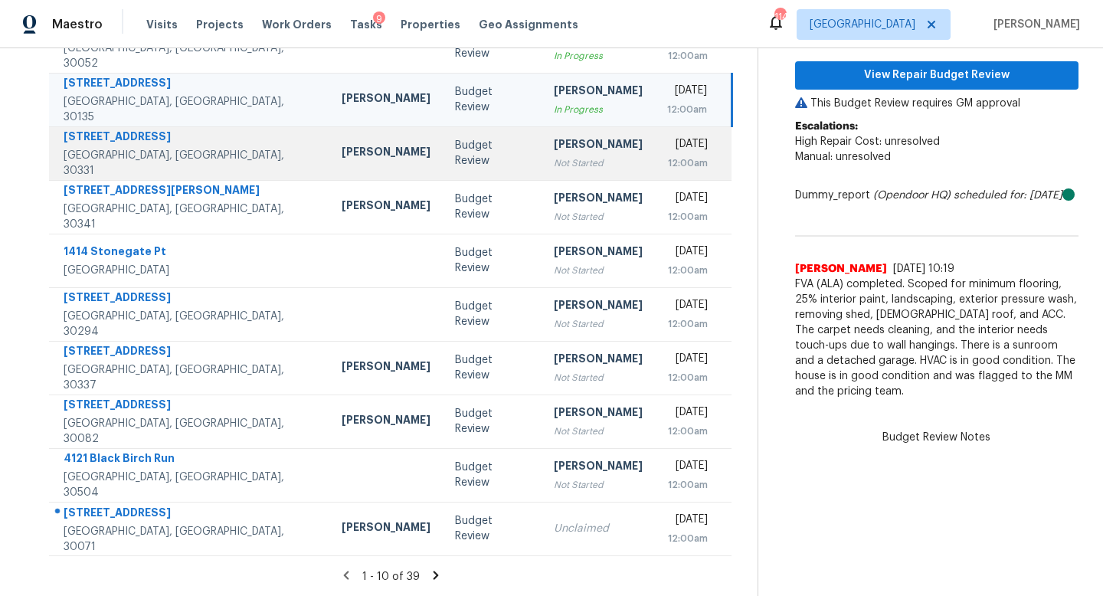
click at [554, 164] on div "Not Started" at bounding box center [598, 162] width 89 height 15
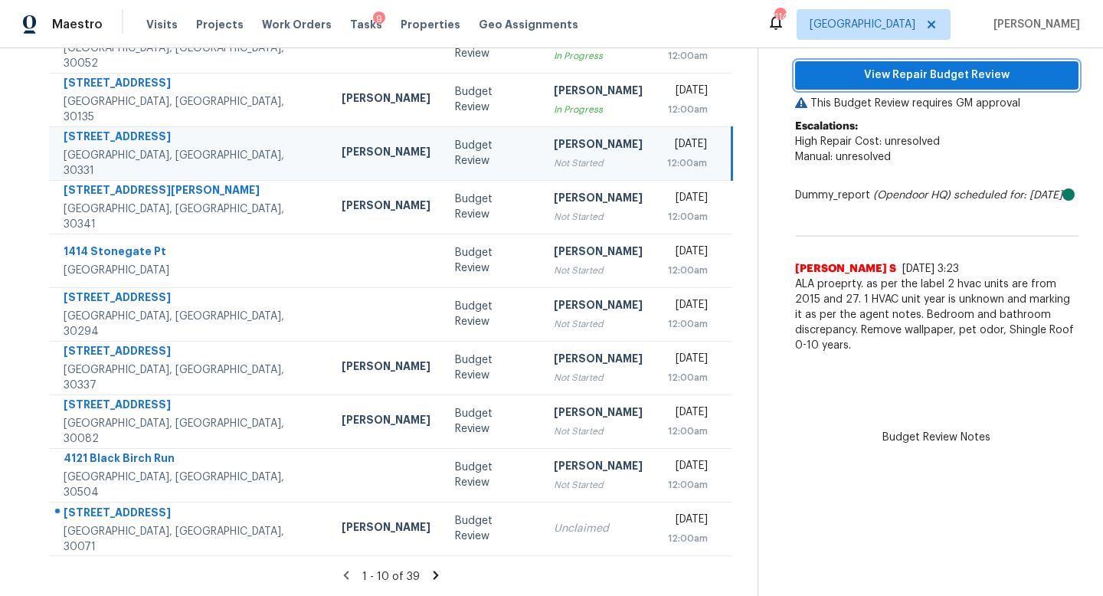
click at [880, 74] on span "View Repair Budget Review" at bounding box center [936, 75] width 259 height 19
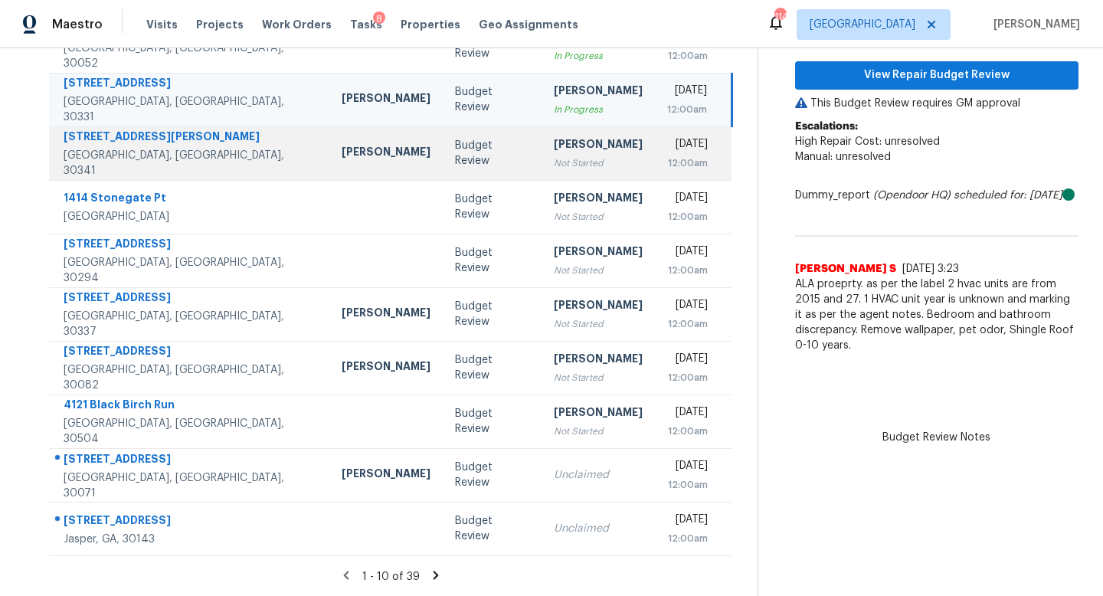
click at [554, 148] on div "[PERSON_NAME]" at bounding box center [598, 145] width 89 height 19
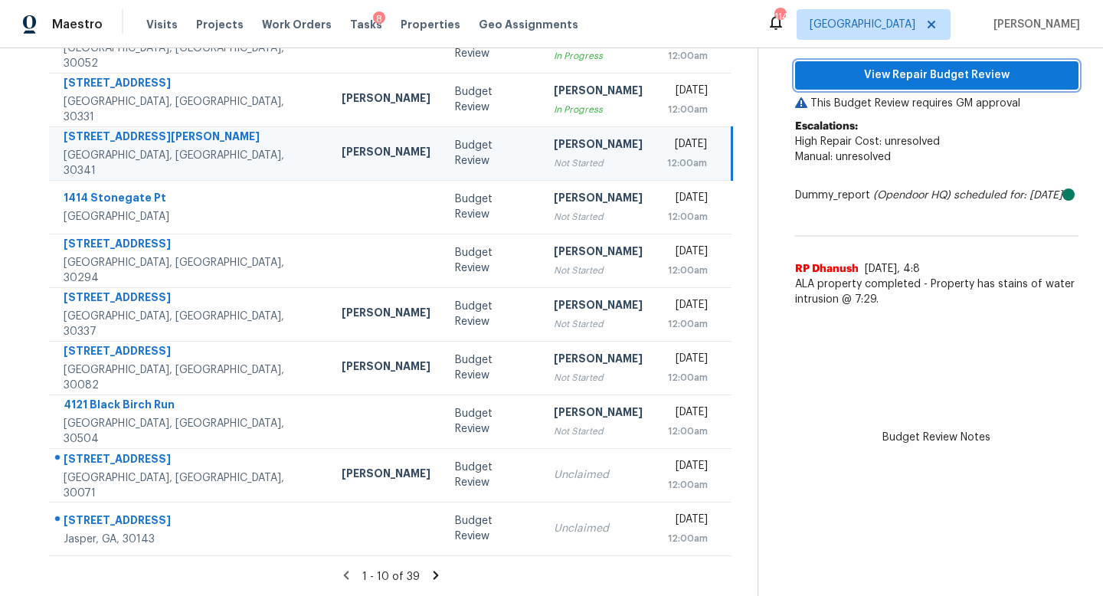
click at [861, 67] on span "View Repair Budget Review" at bounding box center [936, 75] width 259 height 19
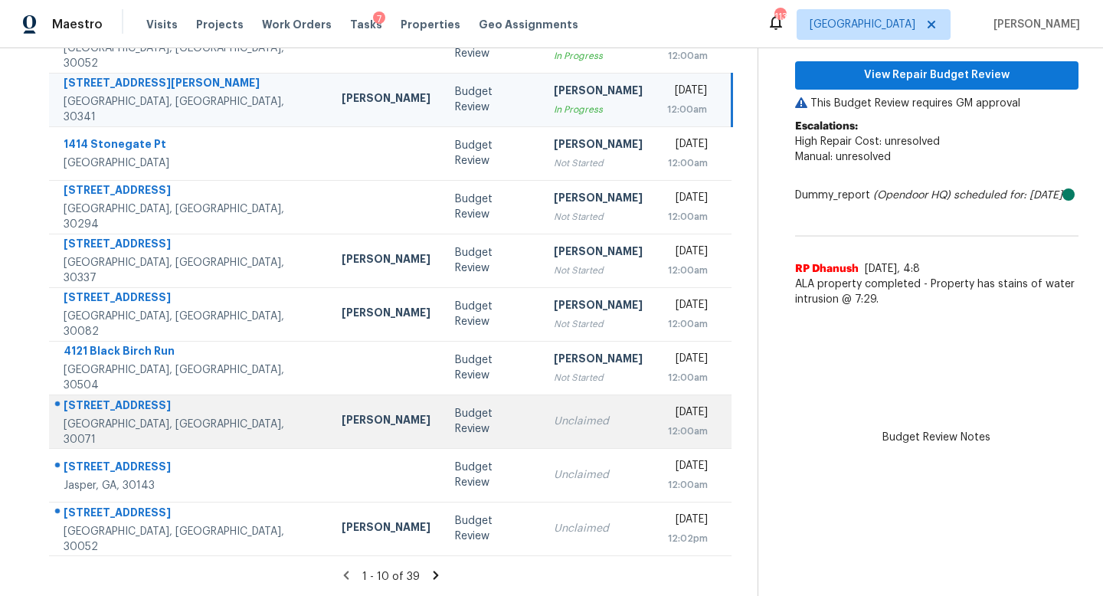
click at [554, 417] on div "Unclaimed" at bounding box center [598, 421] width 89 height 15
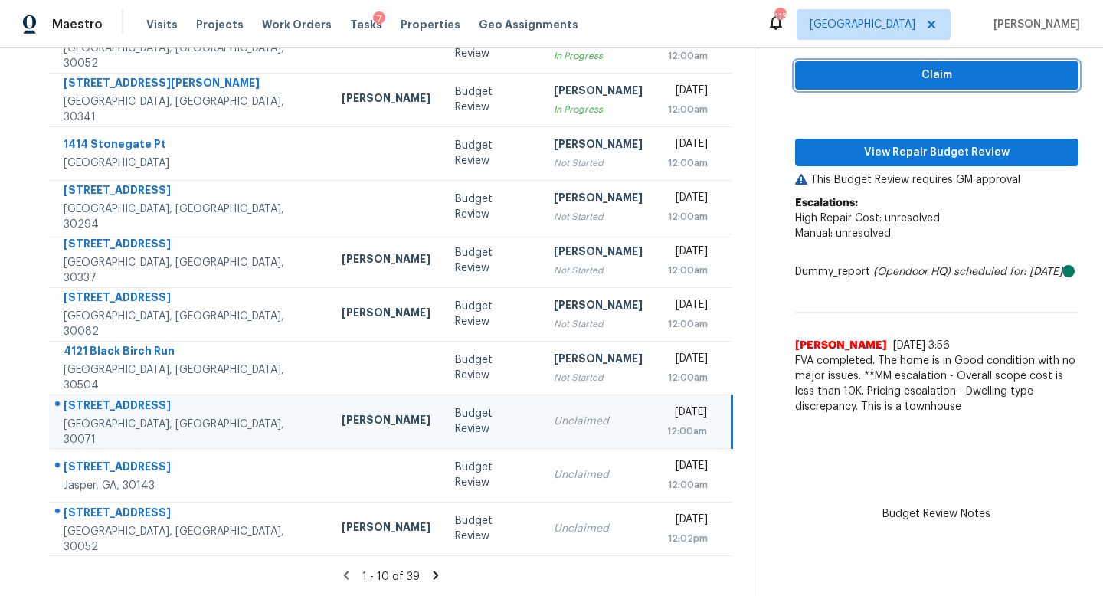
click at [852, 67] on span "Claim" at bounding box center [936, 75] width 259 height 19
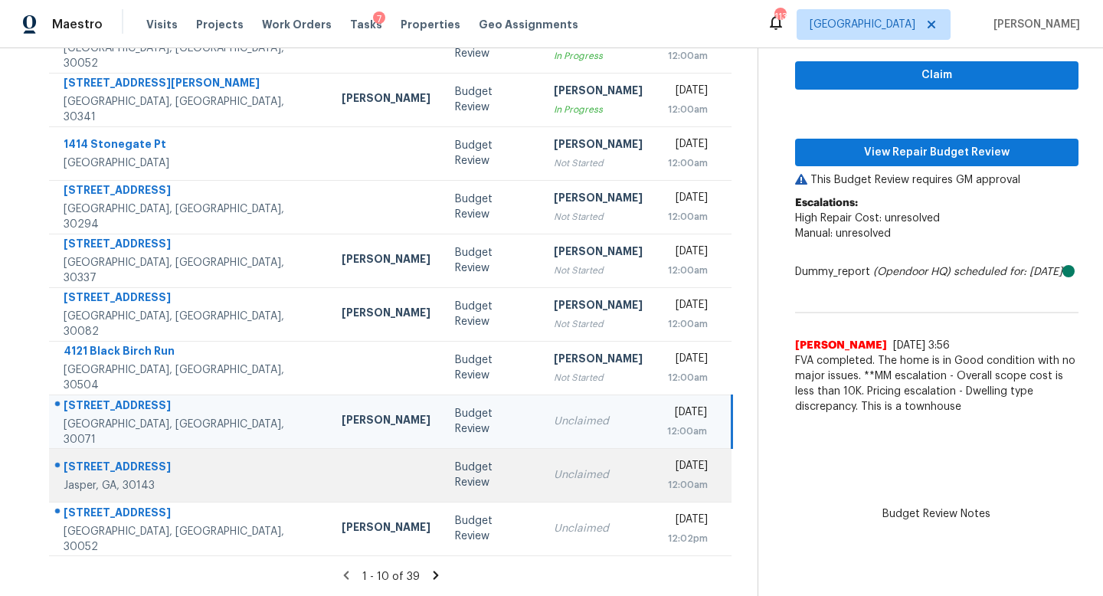
click at [541, 482] on td "Unclaimed" at bounding box center [597, 475] width 113 height 54
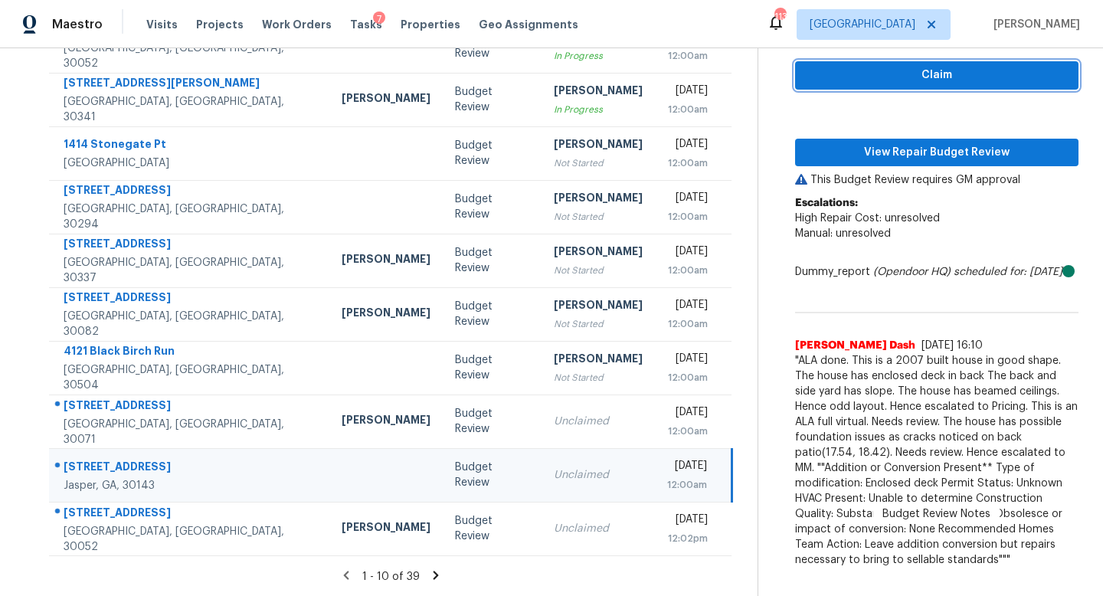
click at [880, 64] on button "Claim" at bounding box center [936, 75] width 283 height 28
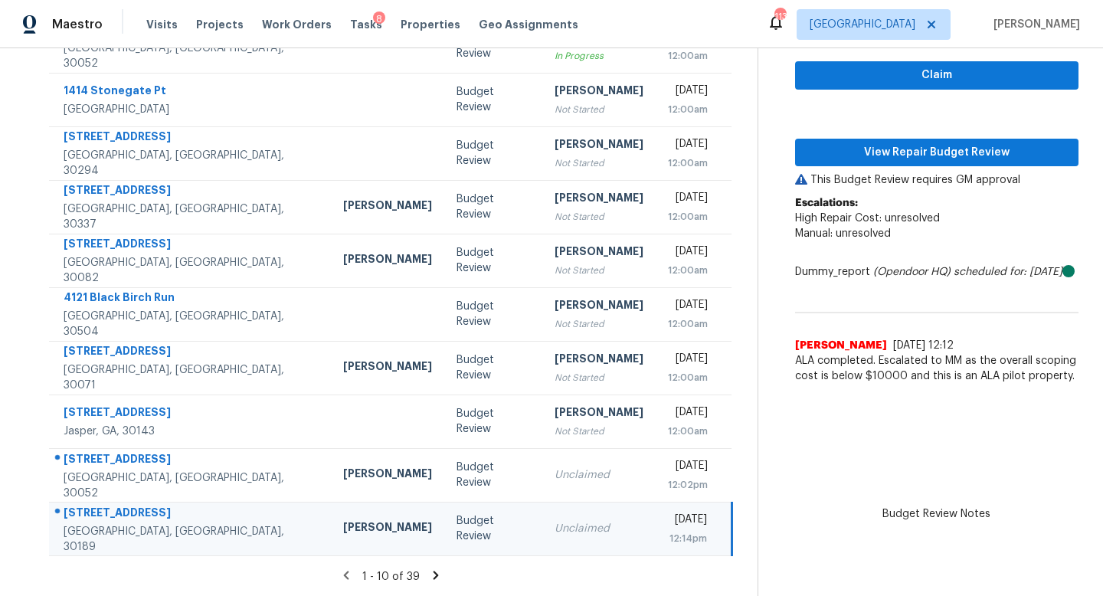
click at [542, 540] on td "Unclaimed" at bounding box center [598, 529] width 113 height 54
click at [868, 78] on span "Claim" at bounding box center [936, 75] width 259 height 19
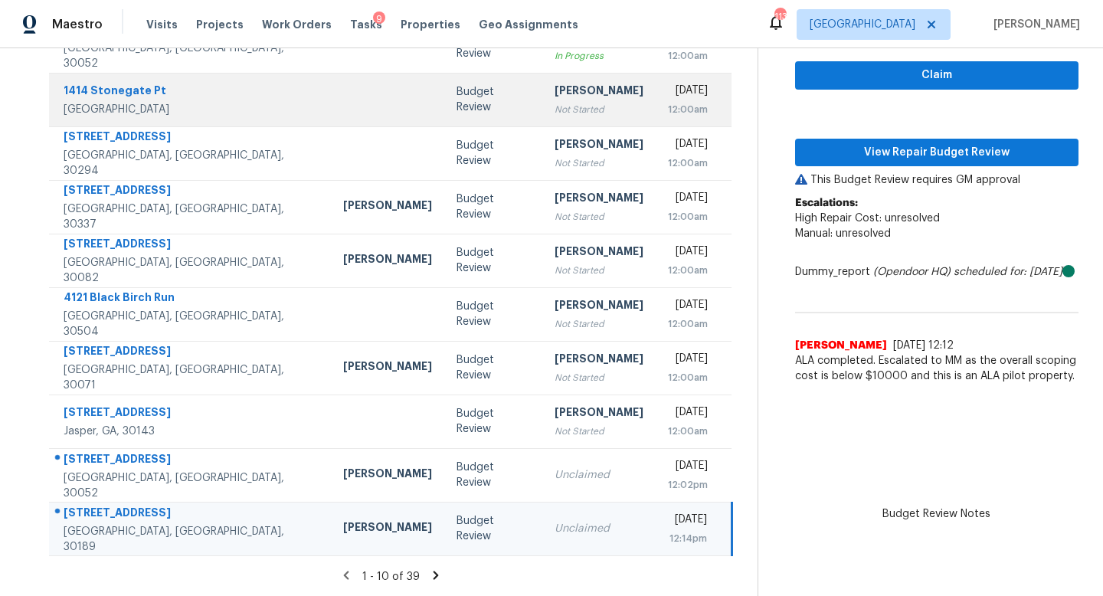
click at [554, 94] on div "[PERSON_NAME]" at bounding box center [598, 92] width 89 height 19
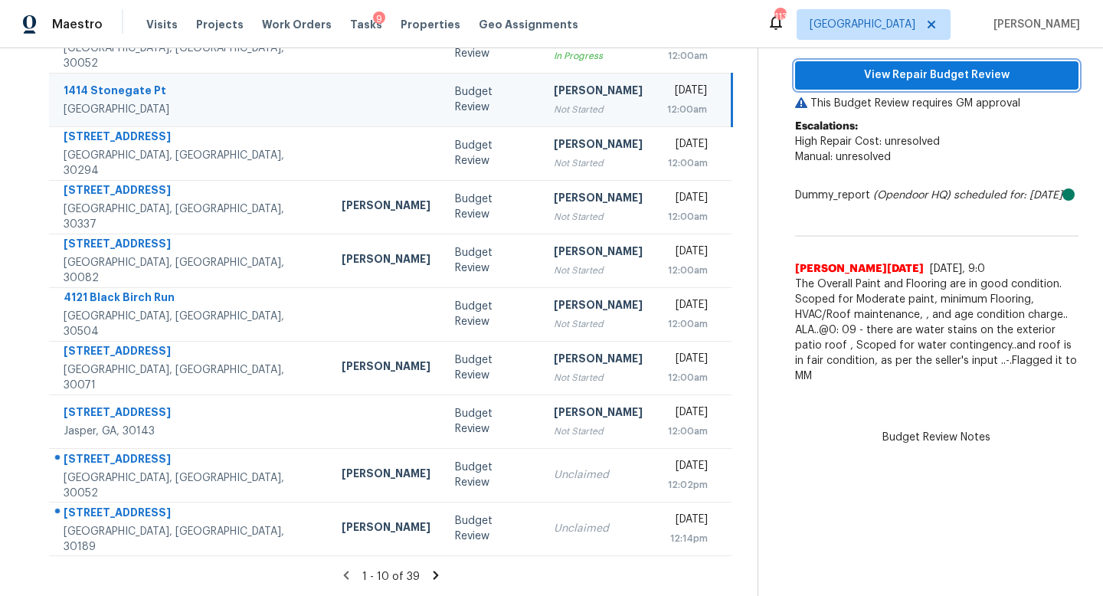
click at [884, 64] on button "View Repair Budget Review" at bounding box center [936, 75] width 283 height 28
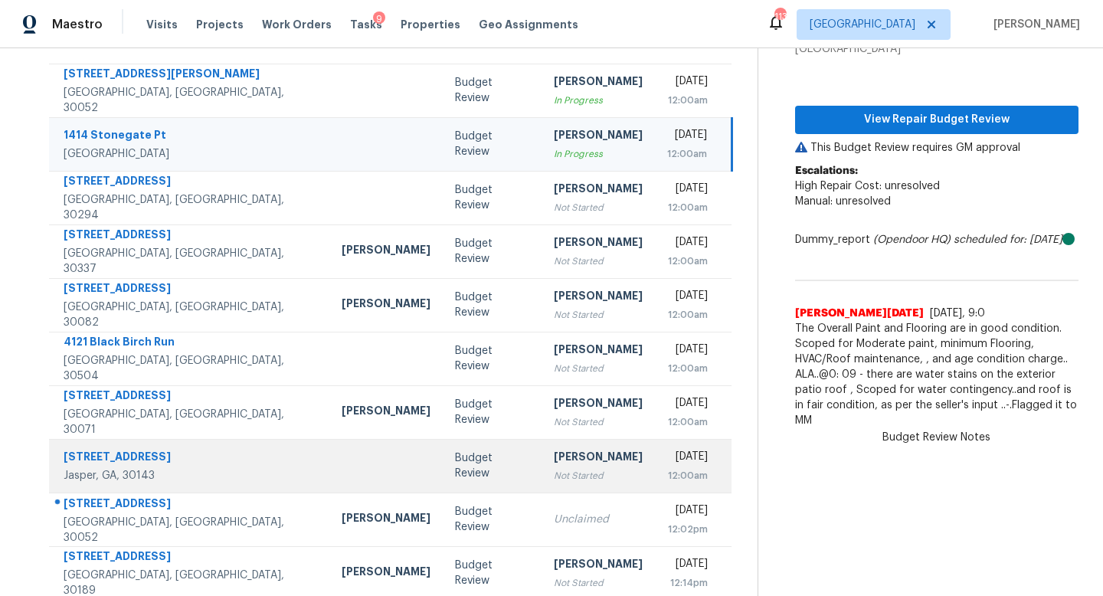
scroll to position [154, 0]
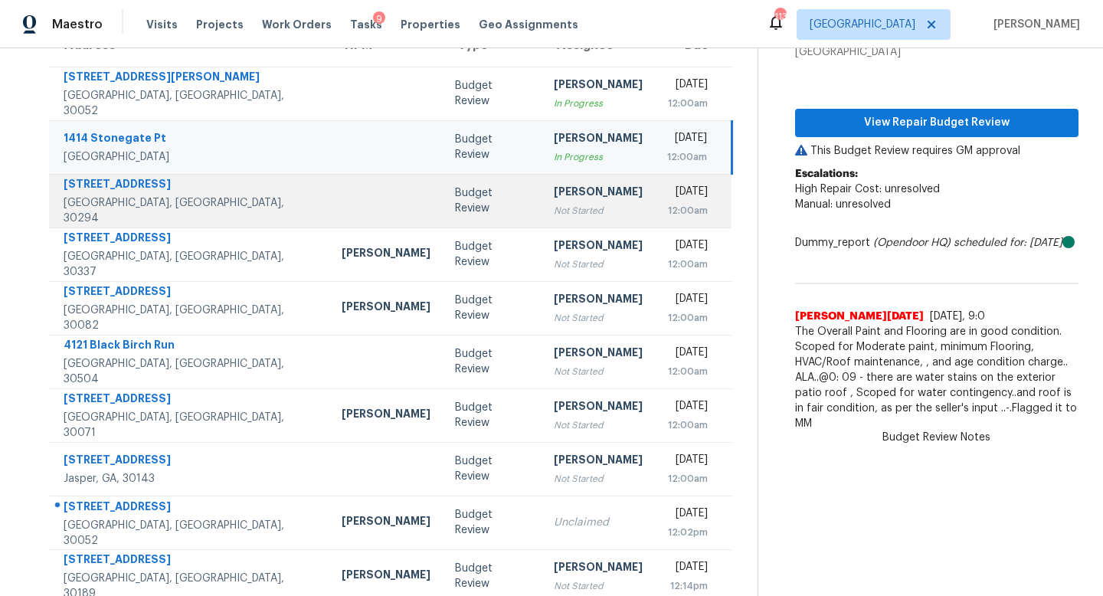
click at [559, 221] on td "Cynthia Herriott Not Started" at bounding box center [597, 201] width 113 height 54
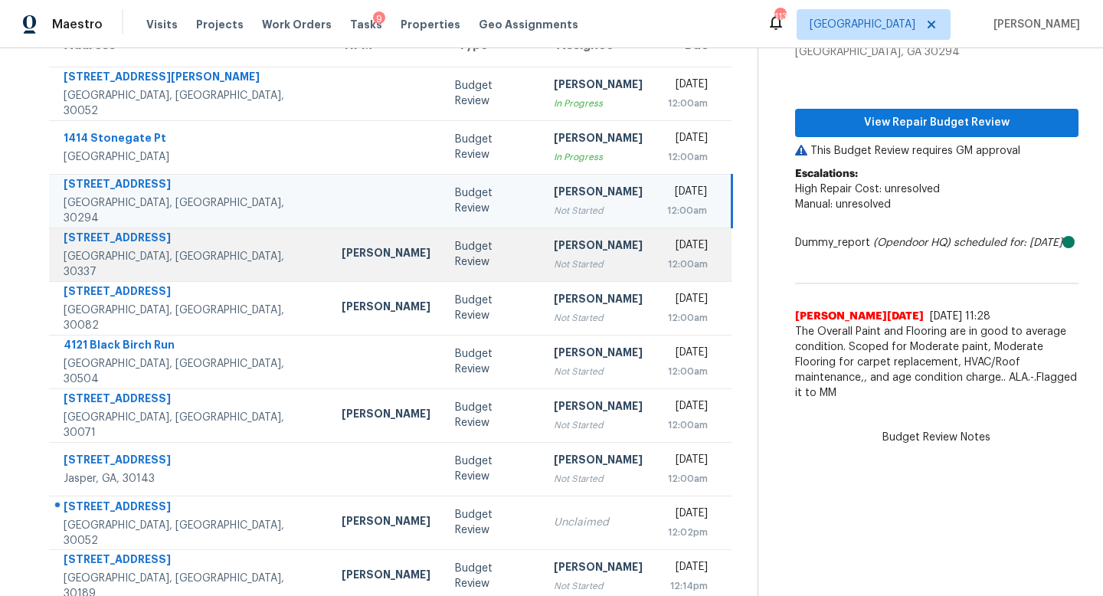
click at [562, 238] on div "[PERSON_NAME]" at bounding box center [598, 246] width 89 height 19
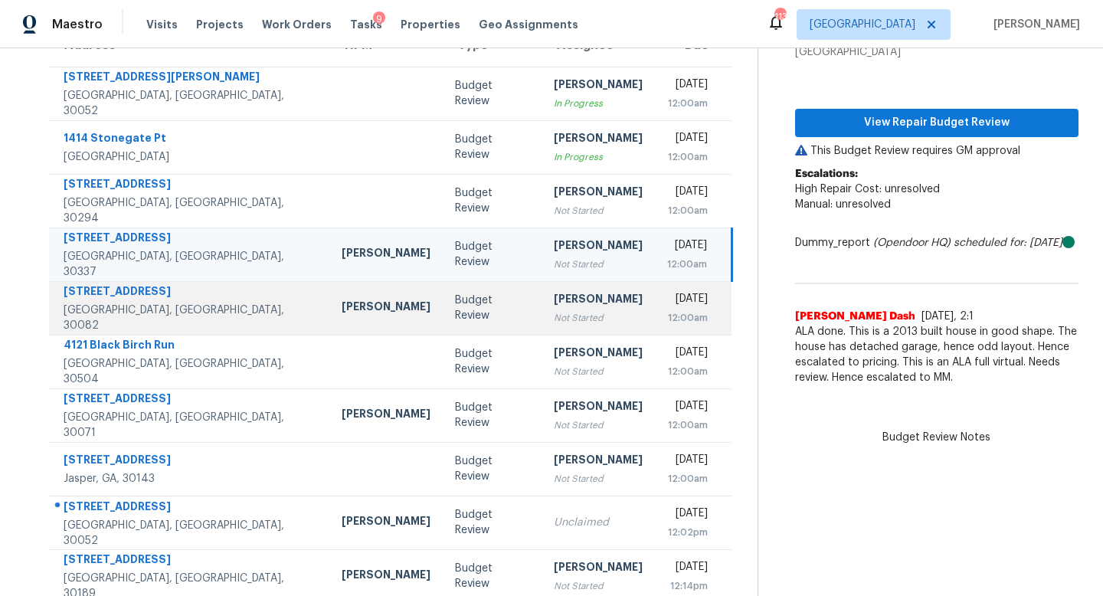
click at [572, 317] on div "Not Started" at bounding box center [598, 317] width 89 height 15
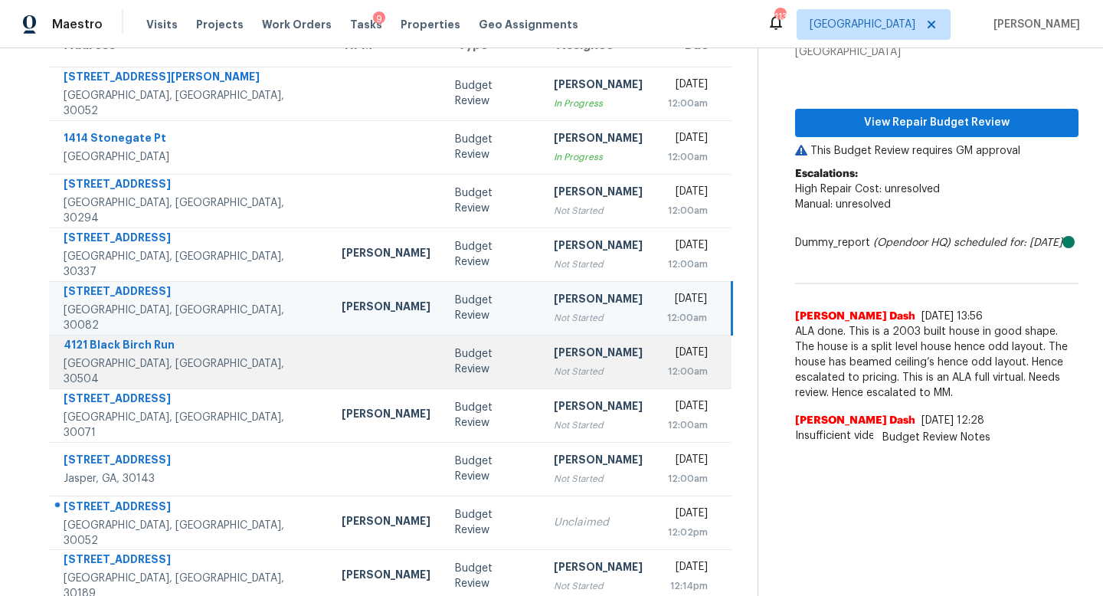
click at [571, 361] on td "Cynthia Herriott Not Started" at bounding box center [597, 362] width 113 height 54
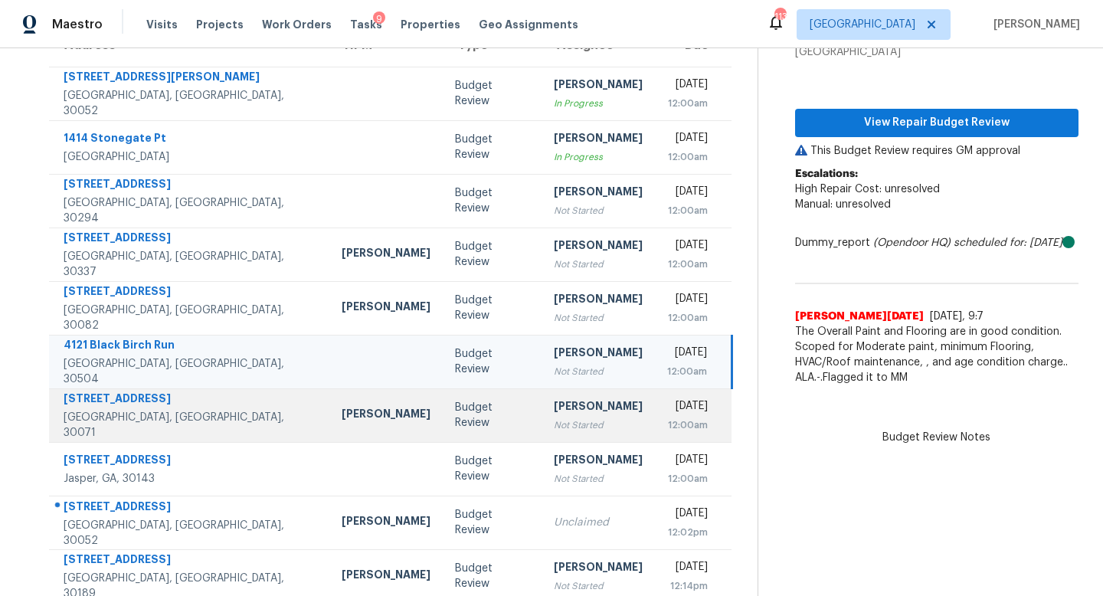
click at [578, 423] on td "Cynthia Herriott Not Started" at bounding box center [597, 415] width 113 height 54
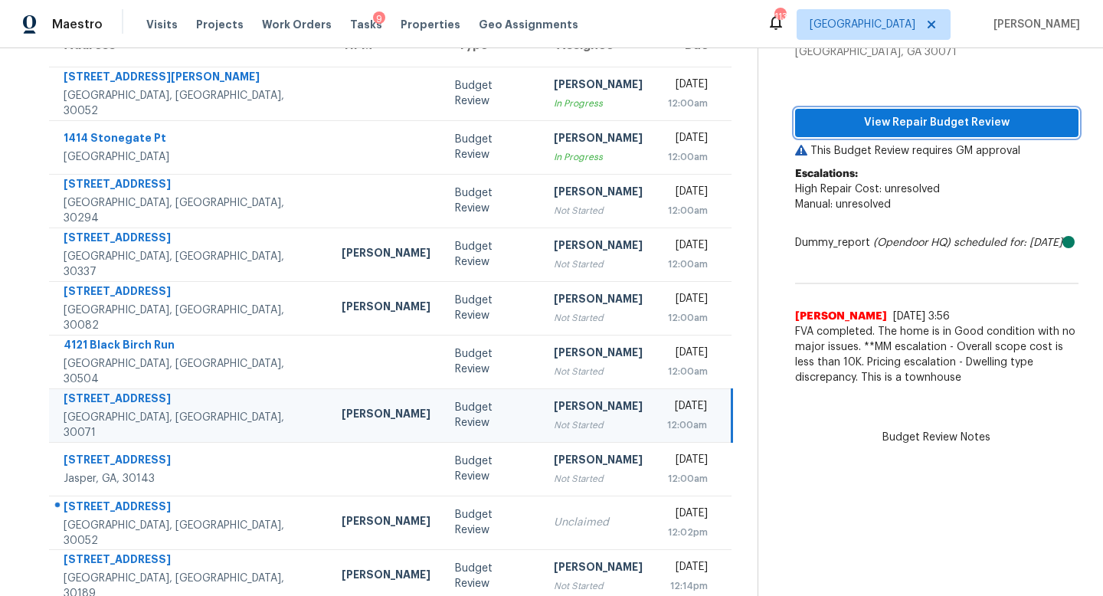
click at [859, 120] on span "View Repair Budget Review" at bounding box center [936, 122] width 259 height 19
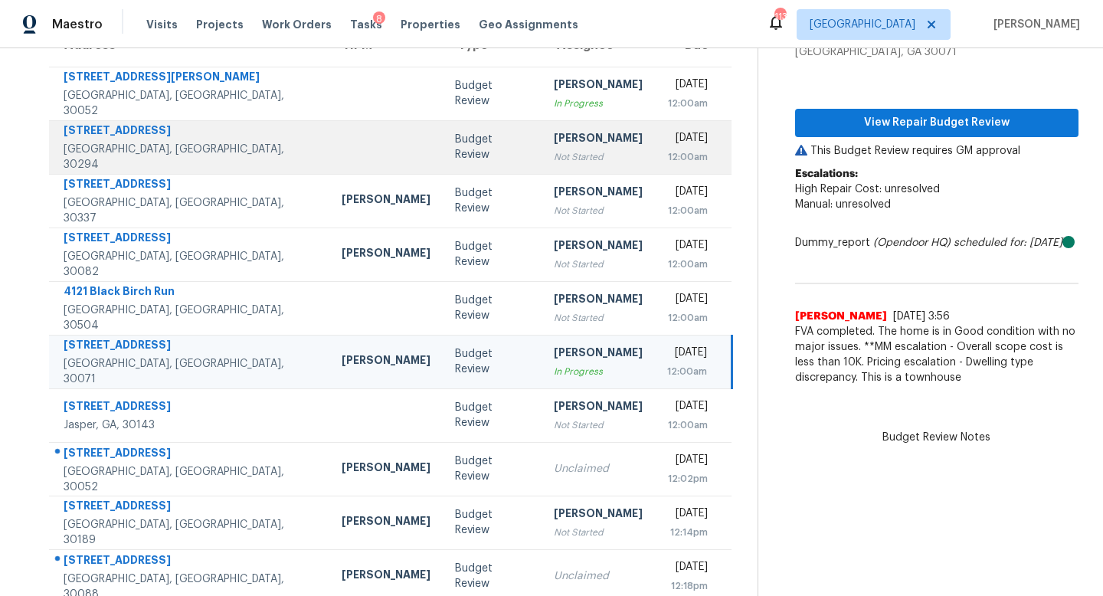
click at [541, 165] on td "Cynthia Herriott Not Started" at bounding box center [597, 147] width 113 height 54
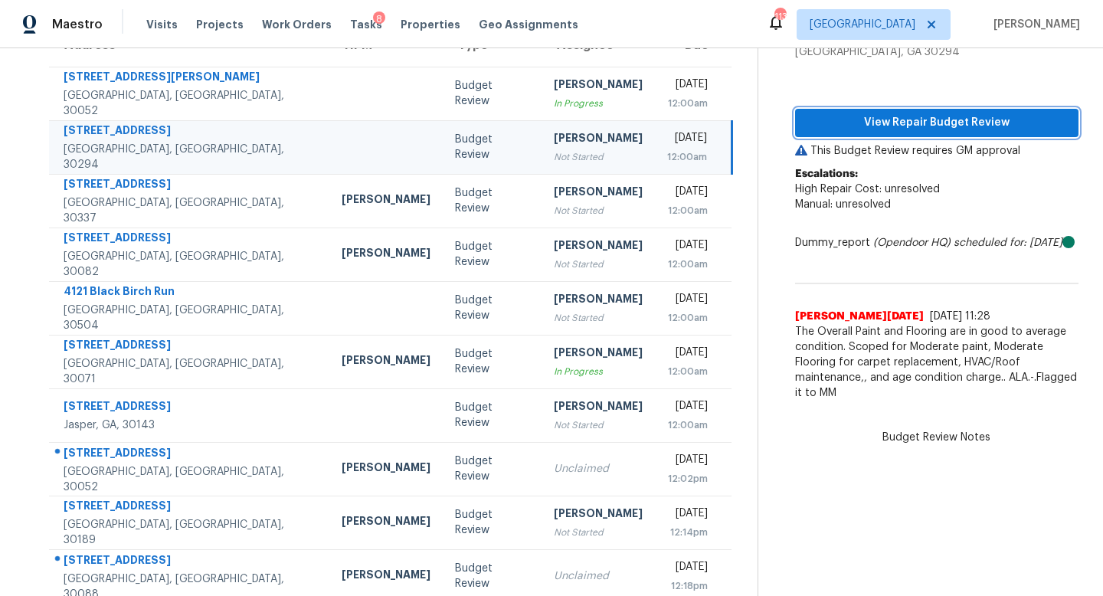
click at [894, 117] on span "View Repair Budget Review" at bounding box center [936, 122] width 259 height 19
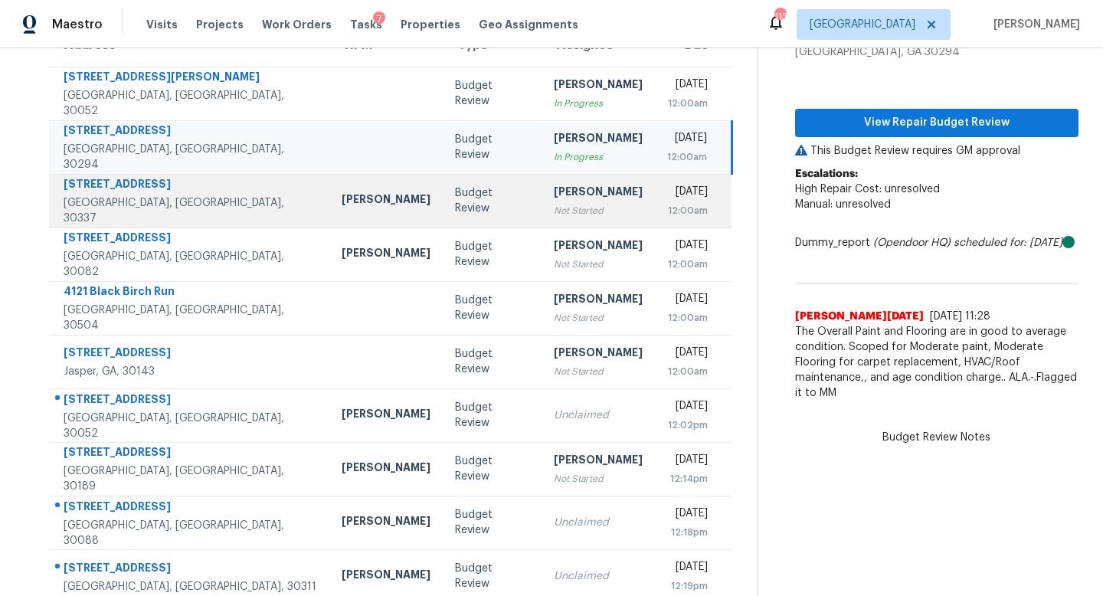
click at [443, 212] on td "Budget Review" at bounding box center [492, 201] width 98 height 54
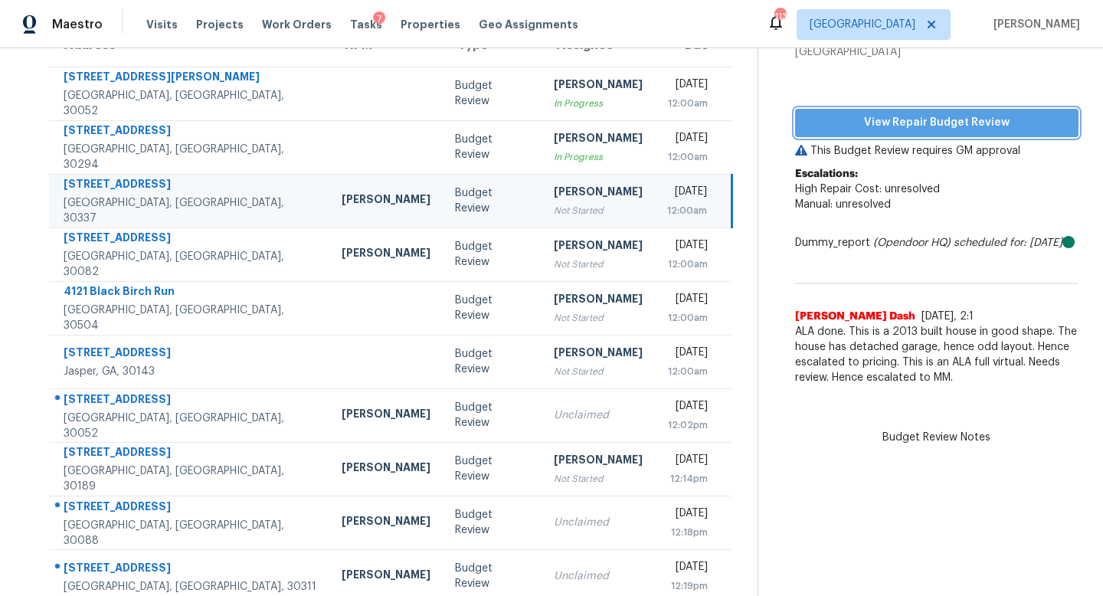
click at [830, 132] on button "View Repair Budget Review" at bounding box center [936, 123] width 283 height 28
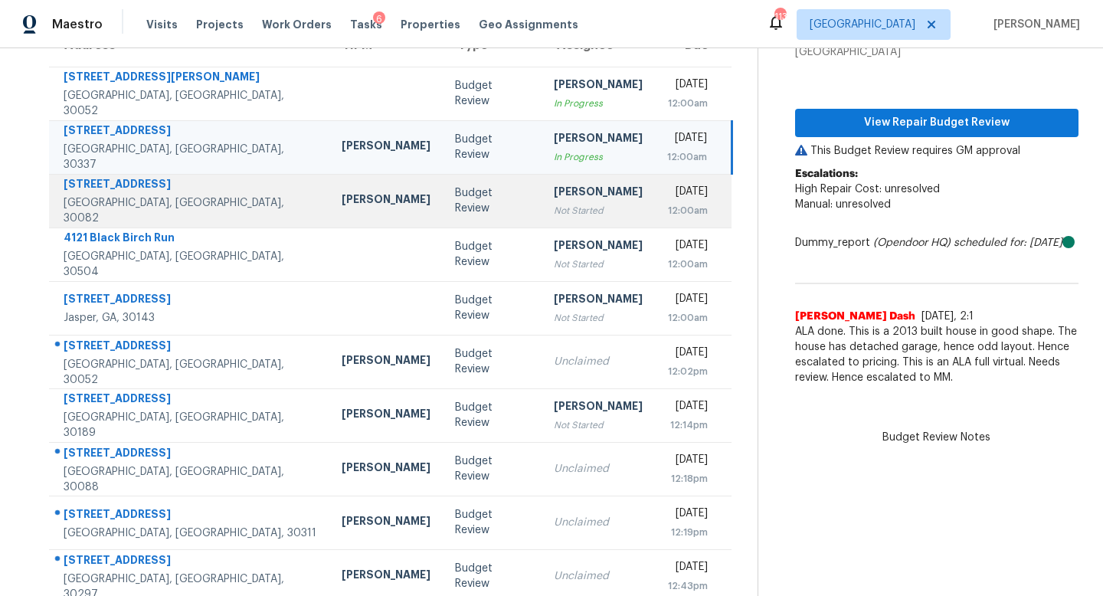
click at [554, 204] on div "Not Started" at bounding box center [598, 210] width 89 height 15
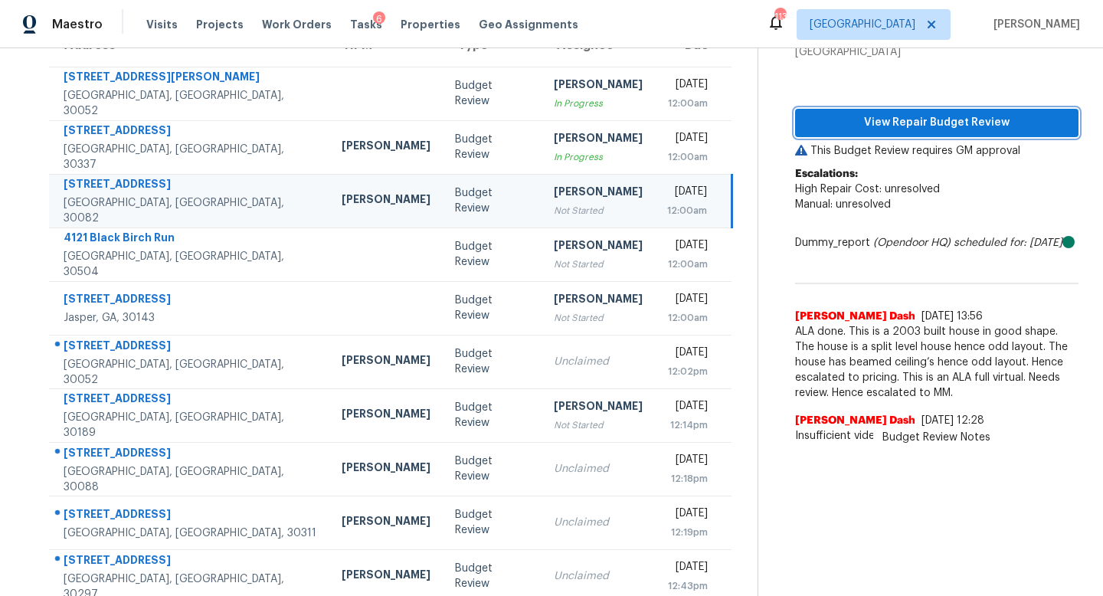
click at [897, 112] on button "View Repair Budget Review" at bounding box center [936, 123] width 283 height 28
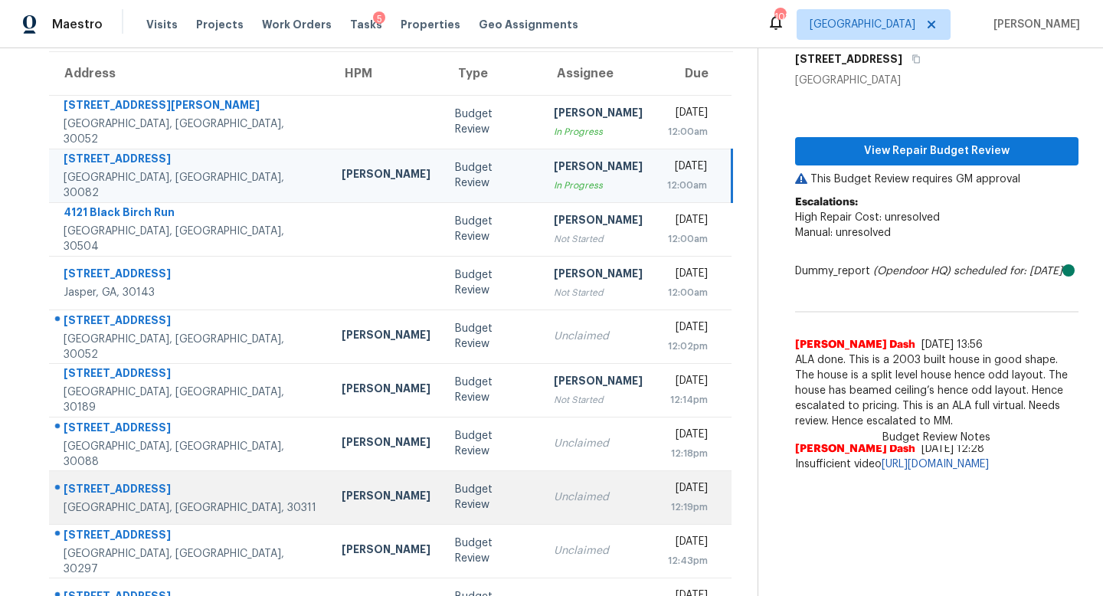
scroll to position [131, 0]
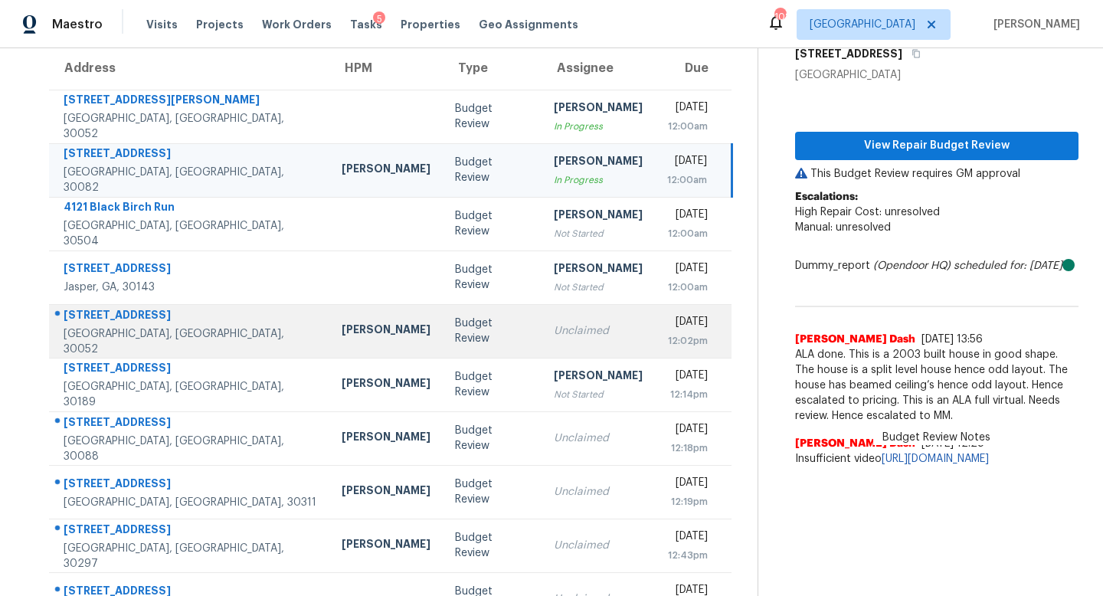
click at [541, 340] on td "Unclaimed" at bounding box center [597, 331] width 113 height 54
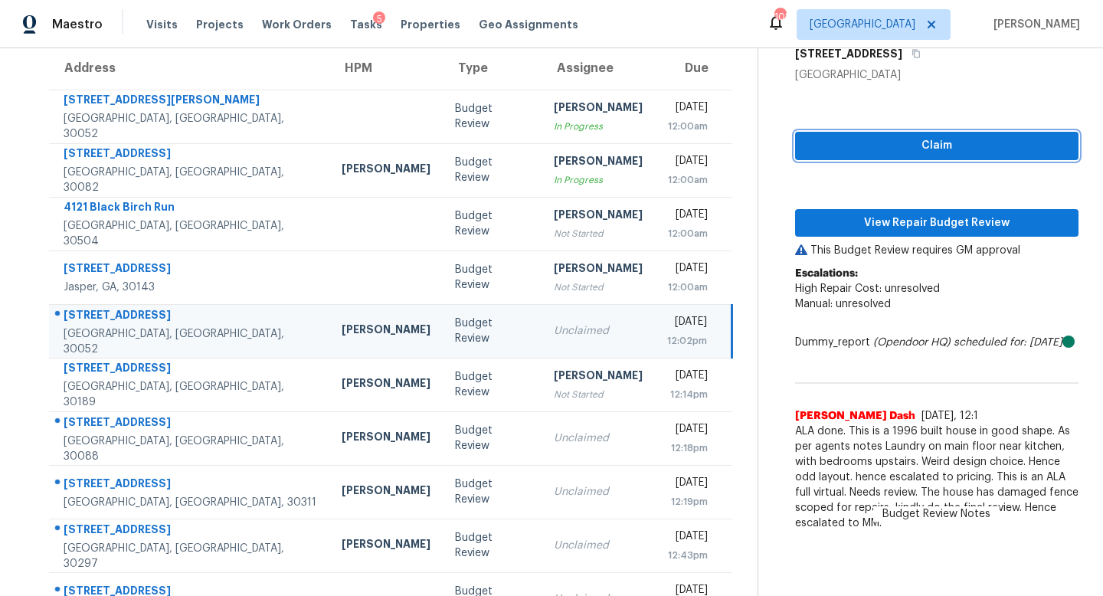
click at [824, 155] on button "Claim" at bounding box center [936, 146] width 283 height 28
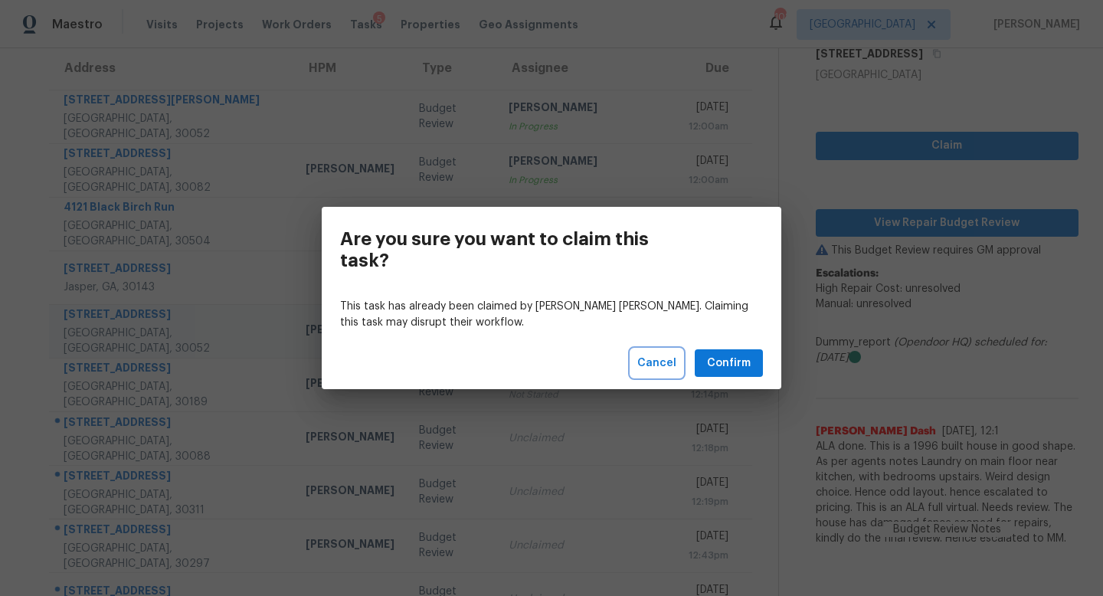
click at [664, 362] on span "Cancel" at bounding box center [656, 363] width 39 height 19
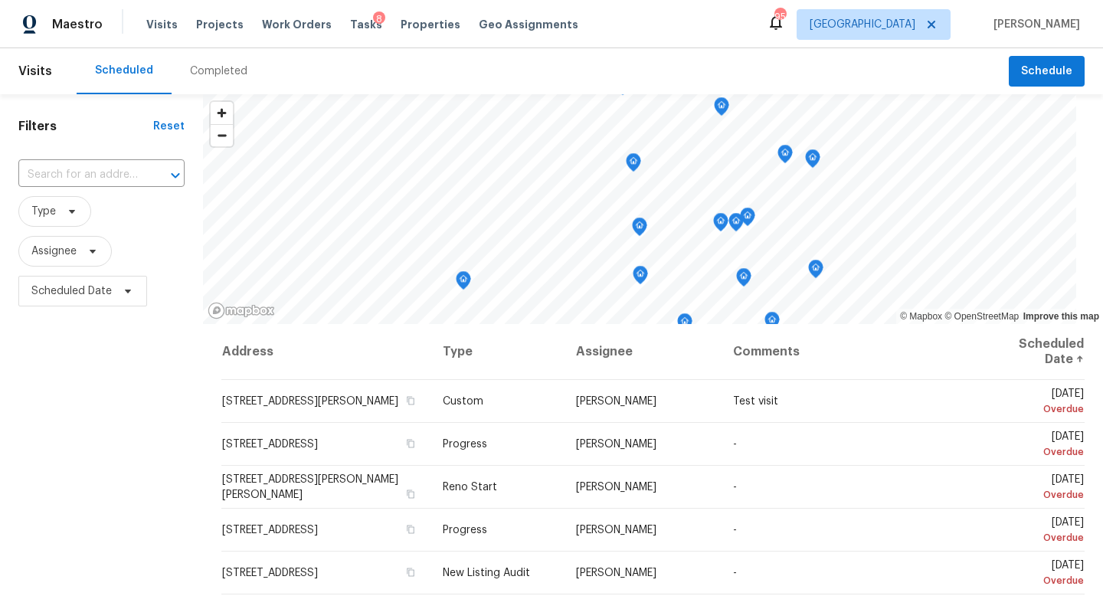
scroll to position [149, 0]
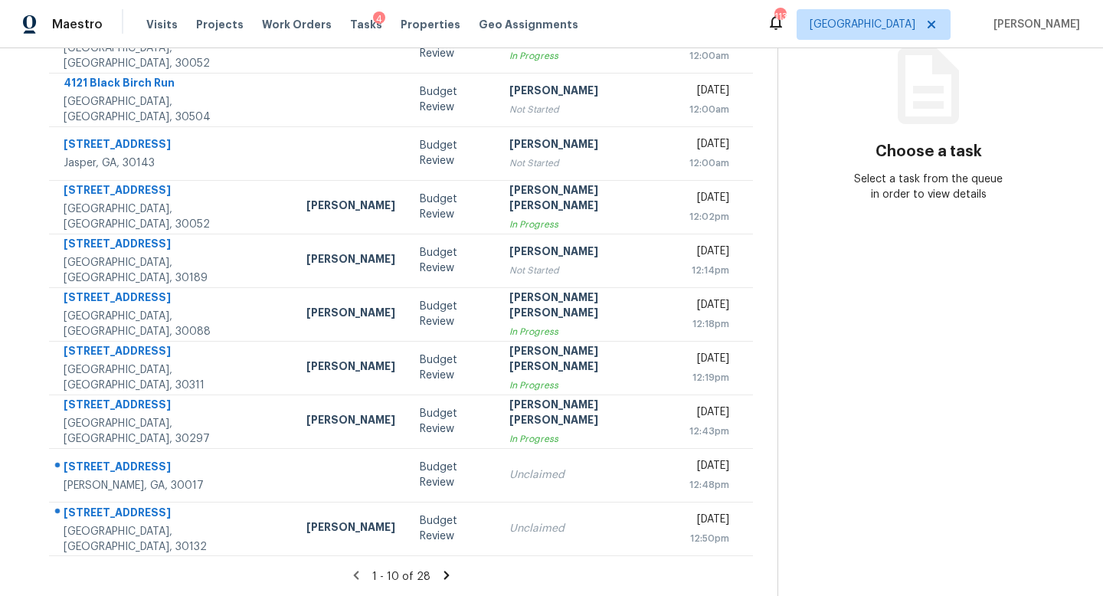
scroll to position [188, 0]
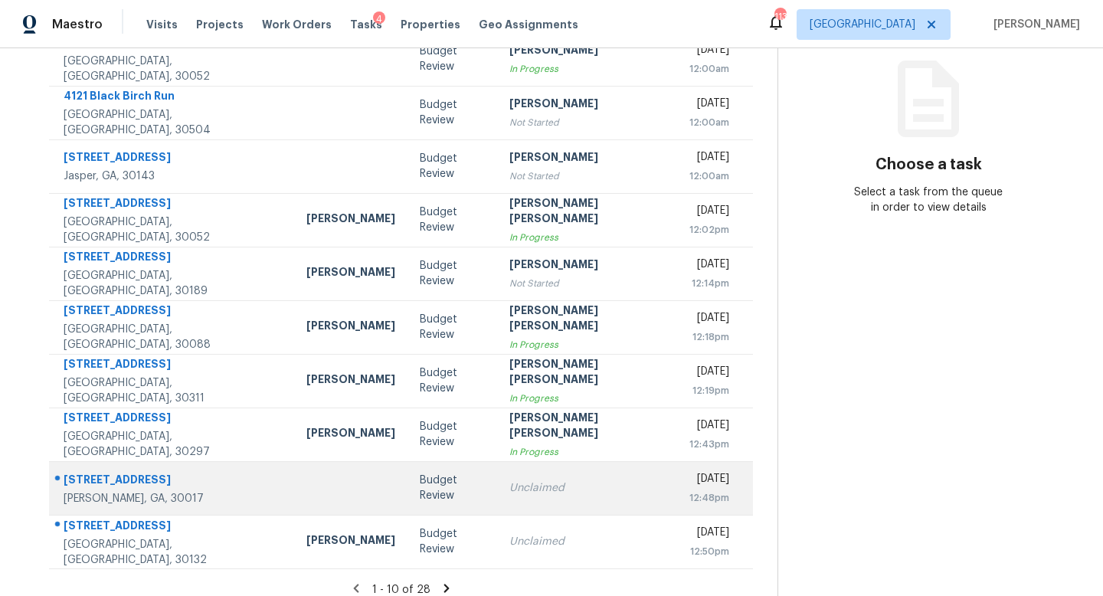
click at [509, 481] on div "Unclaimed" at bounding box center [586, 487] width 155 height 15
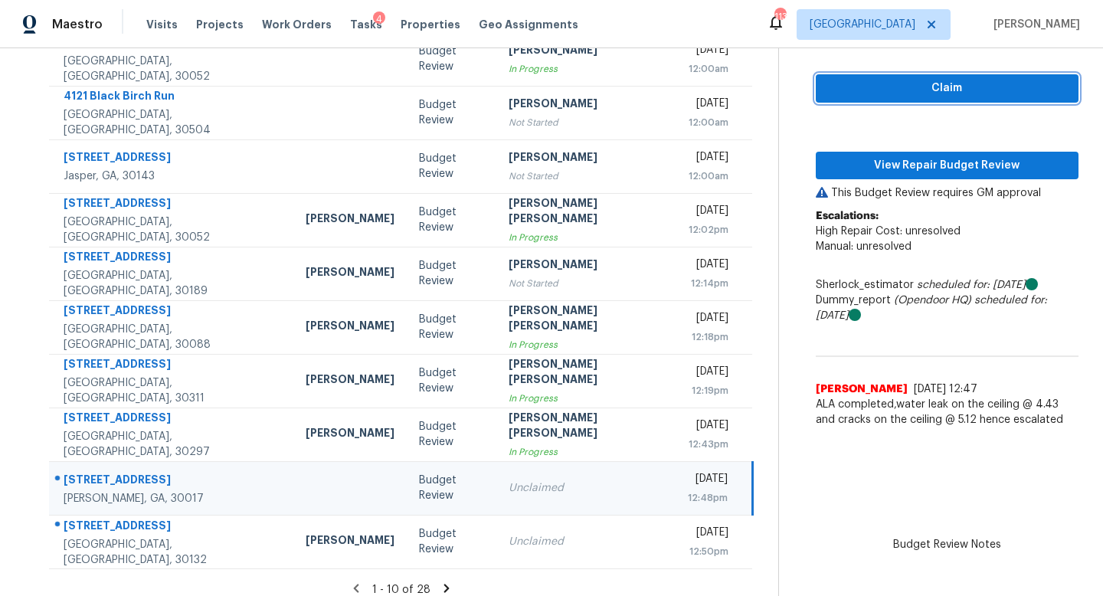
click at [876, 91] on span "Claim" at bounding box center [947, 88] width 238 height 19
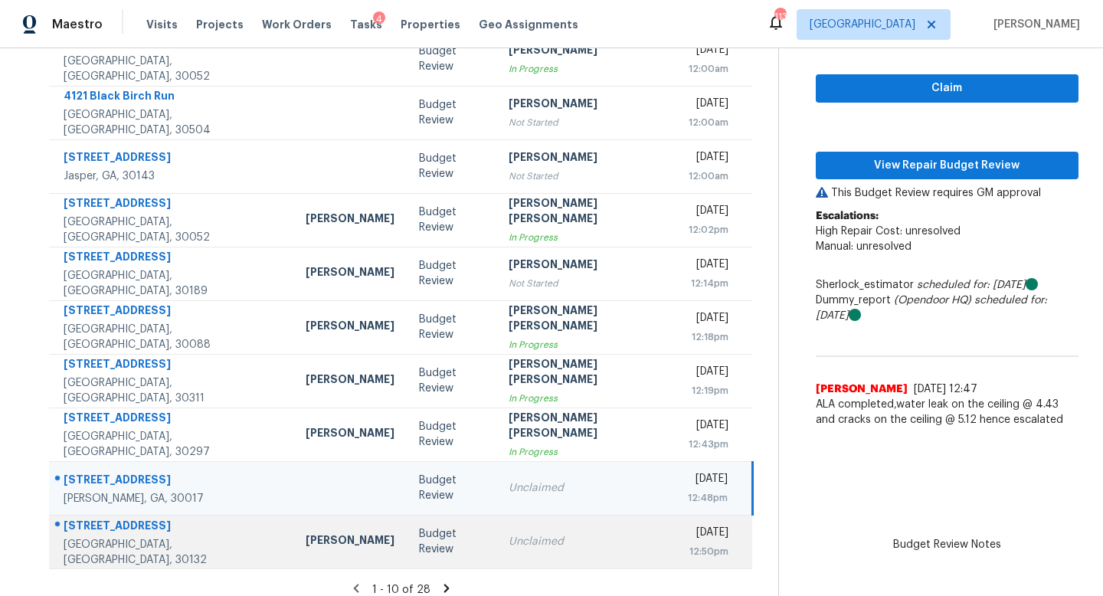
click at [510, 545] on div "Unclaimed" at bounding box center [585, 541] width 155 height 15
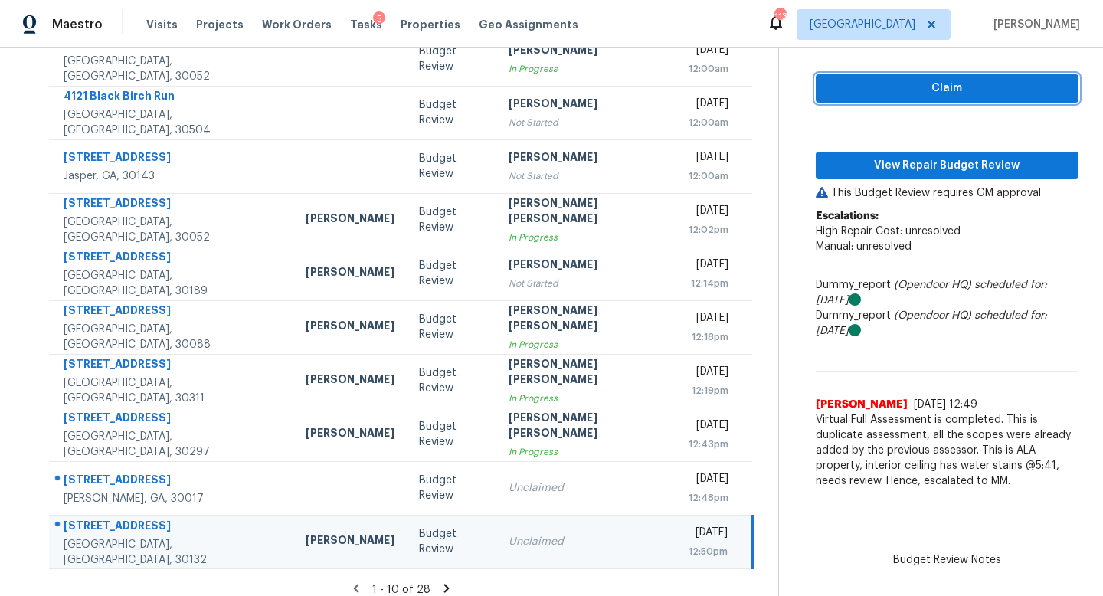
click at [829, 92] on span "Claim" at bounding box center [947, 88] width 238 height 19
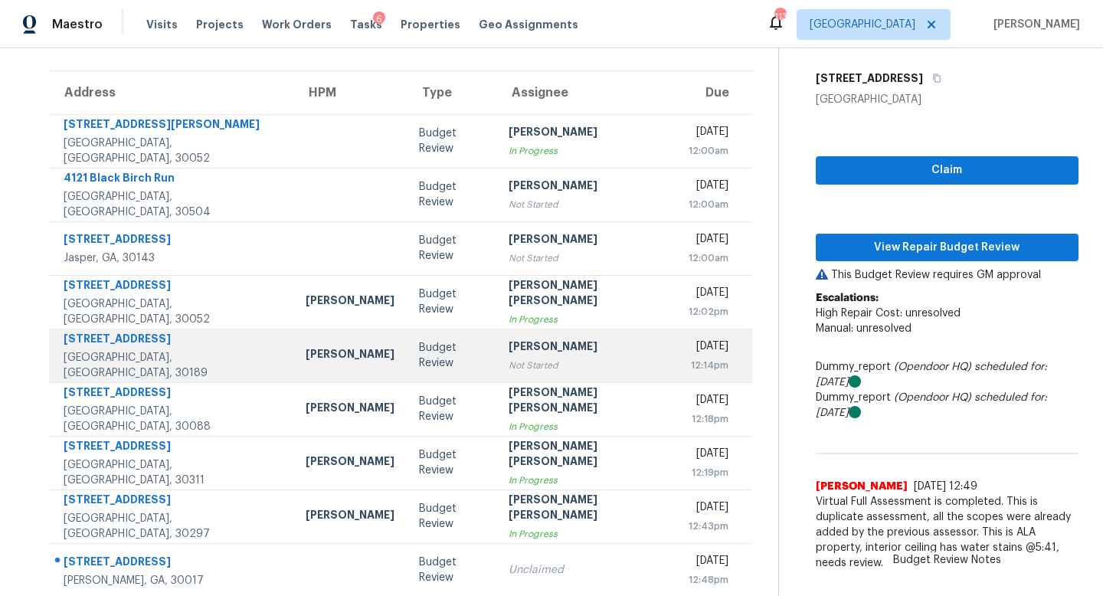
scroll to position [106, 0]
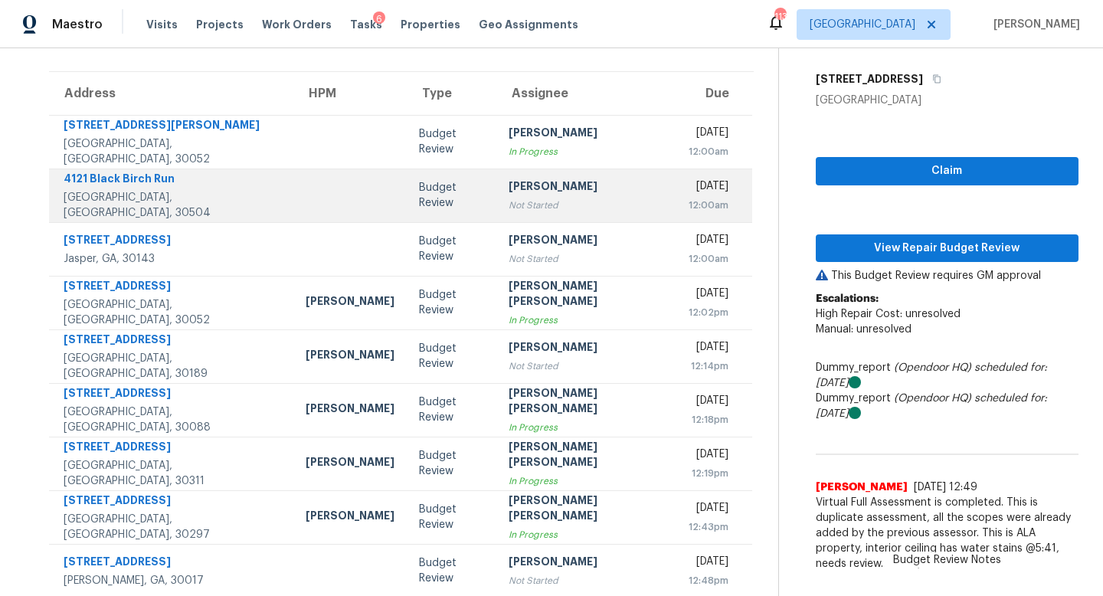
click at [533, 201] on div "Not Started" at bounding box center [585, 205] width 155 height 15
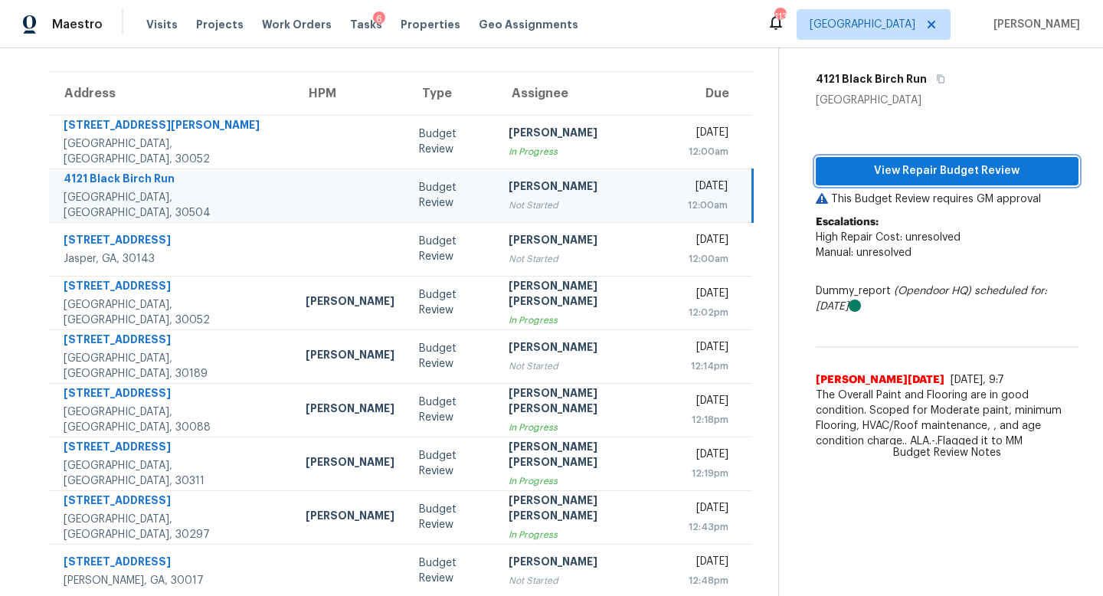
click at [834, 165] on span "View Repair Budget Review" at bounding box center [947, 171] width 238 height 19
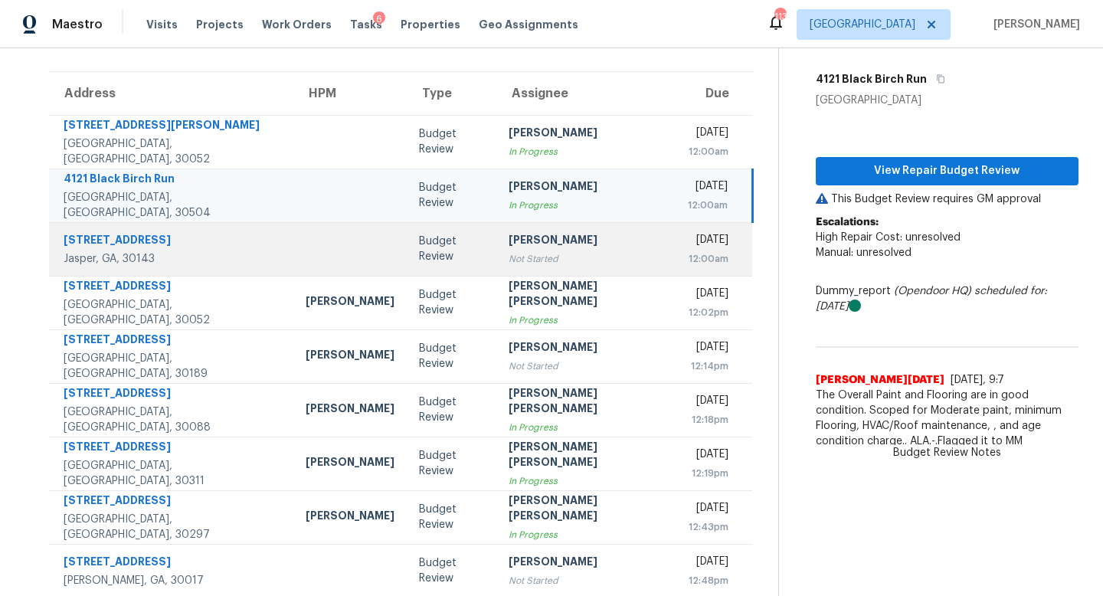
click at [508, 264] on div "Not Started" at bounding box center [585, 258] width 155 height 15
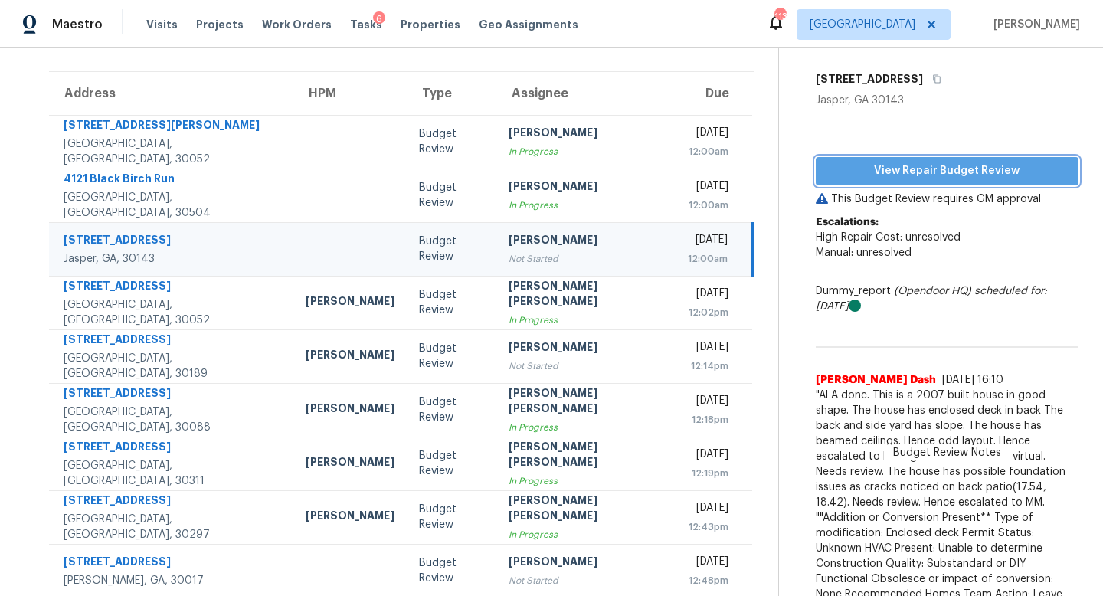
click at [831, 172] on span "View Repair Budget Review" at bounding box center [947, 171] width 238 height 19
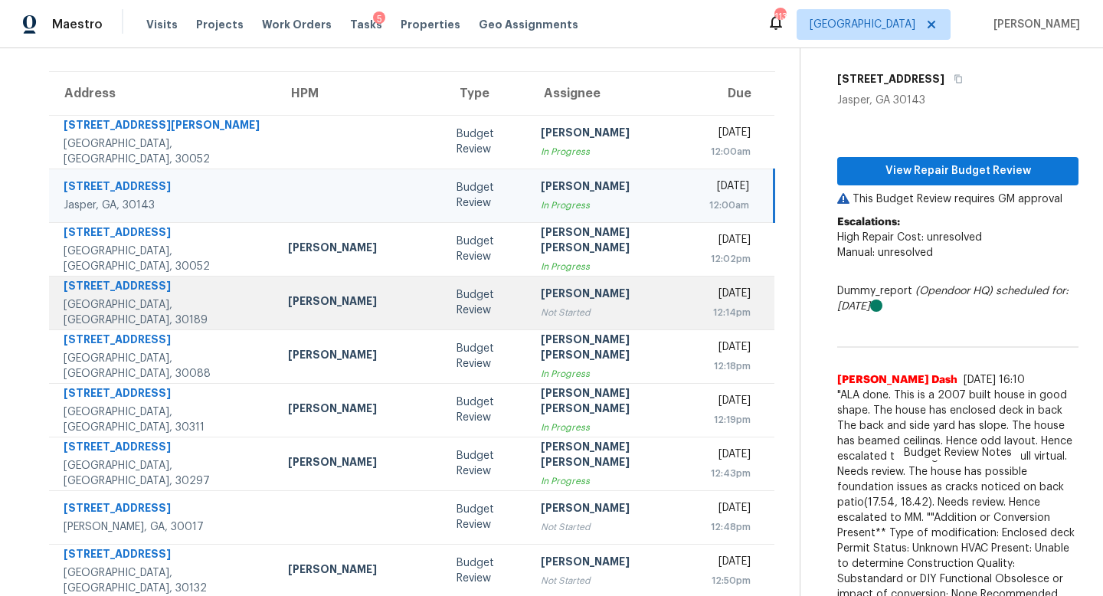
click at [541, 309] on div "Not Started" at bounding box center [613, 312] width 144 height 15
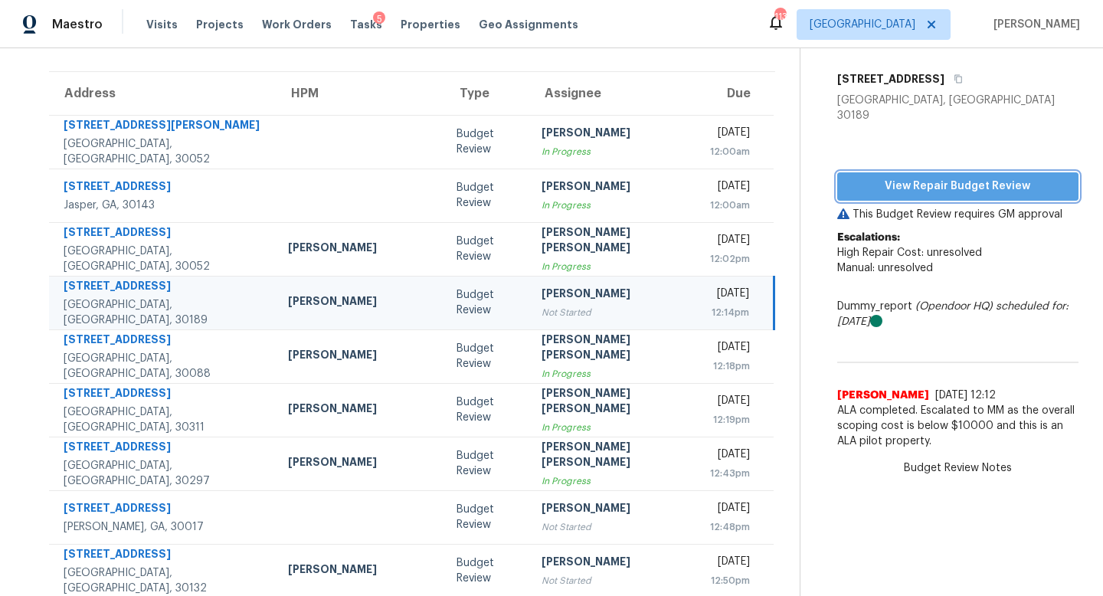
click at [849, 177] on span "View Repair Budget Review" at bounding box center [957, 186] width 217 height 19
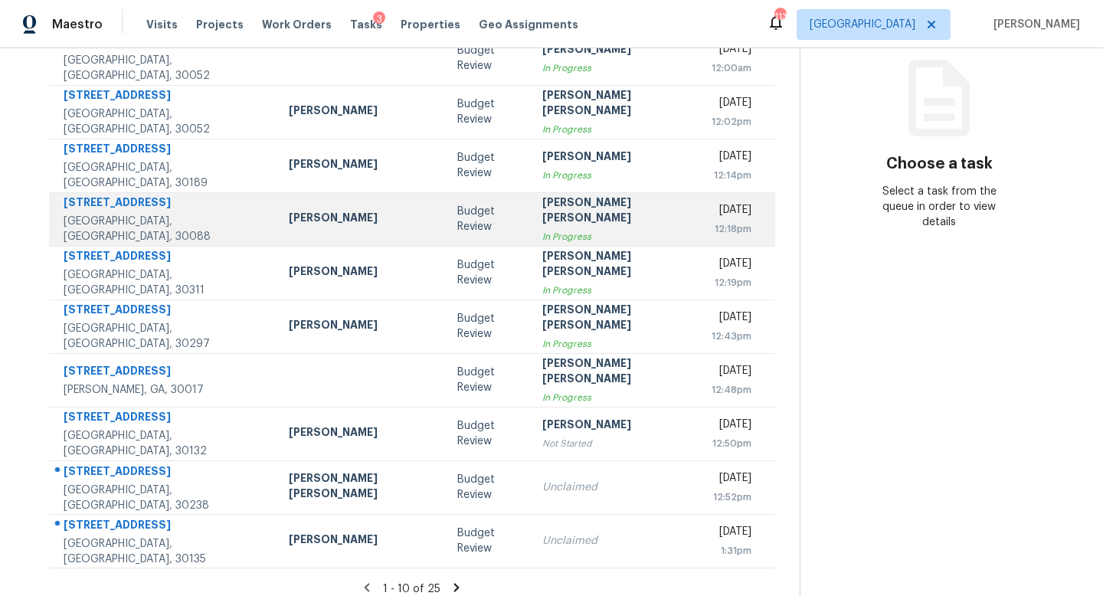
scroll to position [201, 0]
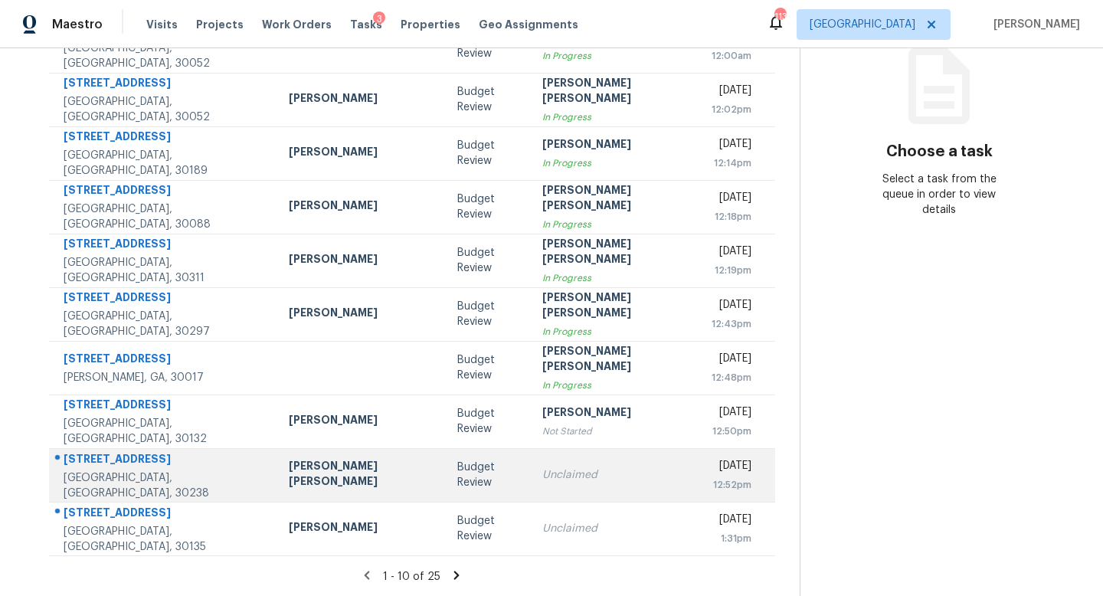
click at [530, 474] on td "Unclaimed" at bounding box center [614, 475] width 169 height 54
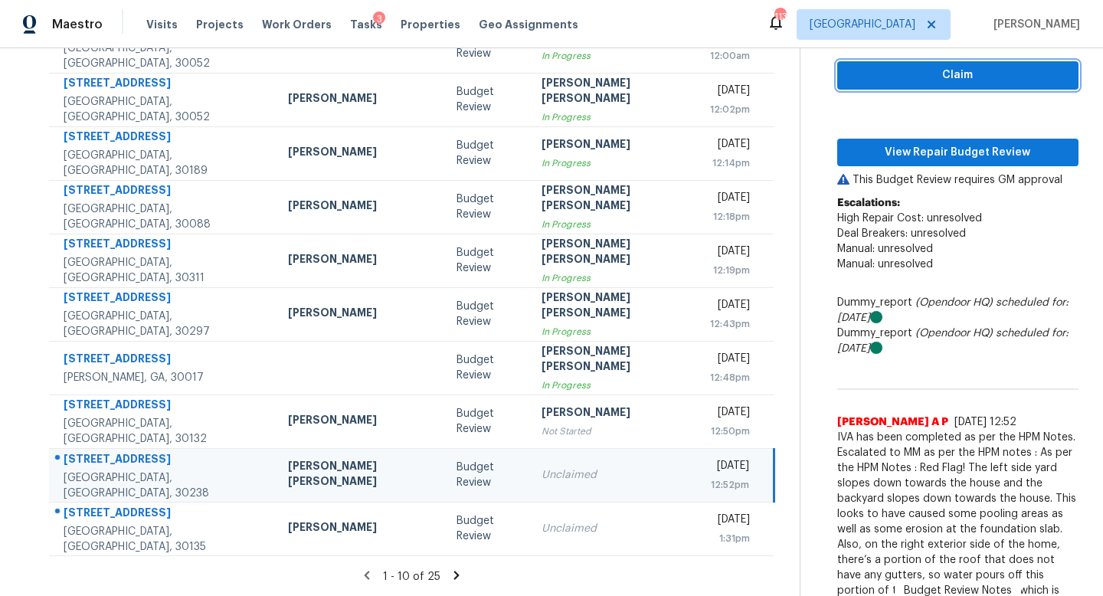
click at [872, 67] on span "Claim" at bounding box center [957, 75] width 217 height 19
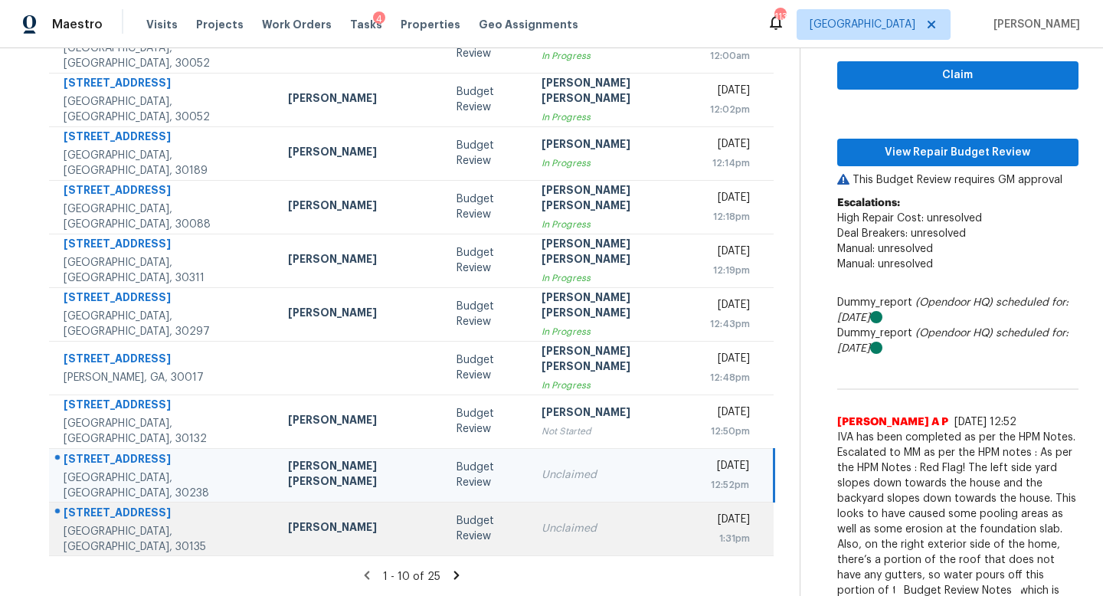
click at [541, 534] on div "Unclaimed" at bounding box center [613, 528] width 144 height 15
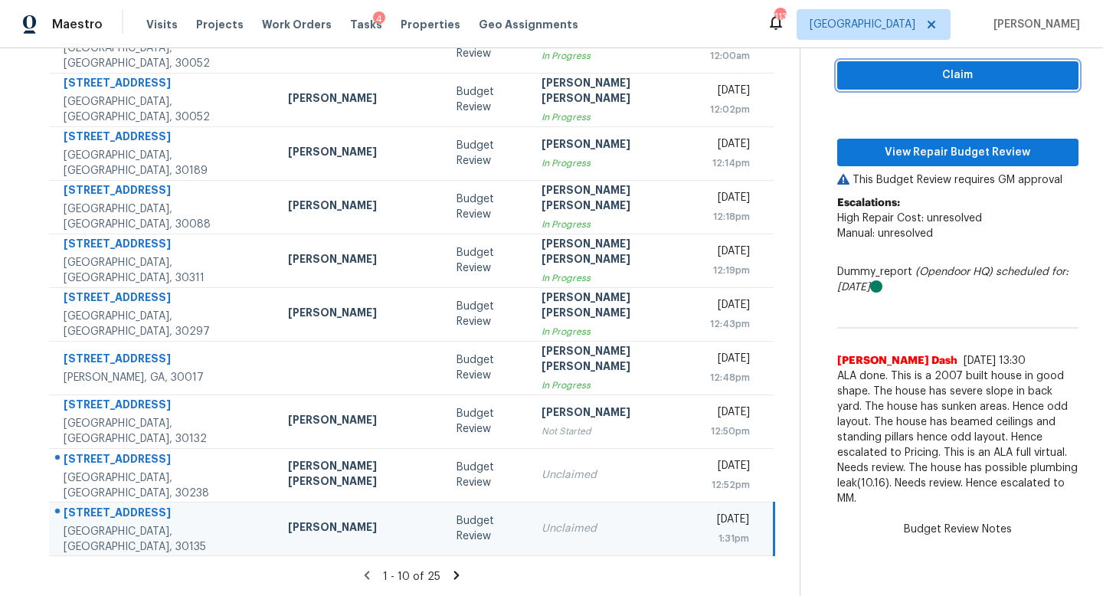
click at [849, 83] on span "Claim" at bounding box center [957, 75] width 217 height 19
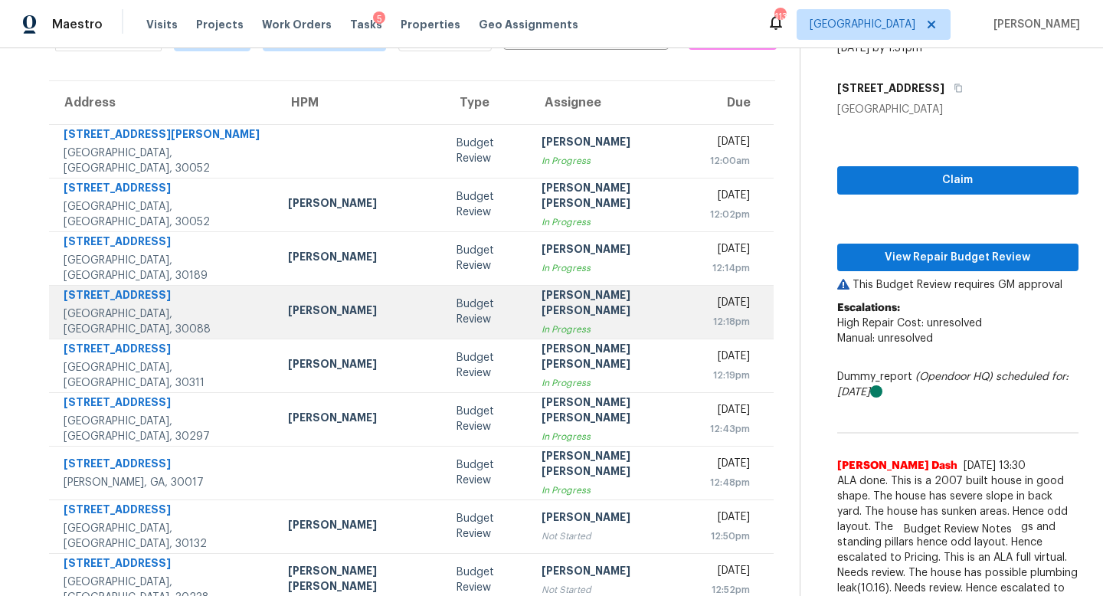
scroll to position [101, 0]
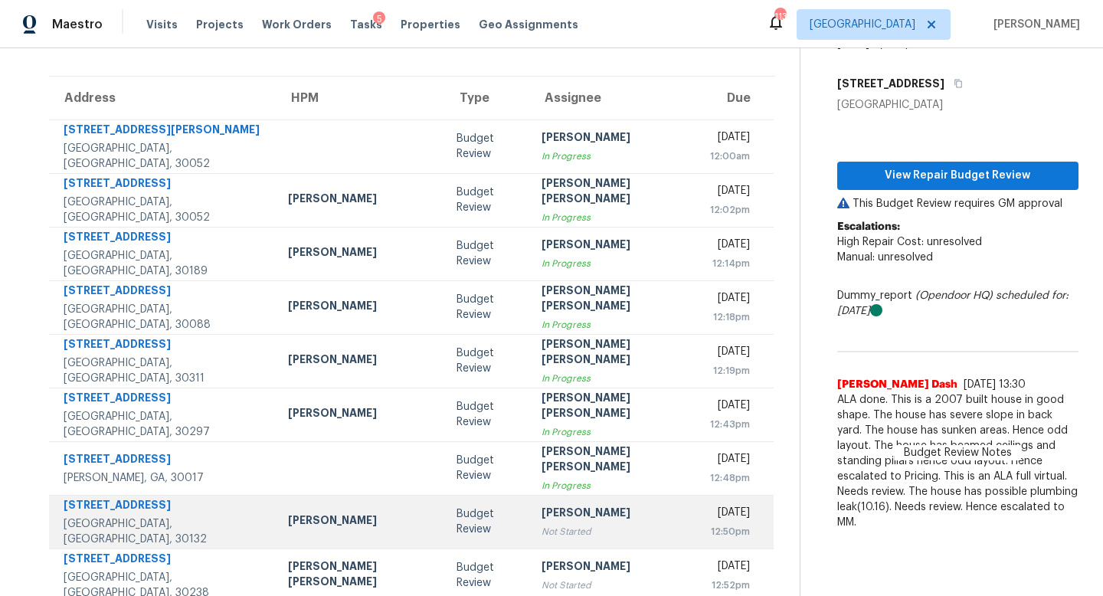
click at [541, 529] on div "Not Started" at bounding box center [613, 531] width 144 height 15
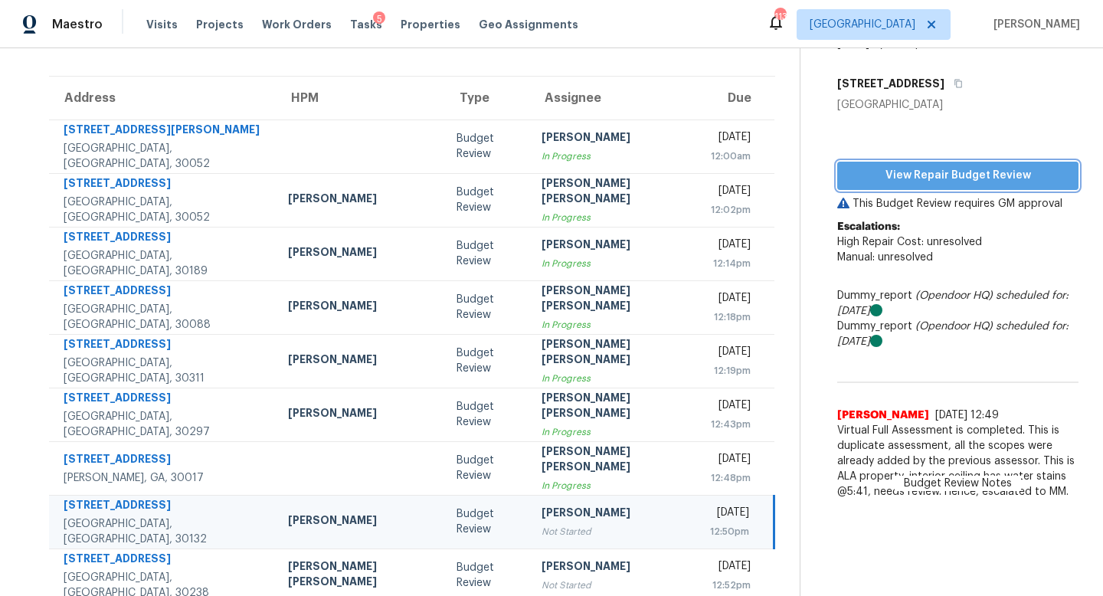
click at [866, 185] on button "View Repair Budget Review" at bounding box center [957, 176] width 241 height 28
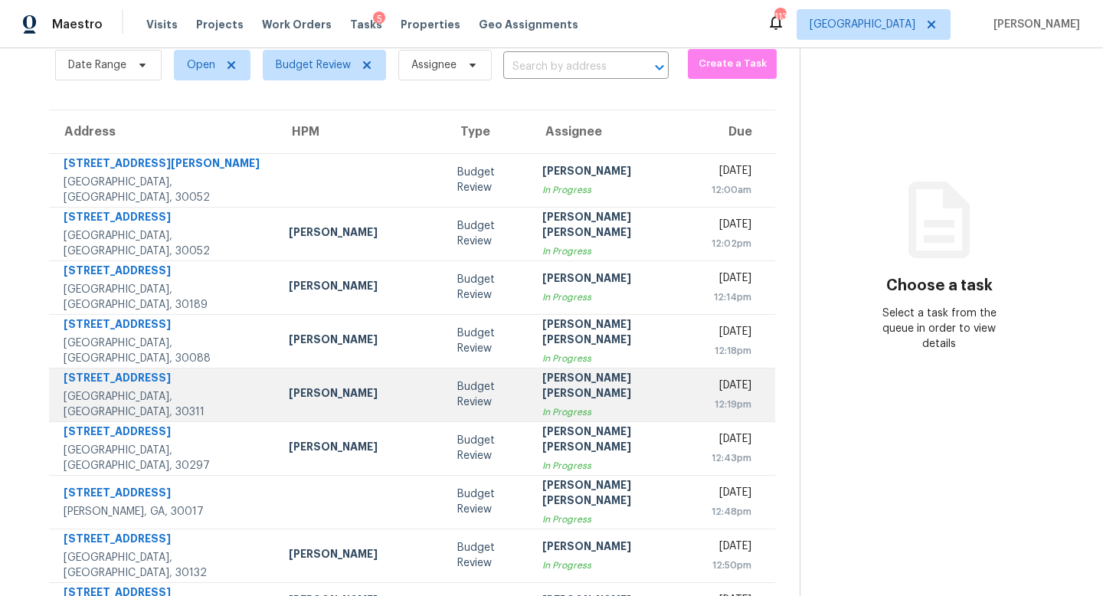
scroll to position [201, 0]
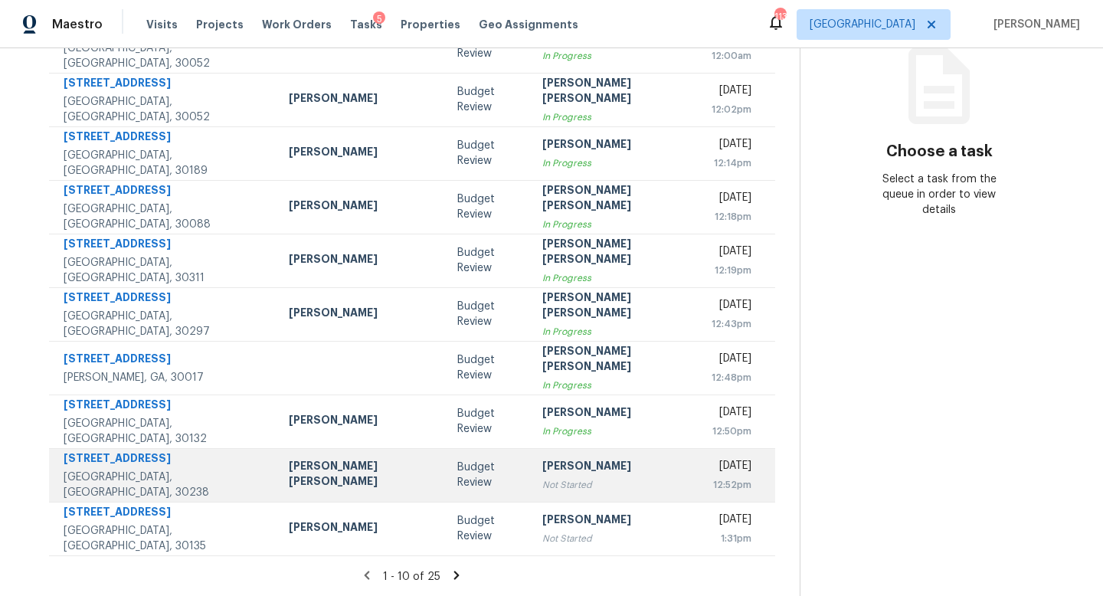
click at [542, 482] on div "Not Started" at bounding box center [614, 484] width 145 height 15
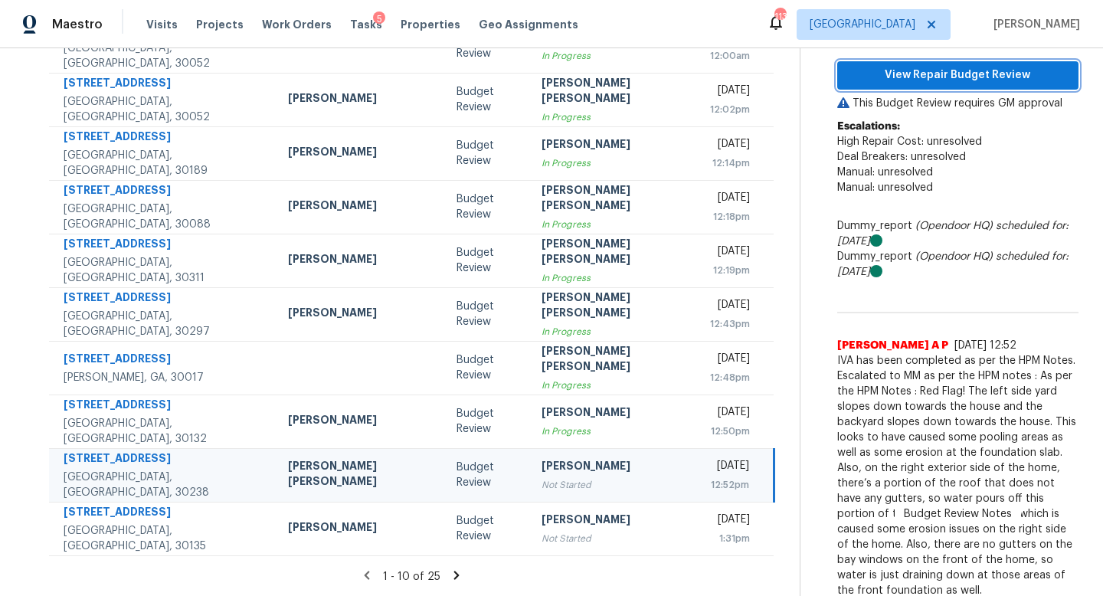
click at [849, 79] on span "View Repair Budget Review" at bounding box center [957, 75] width 217 height 19
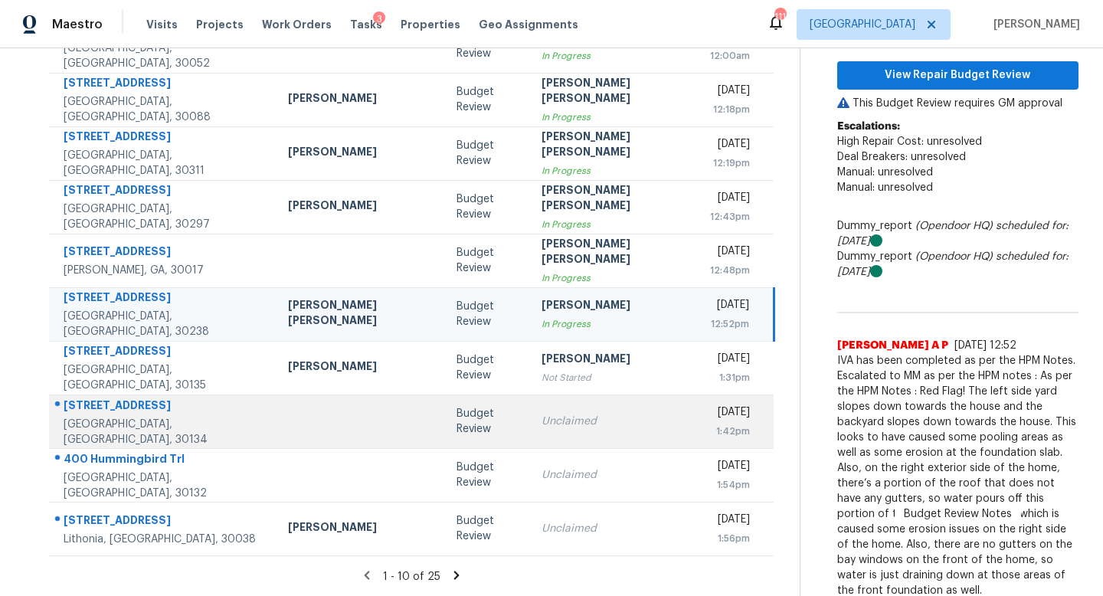
click at [445, 446] on td "Budget Review" at bounding box center [486, 421] width 85 height 54
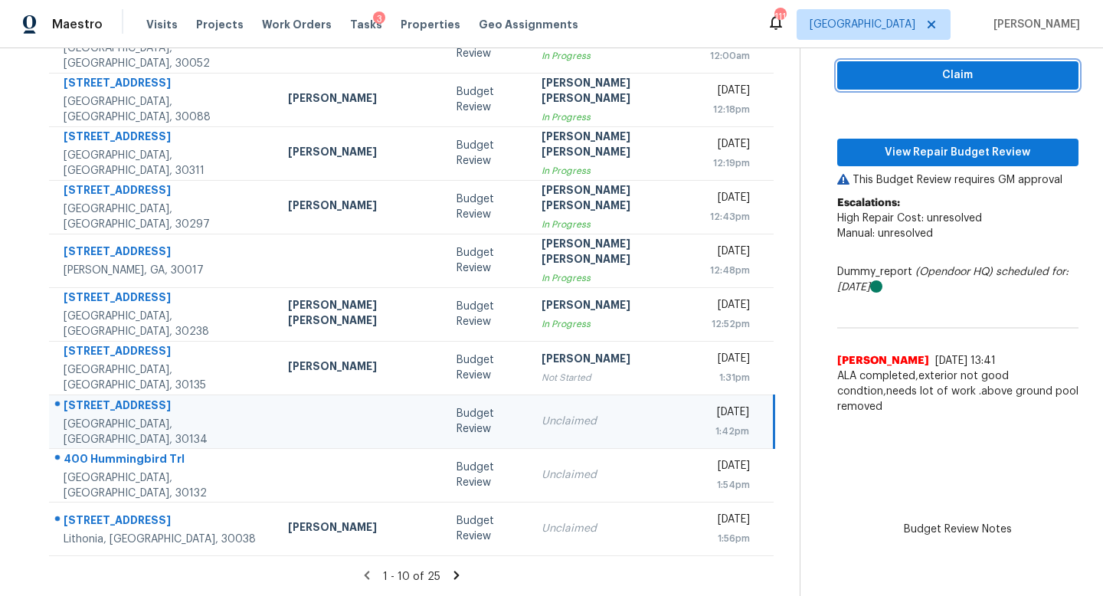
click at [837, 84] on button "Claim" at bounding box center [957, 75] width 241 height 28
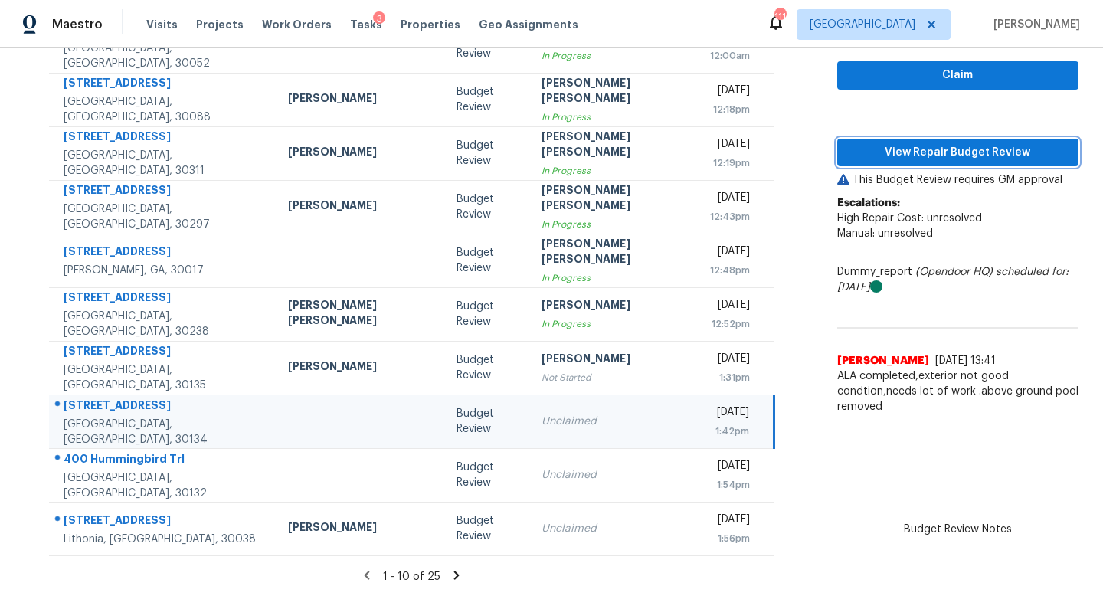
click at [849, 145] on span "View Repair Budget Review" at bounding box center [957, 152] width 217 height 19
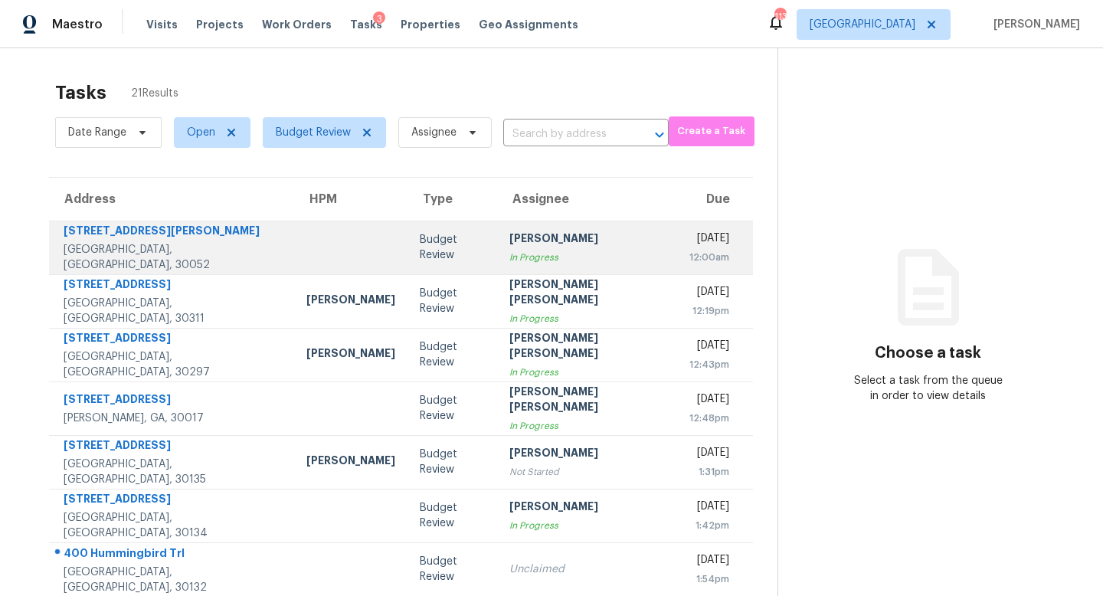
click at [409, 260] on td "Budget Review" at bounding box center [452, 248] width 90 height 54
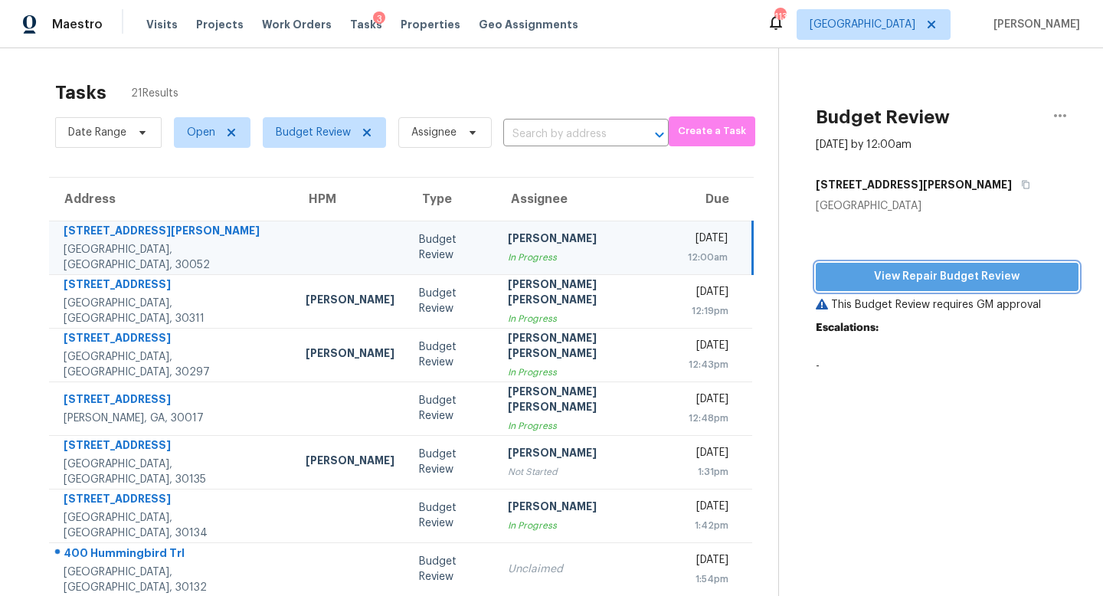
click at [841, 267] on span "View Repair Budget Review" at bounding box center [947, 276] width 238 height 19
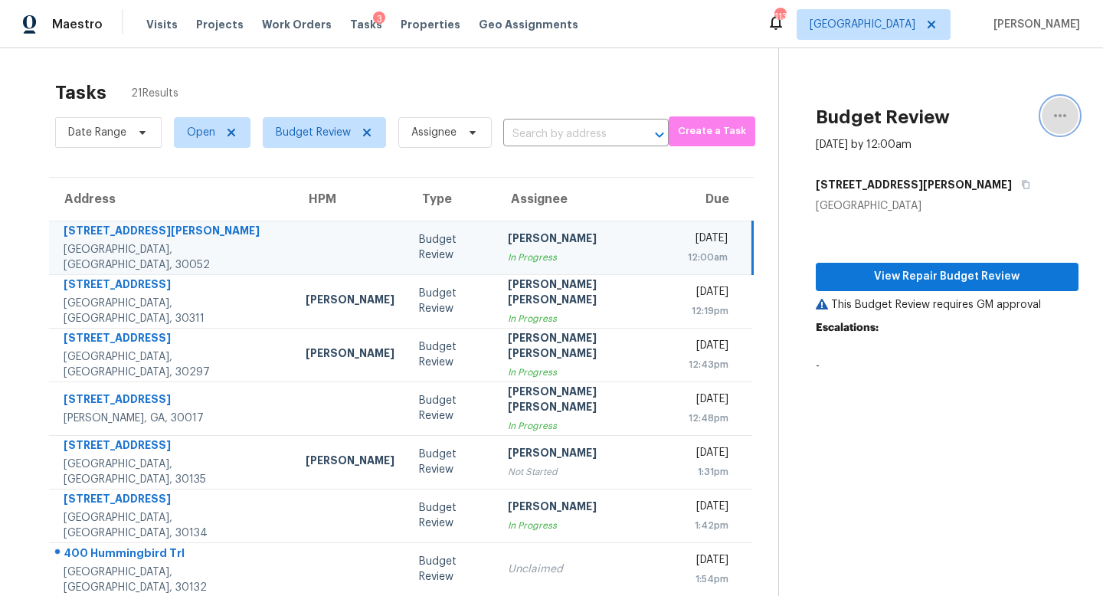
click at [1064, 129] on button "button" at bounding box center [1059, 115] width 37 height 37
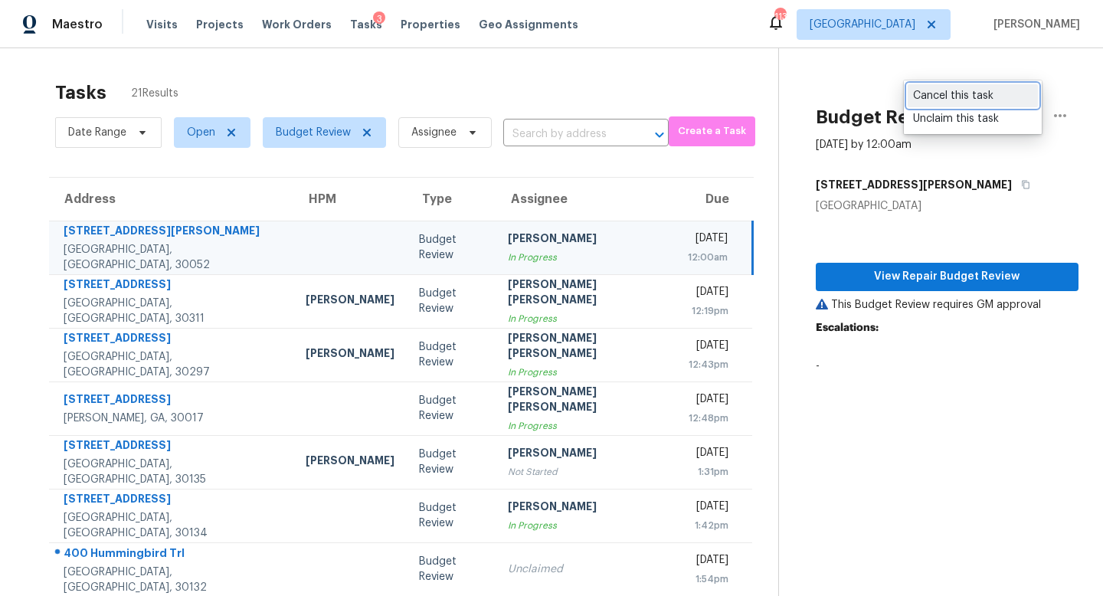
click at [986, 92] on div "Cancel this task" at bounding box center [972, 95] width 119 height 15
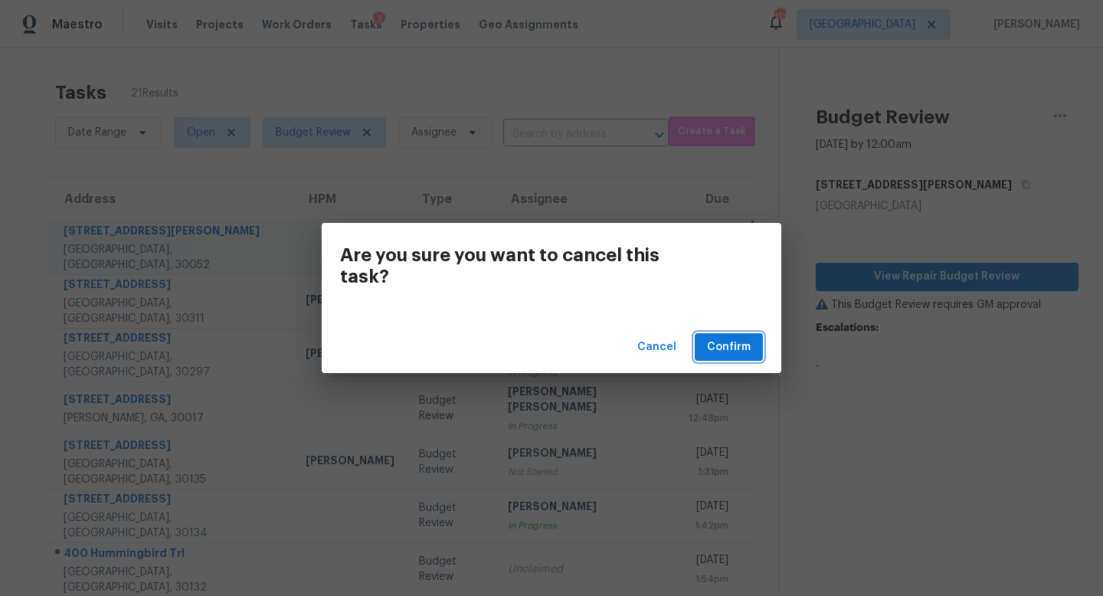
click at [738, 345] on span "Confirm" at bounding box center [729, 347] width 44 height 19
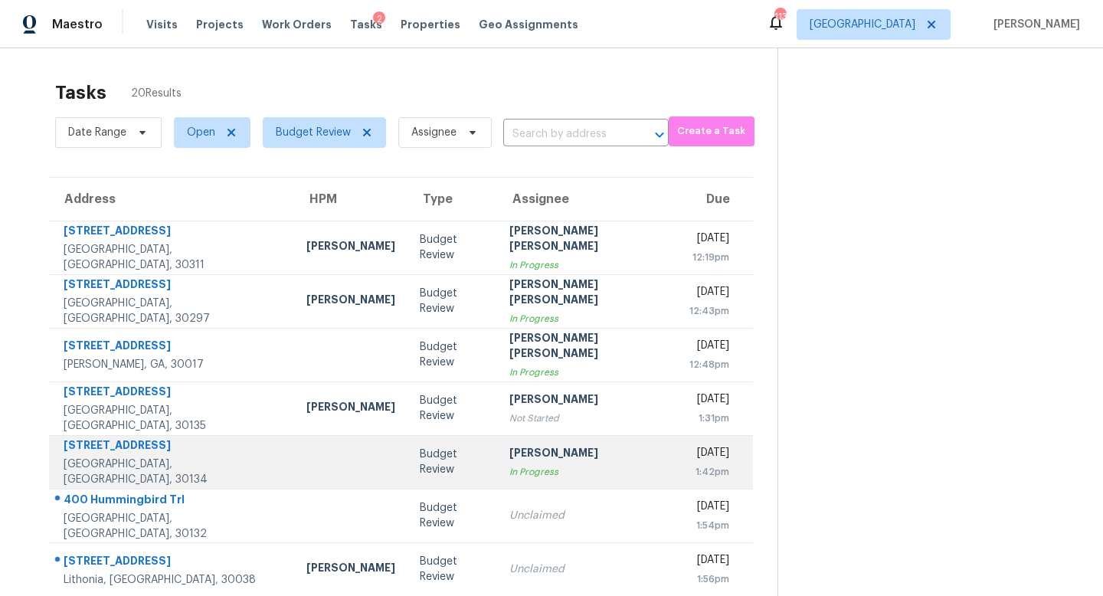
click at [530, 456] on div "[PERSON_NAME]" at bounding box center [586, 454] width 155 height 19
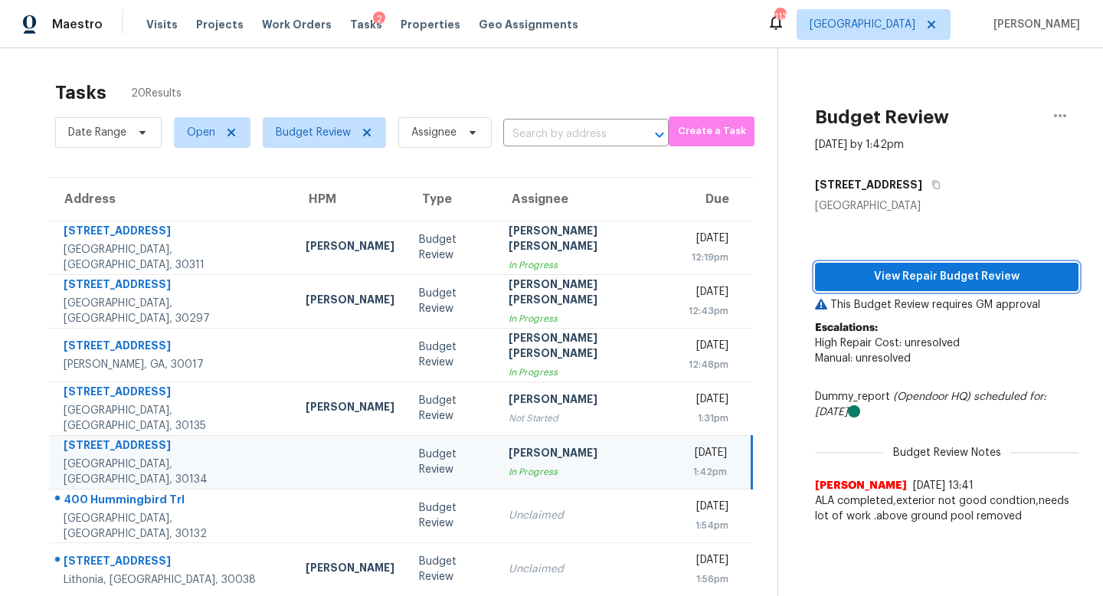
click at [843, 277] on span "View Repair Budget Review" at bounding box center [946, 276] width 239 height 19
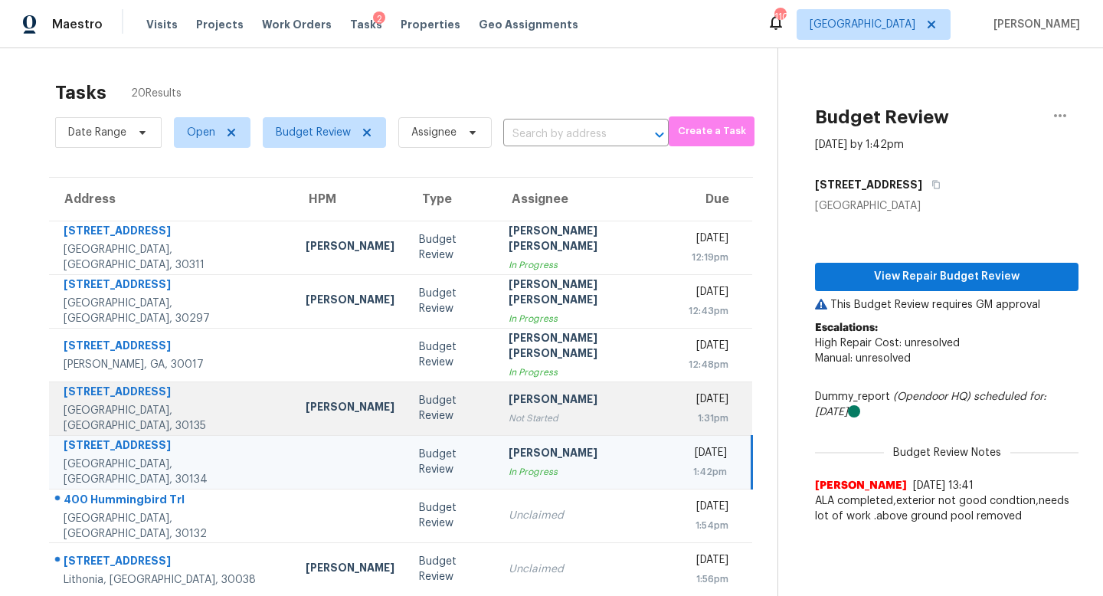
click at [508, 403] on div "[PERSON_NAME]" at bounding box center [585, 400] width 155 height 19
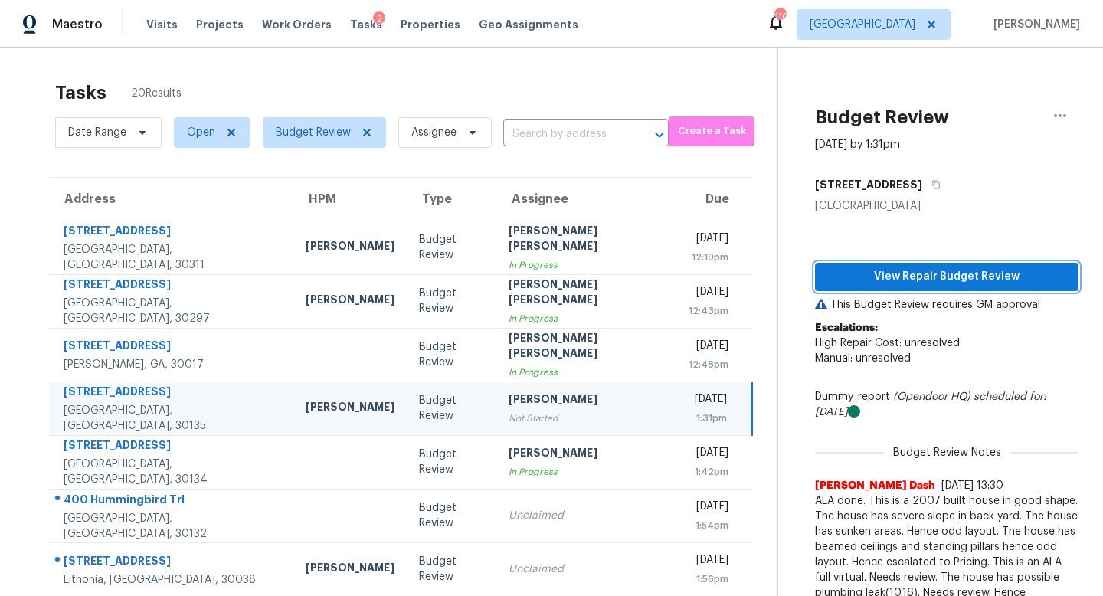
click at [815, 267] on button "View Repair Budget Review" at bounding box center [946, 277] width 263 height 28
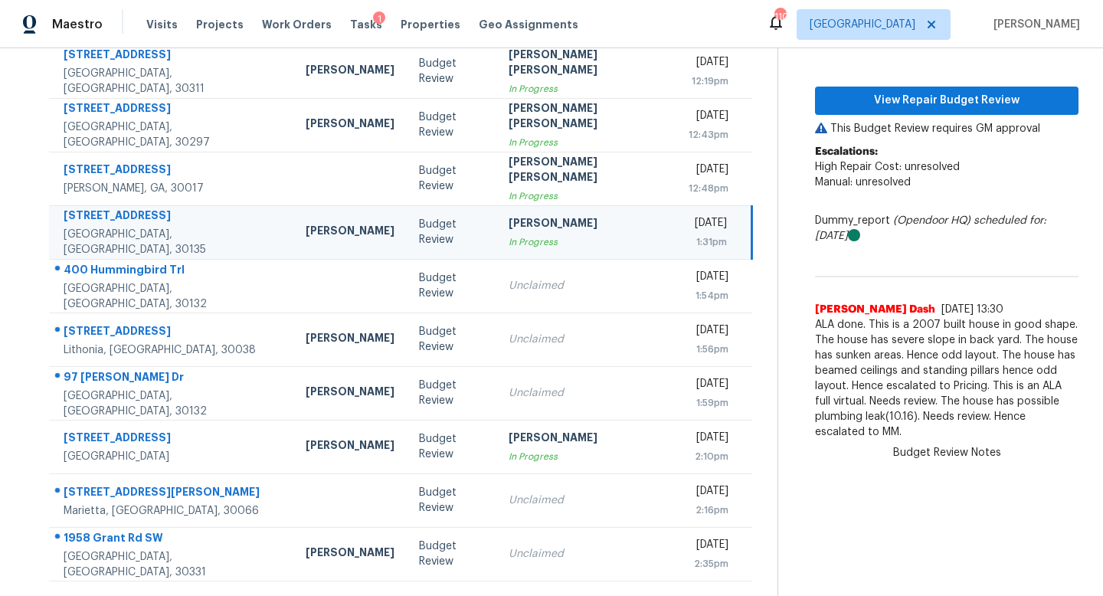
scroll to position [201, 0]
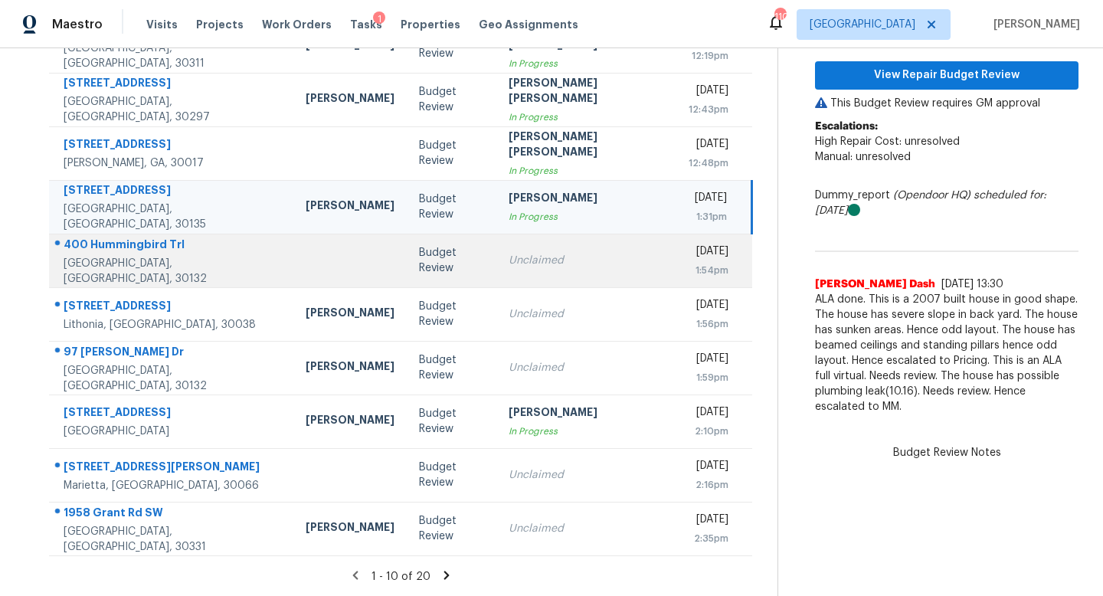
click at [508, 266] on div "Unclaimed" at bounding box center [585, 260] width 155 height 15
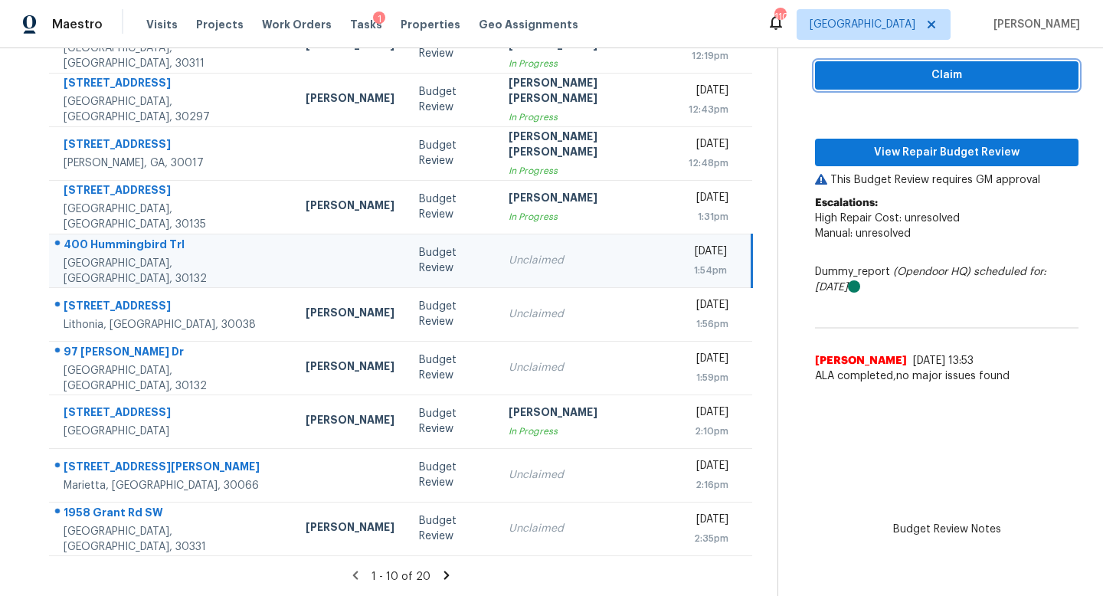
click at [882, 83] on span "Claim" at bounding box center [946, 75] width 239 height 19
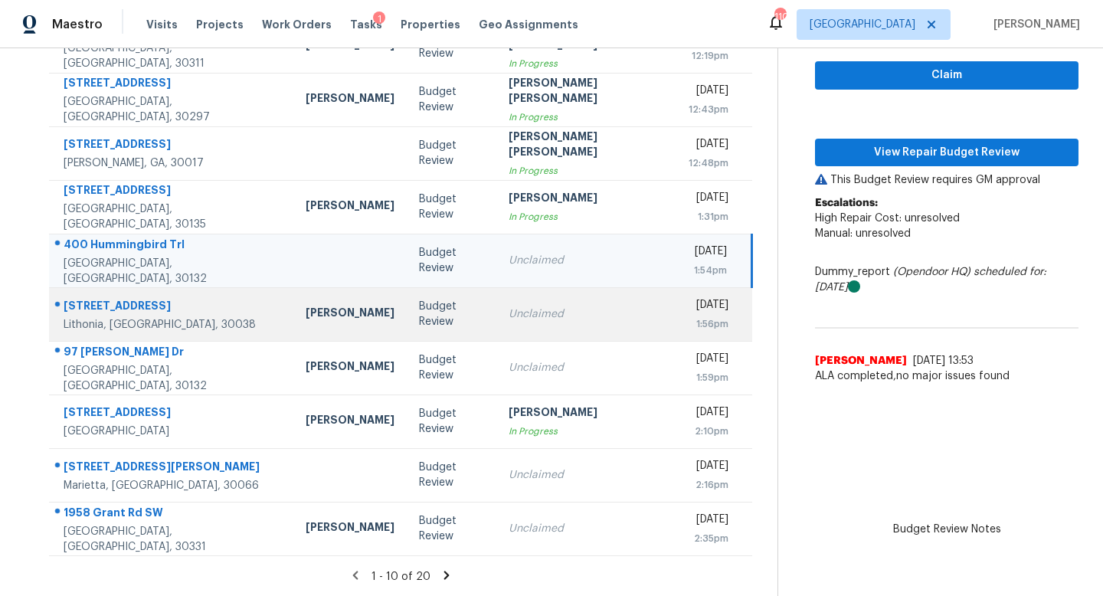
click at [521, 298] on td "Unclaimed" at bounding box center [586, 314] width 180 height 54
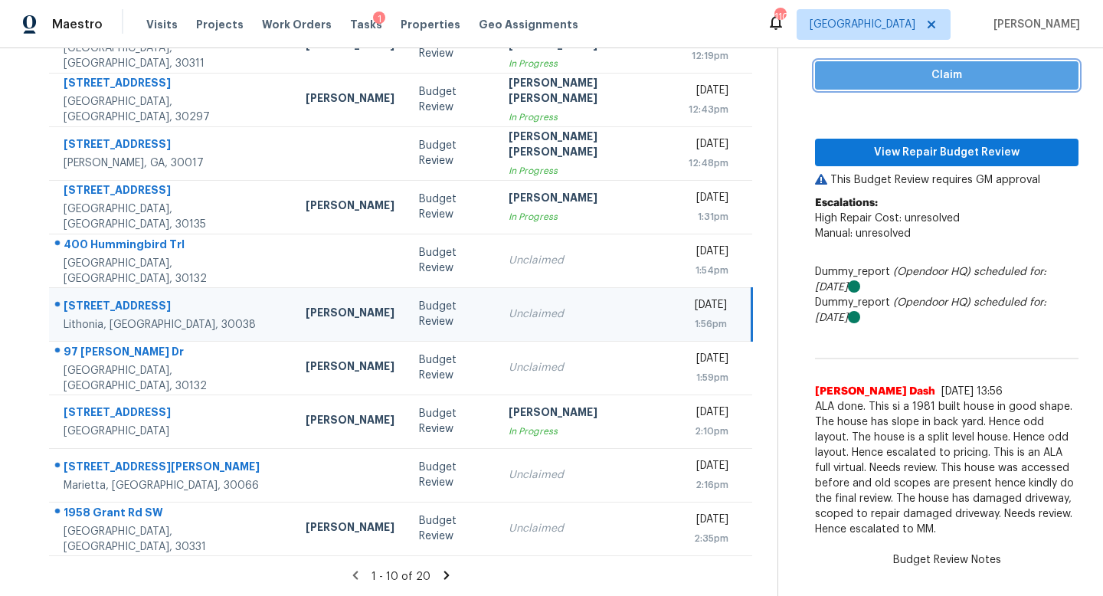
click at [848, 75] on span "Claim" at bounding box center [946, 75] width 239 height 19
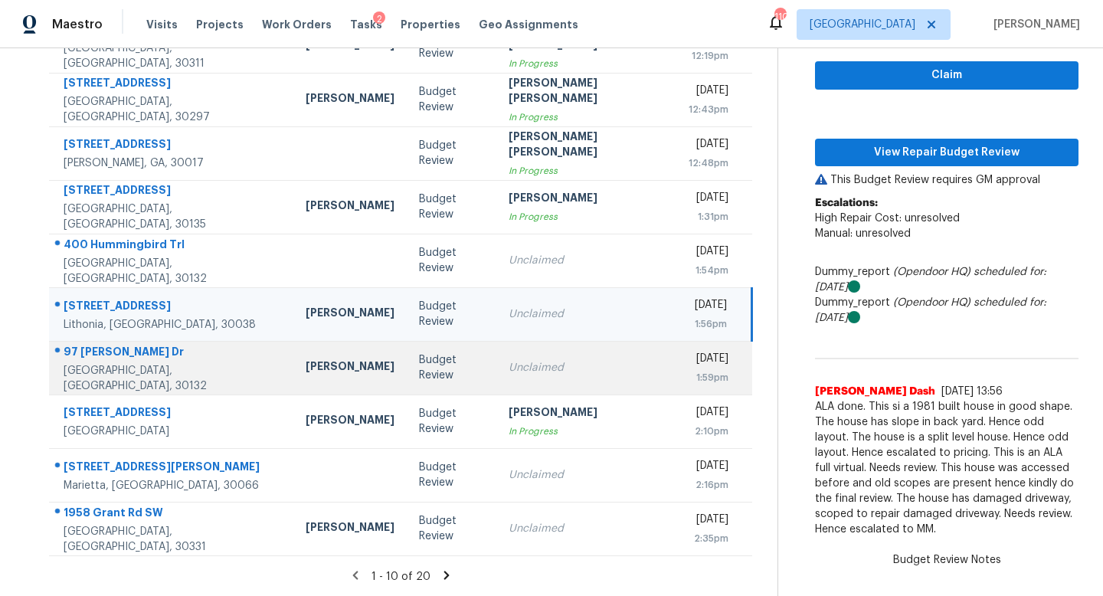
click at [541, 354] on td "Unclaimed" at bounding box center [586, 368] width 180 height 54
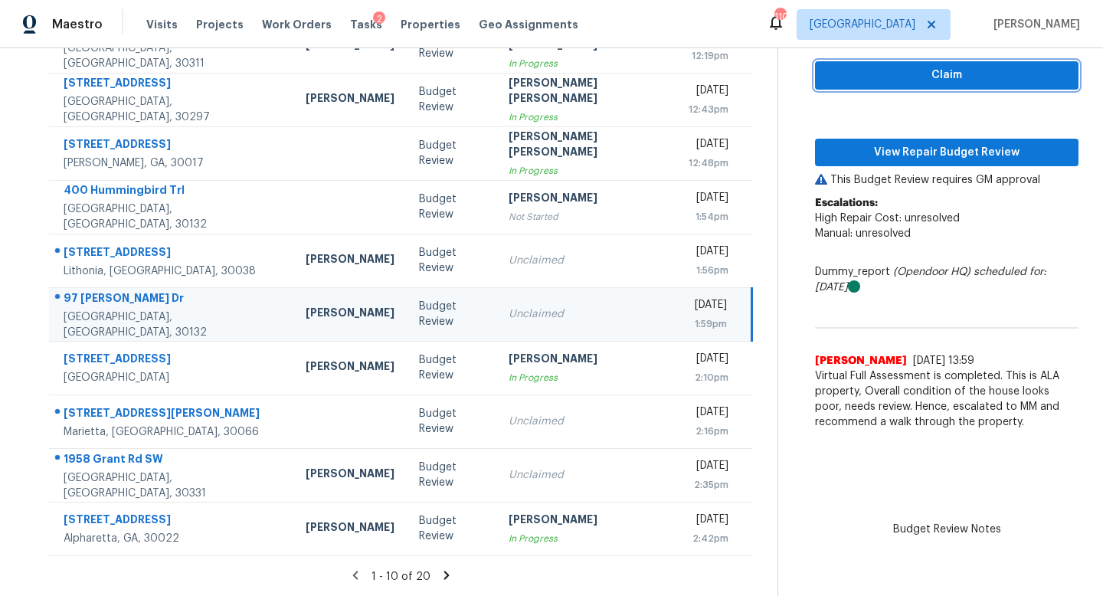
click at [838, 74] on span "Claim" at bounding box center [946, 75] width 239 height 19
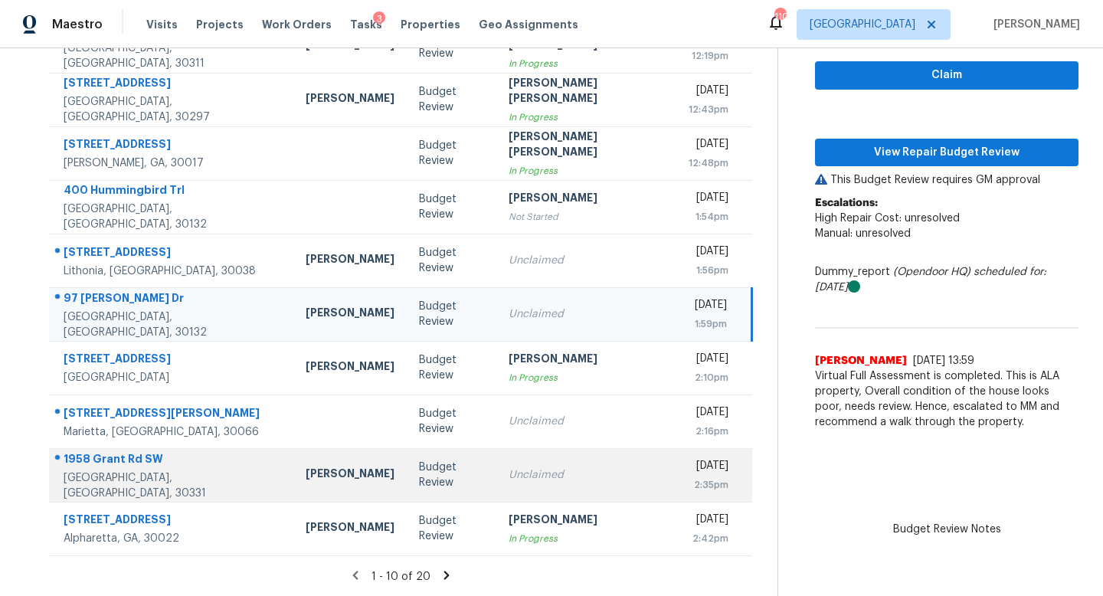
click at [496, 453] on td "Unclaimed" at bounding box center [586, 475] width 180 height 54
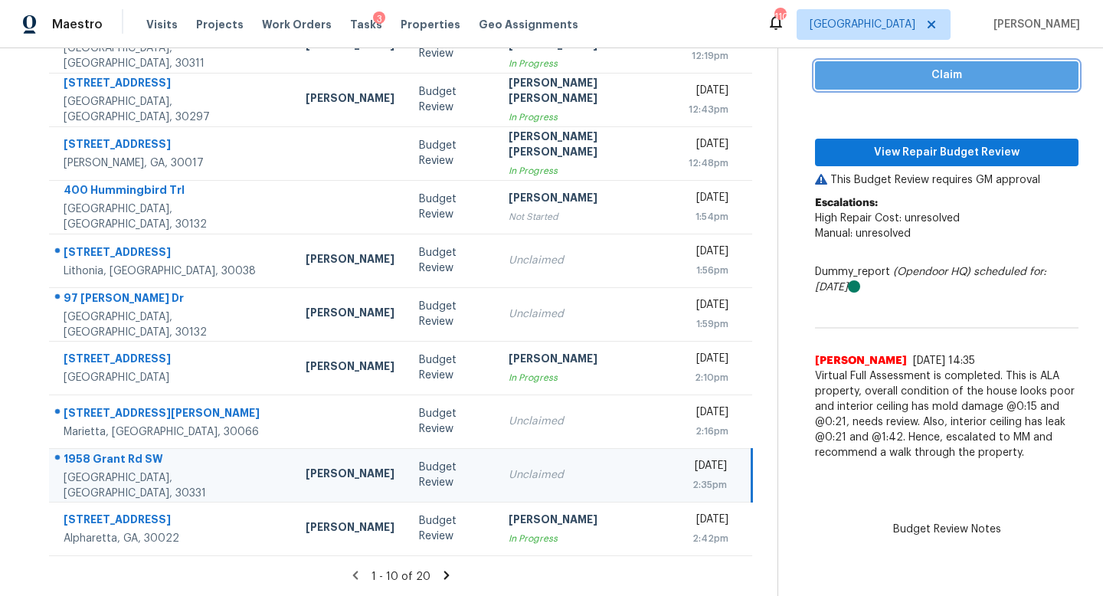
click at [863, 78] on span "Claim" at bounding box center [946, 75] width 239 height 19
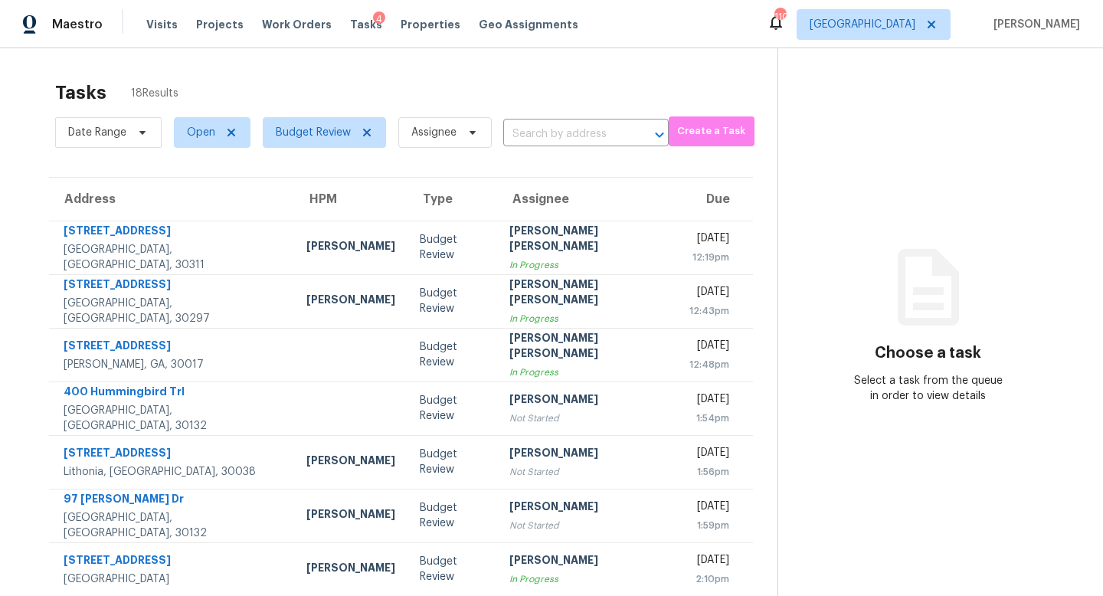
scroll to position [201, 0]
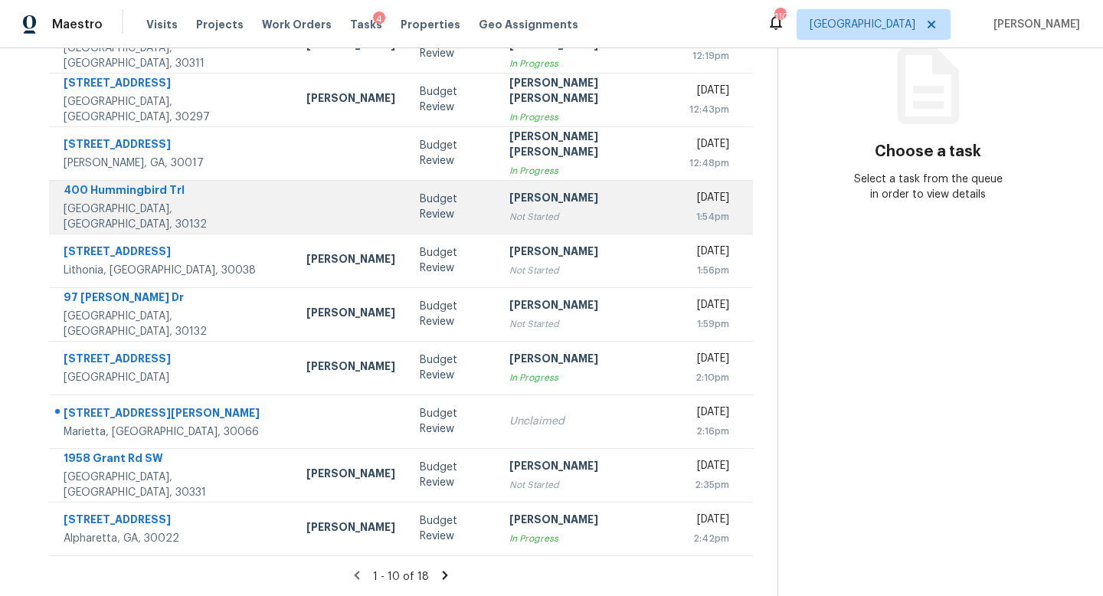
click at [509, 209] on div "Not Started" at bounding box center [586, 216] width 155 height 15
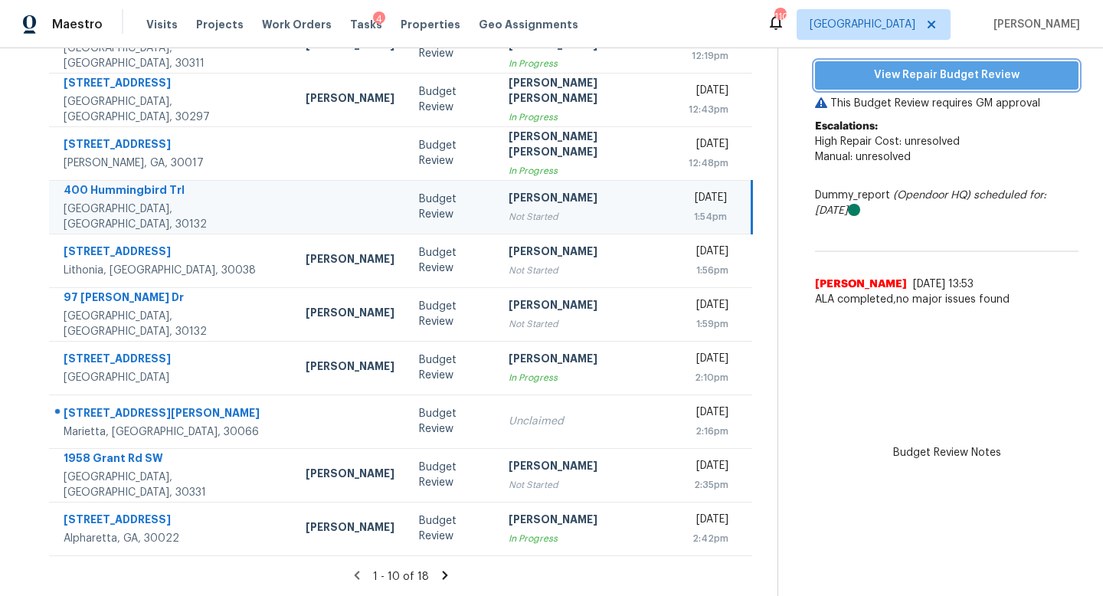
click at [838, 74] on span "View Repair Budget Review" at bounding box center [946, 75] width 239 height 19
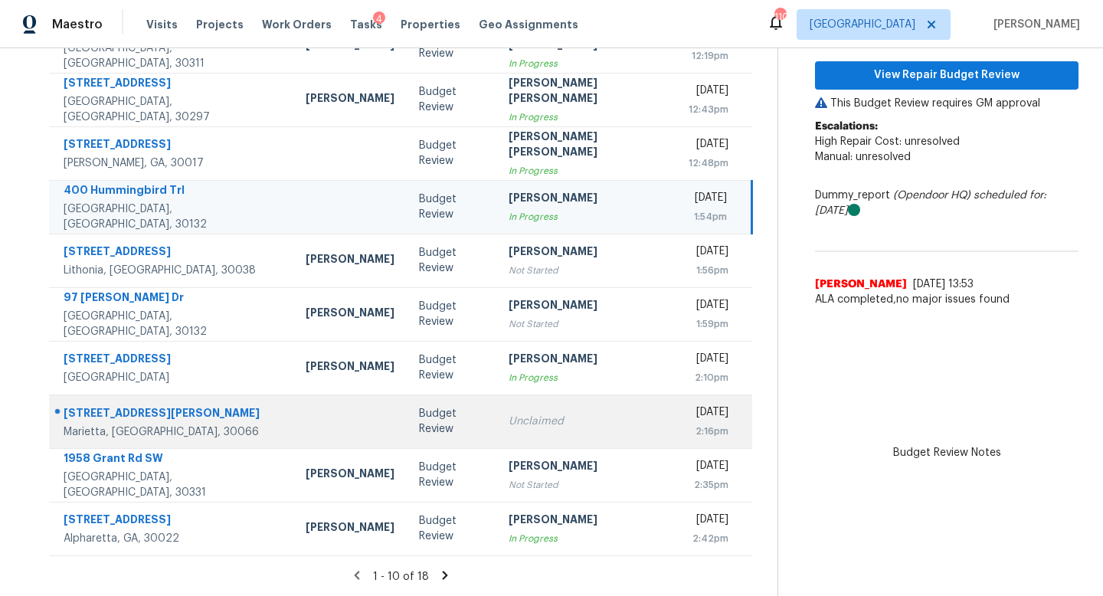
click at [508, 414] on div "Unclaimed" at bounding box center [585, 421] width 155 height 15
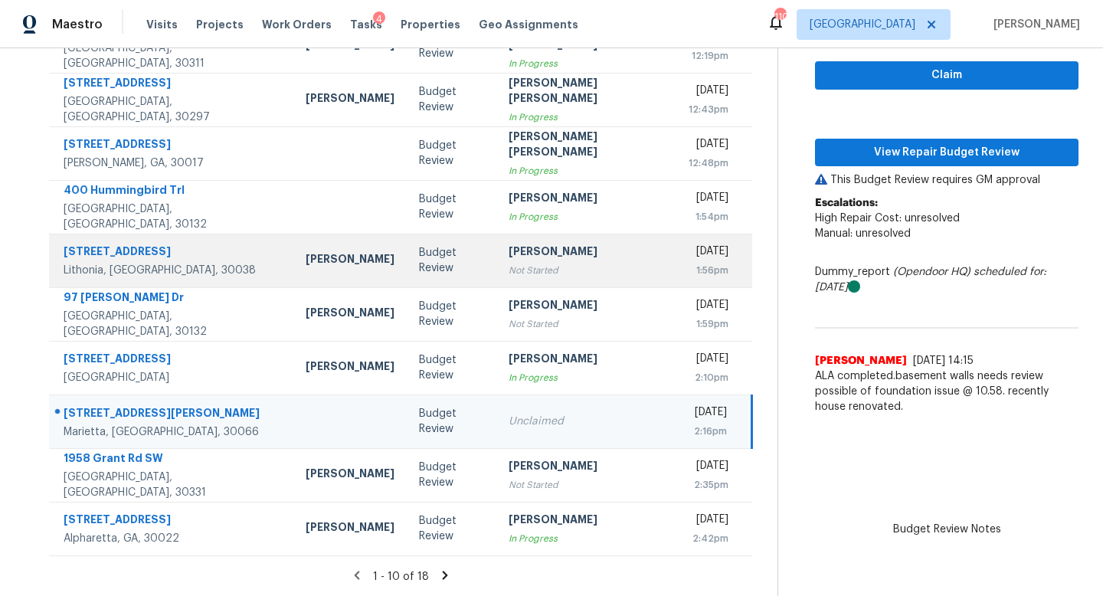
click at [508, 272] on div "Not Started" at bounding box center [585, 270] width 155 height 15
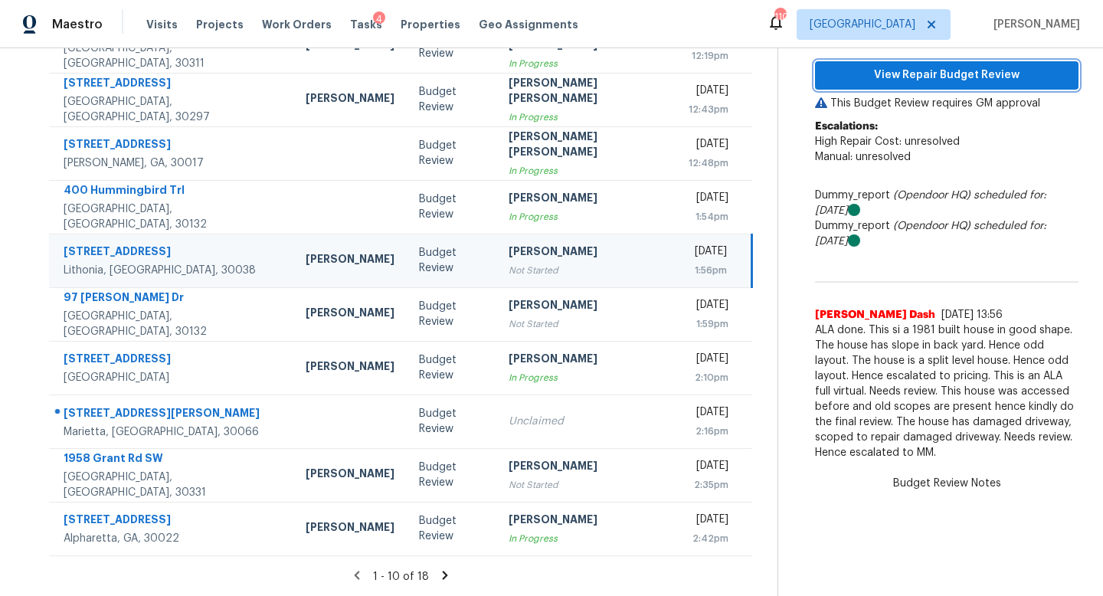
click at [897, 73] on span "View Repair Budget Review" at bounding box center [946, 75] width 239 height 19
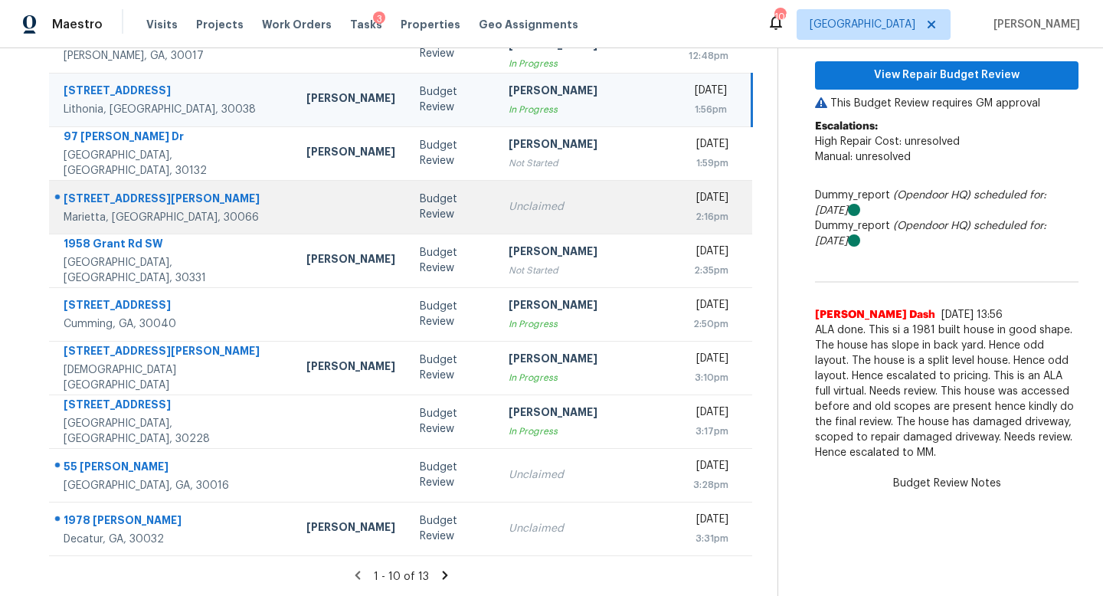
click at [508, 205] on div "Unclaimed" at bounding box center [585, 206] width 155 height 15
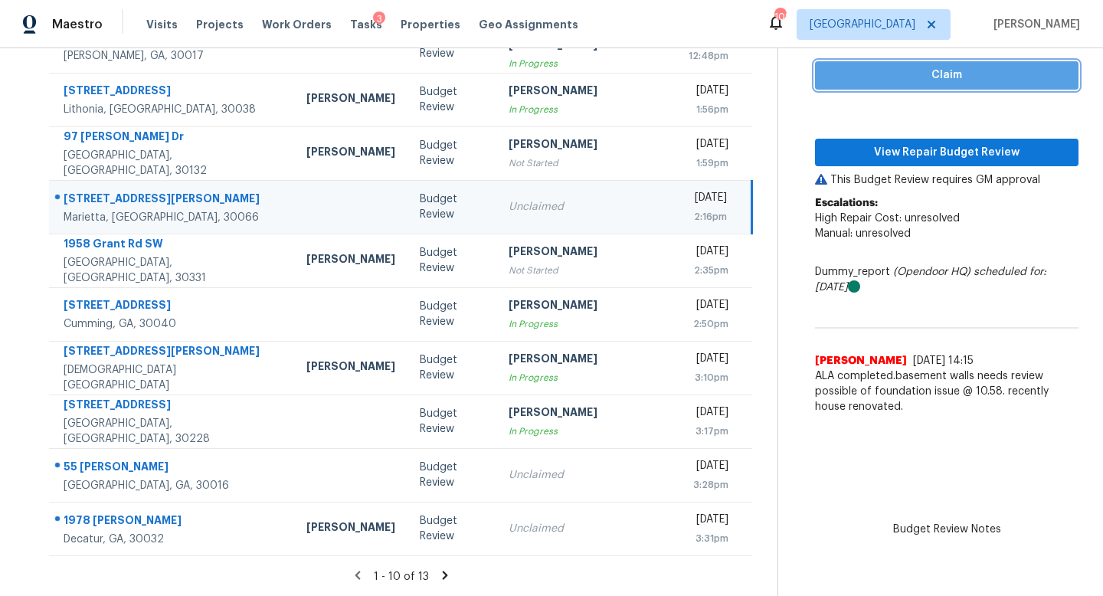
click at [930, 78] on span "Claim" at bounding box center [946, 75] width 239 height 19
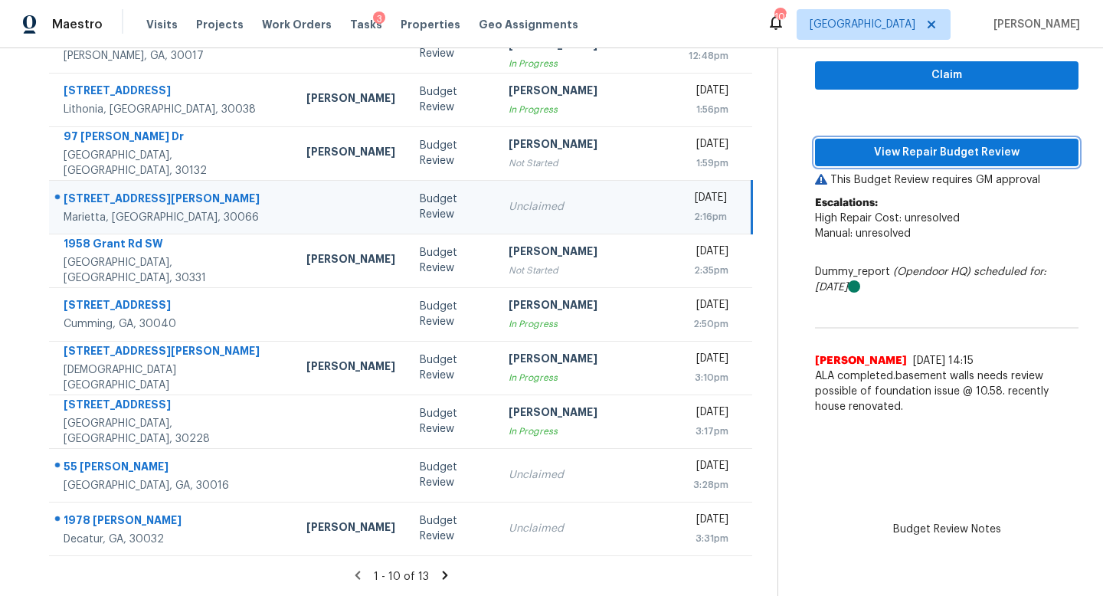
click at [917, 157] on span "View Repair Budget Review" at bounding box center [946, 152] width 239 height 19
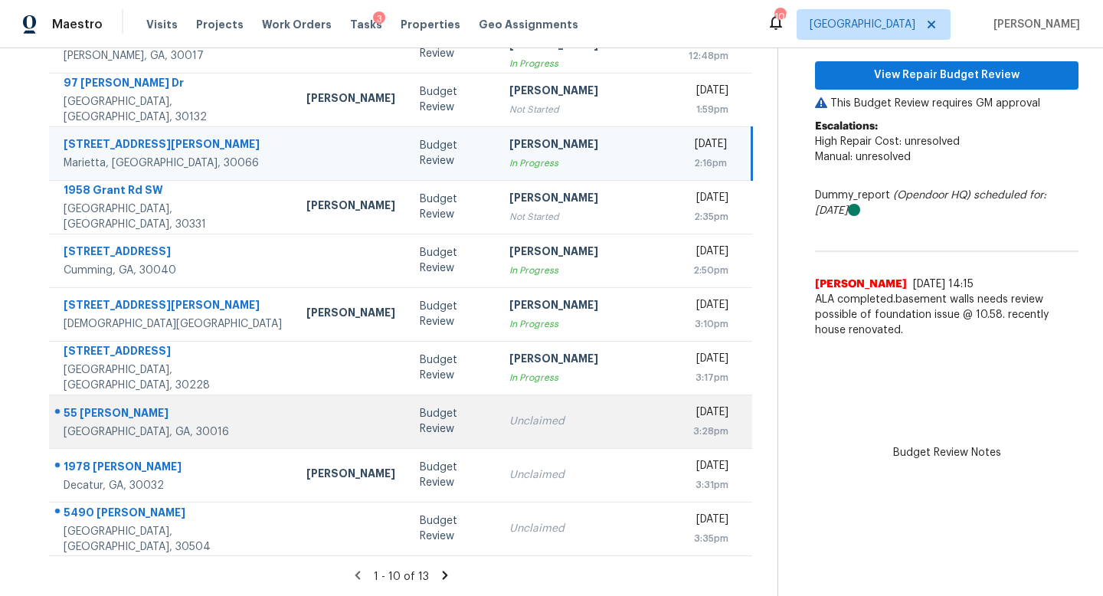
click at [543, 419] on div "Unclaimed" at bounding box center [586, 421] width 155 height 15
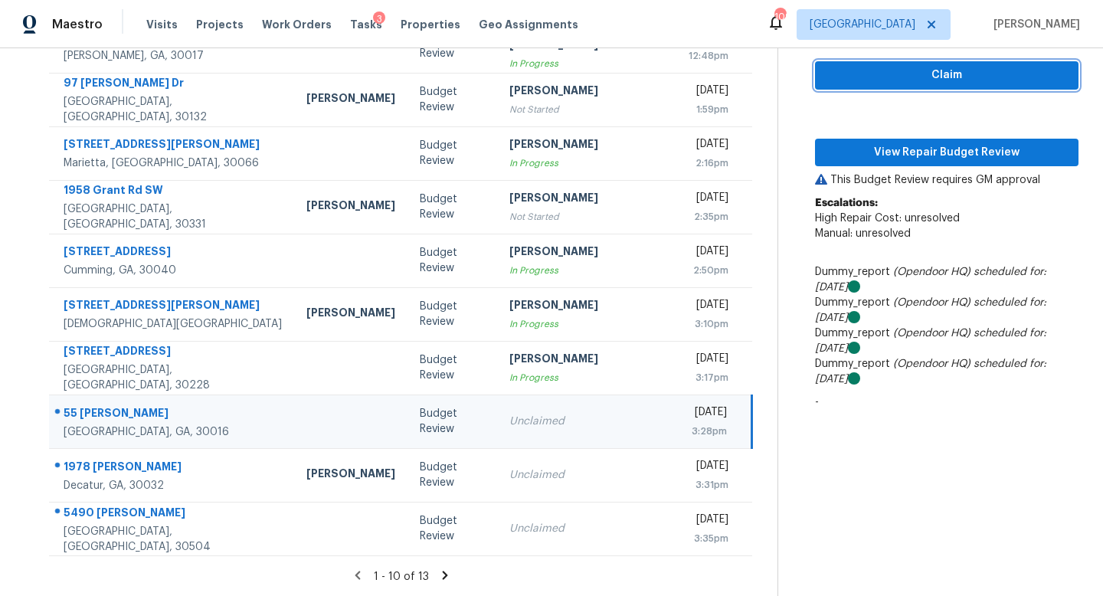
click at [943, 84] on button "Claim" at bounding box center [946, 75] width 263 height 28
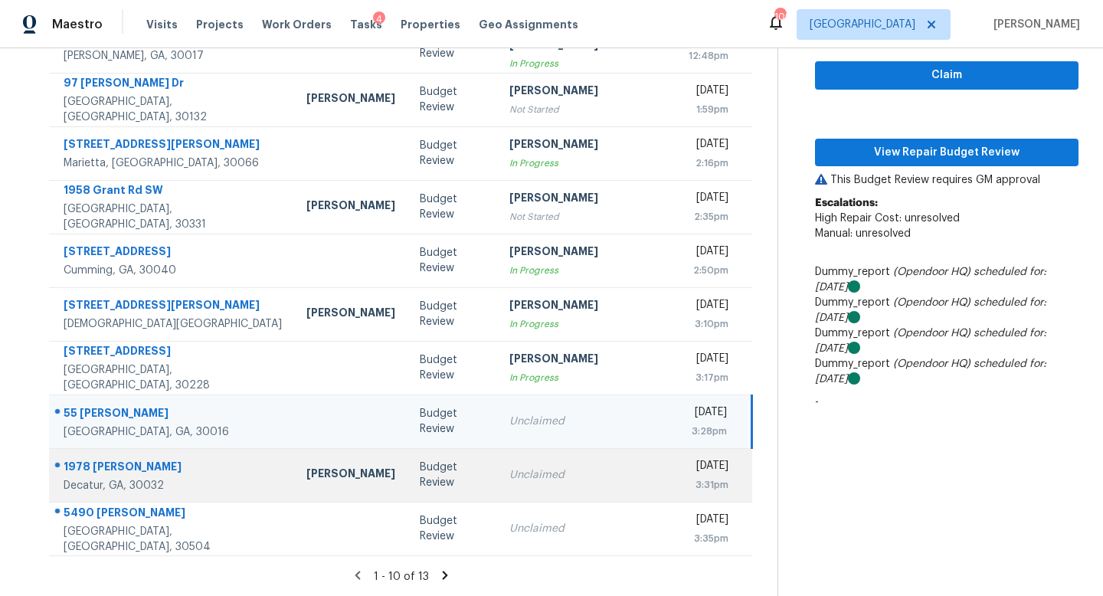
click at [497, 482] on td "Unclaimed" at bounding box center [586, 475] width 179 height 54
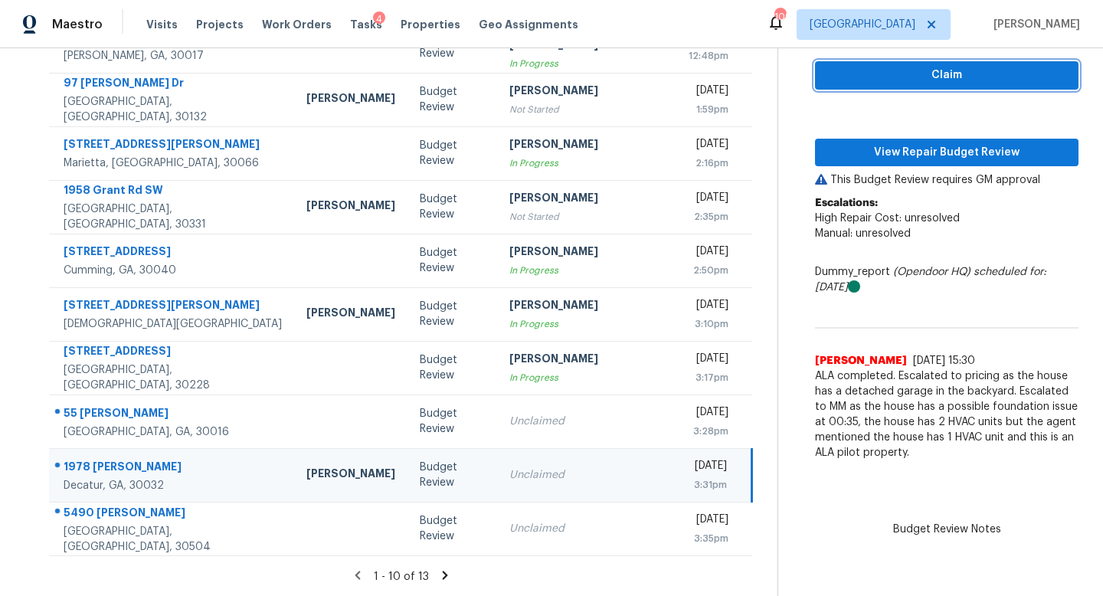
click at [848, 84] on button "Claim" at bounding box center [946, 75] width 263 height 28
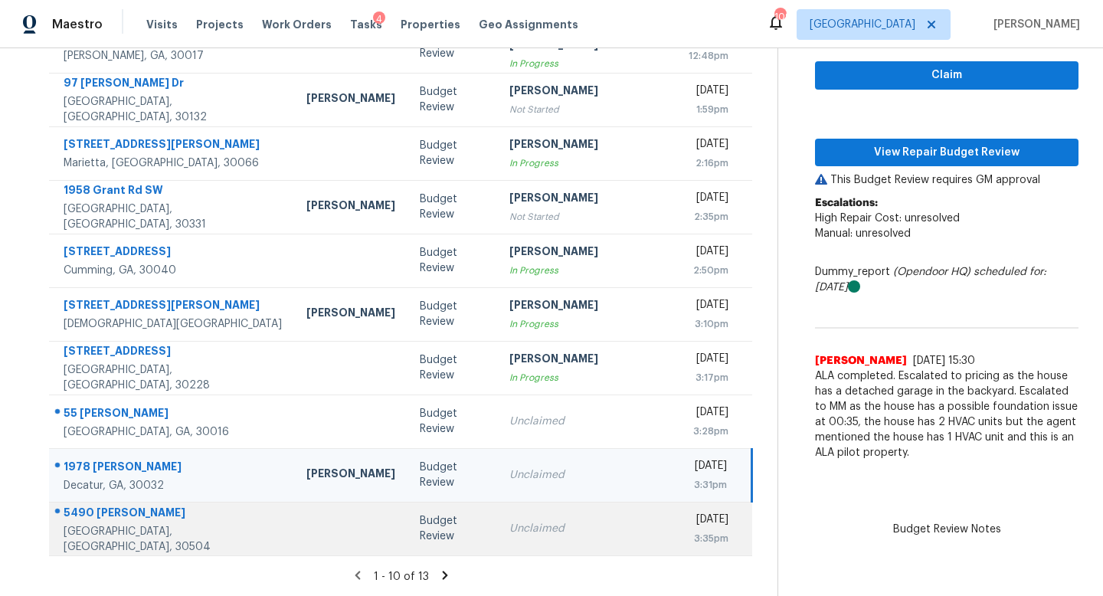
click at [497, 541] on td "Unclaimed" at bounding box center [586, 529] width 179 height 54
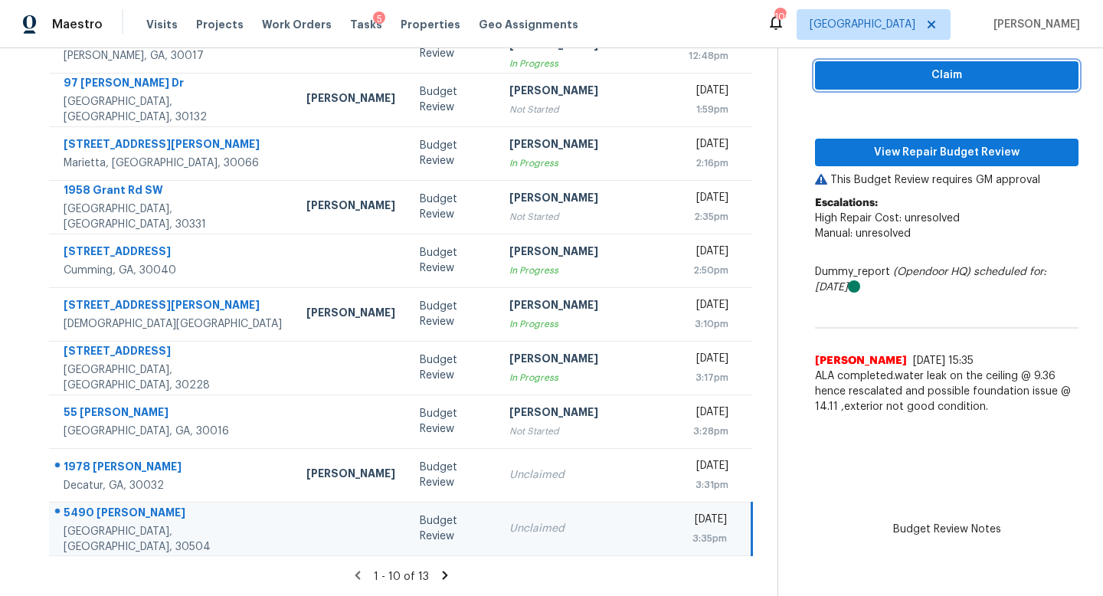
click at [884, 84] on button "Claim" at bounding box center [946, 75] width 263 height 28
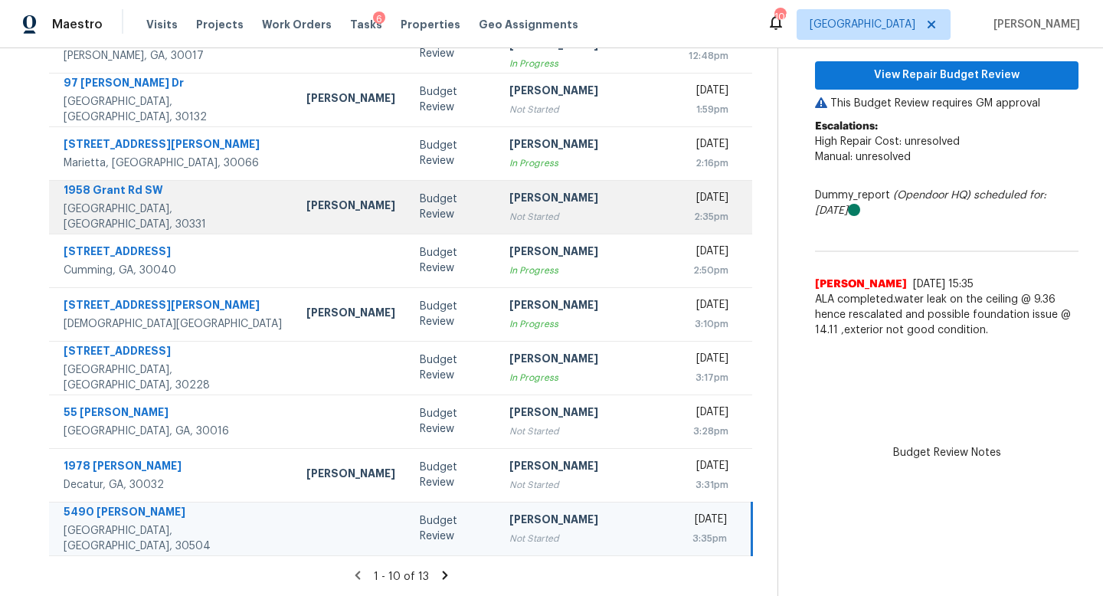
click at [527, 209] on div "Not Started" at bounding box center [586, 216] width 155 height 15
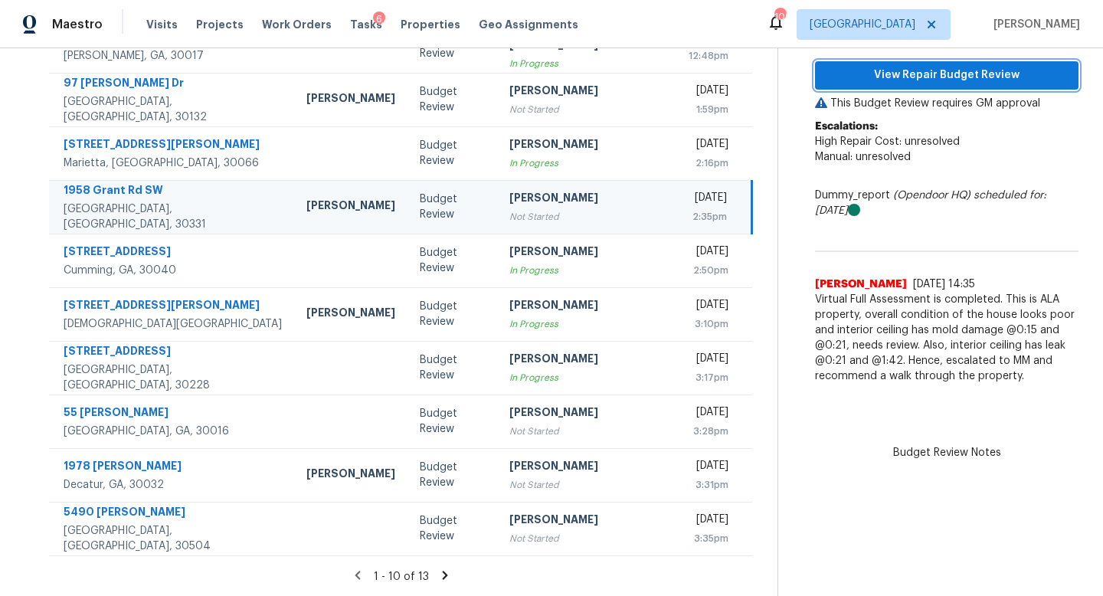
click at [841, 72] on span "View Repair Budget Review" at bounding box center [946, 75] width 239 height 19
